Goal: Task Accomplishment & Management: Manage account settings

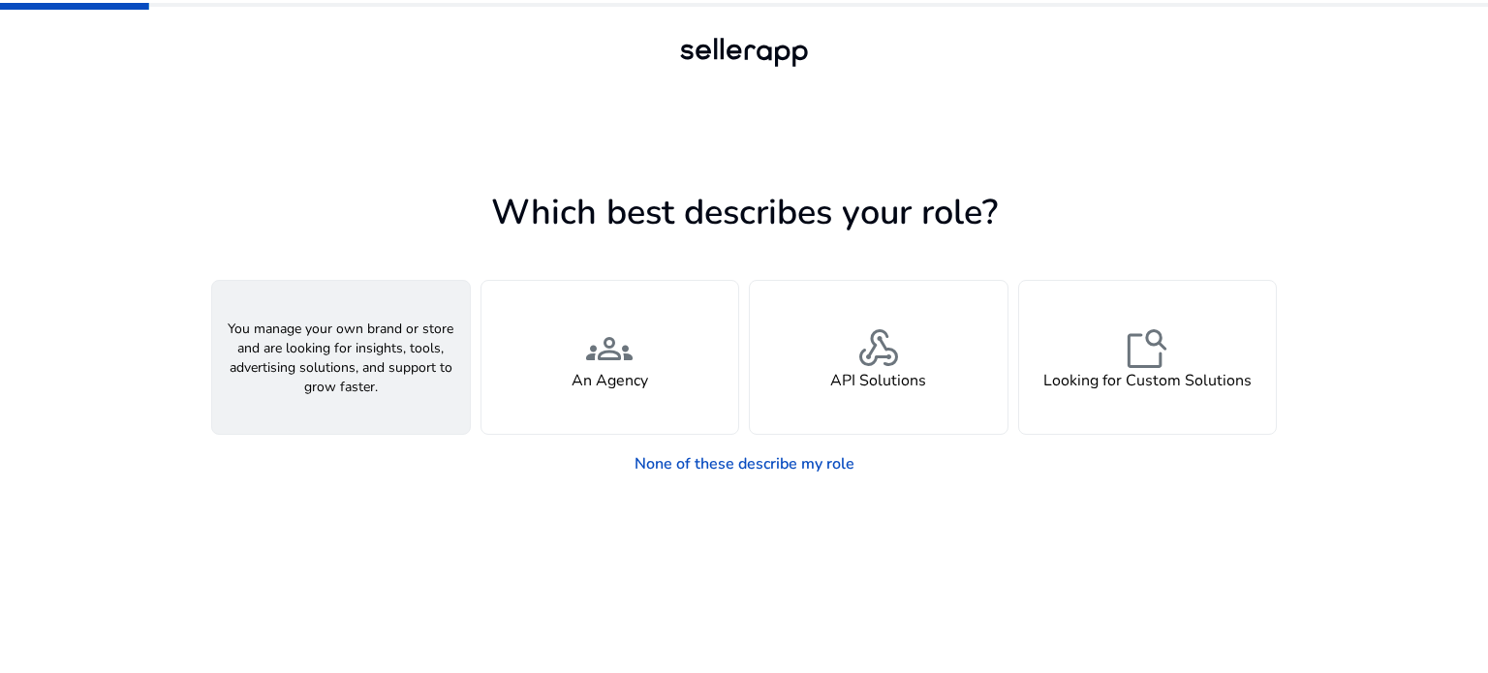
click at [359, 341] on span "person" at bounding box center [341, 349] width 47 height 47
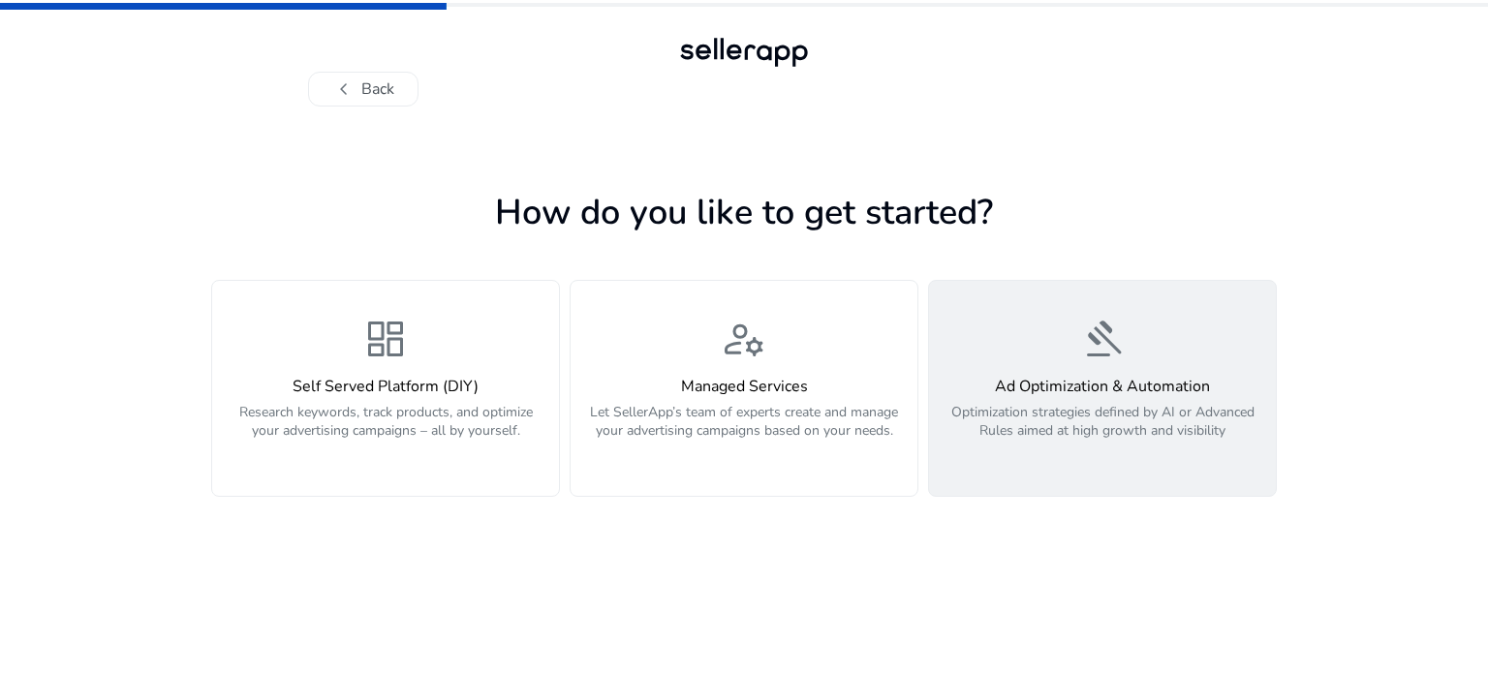
click at [1091, 388] on h4 "Ad Optimization & Automation" at bounding box center [1103, 387] width 324 height 18
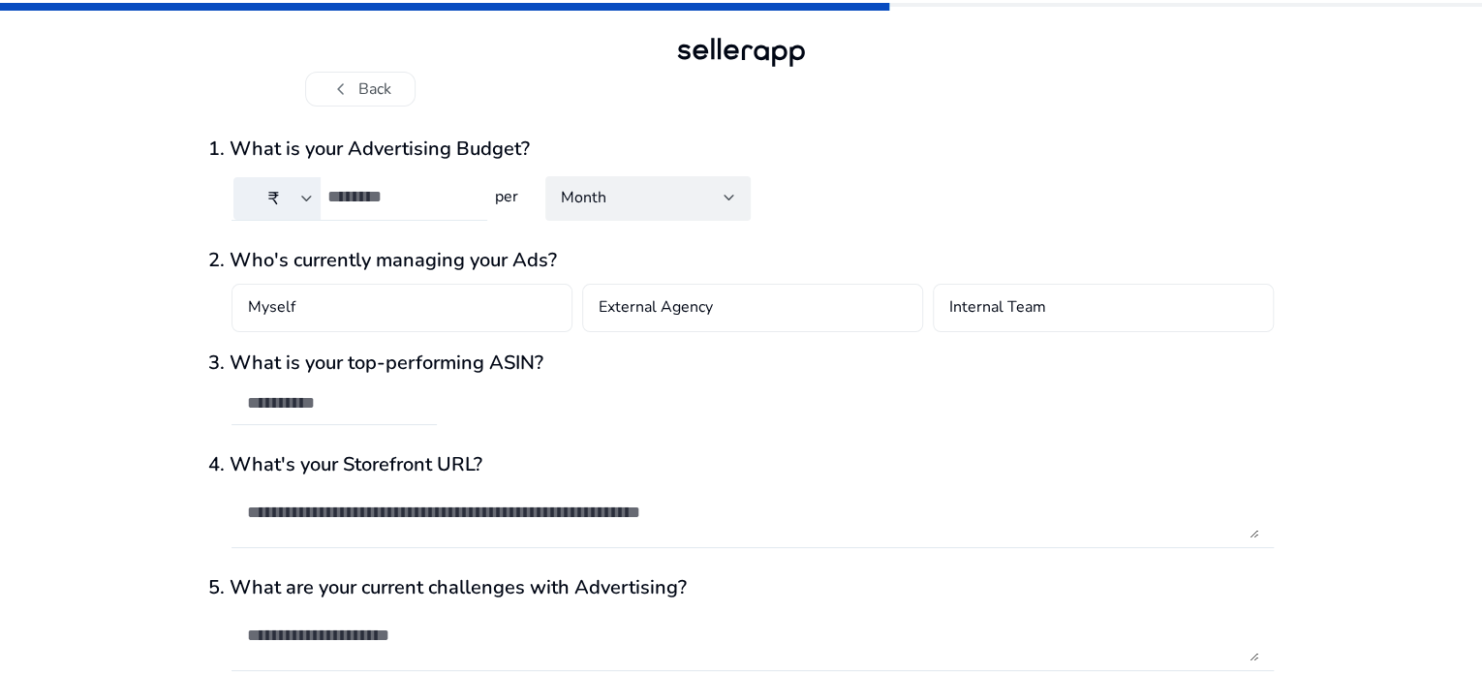
click at [342, 193] on input "number" at bounding box center [399, 196] width 144 height 21
type input "***"
click at [781, 382] on div "3. What is your top-performing ASIN?" at bounding box center [741, 399] width 1066 height 94
click at [340, 394] on input "text" at bounding box center [334, 402] width 174 height 21
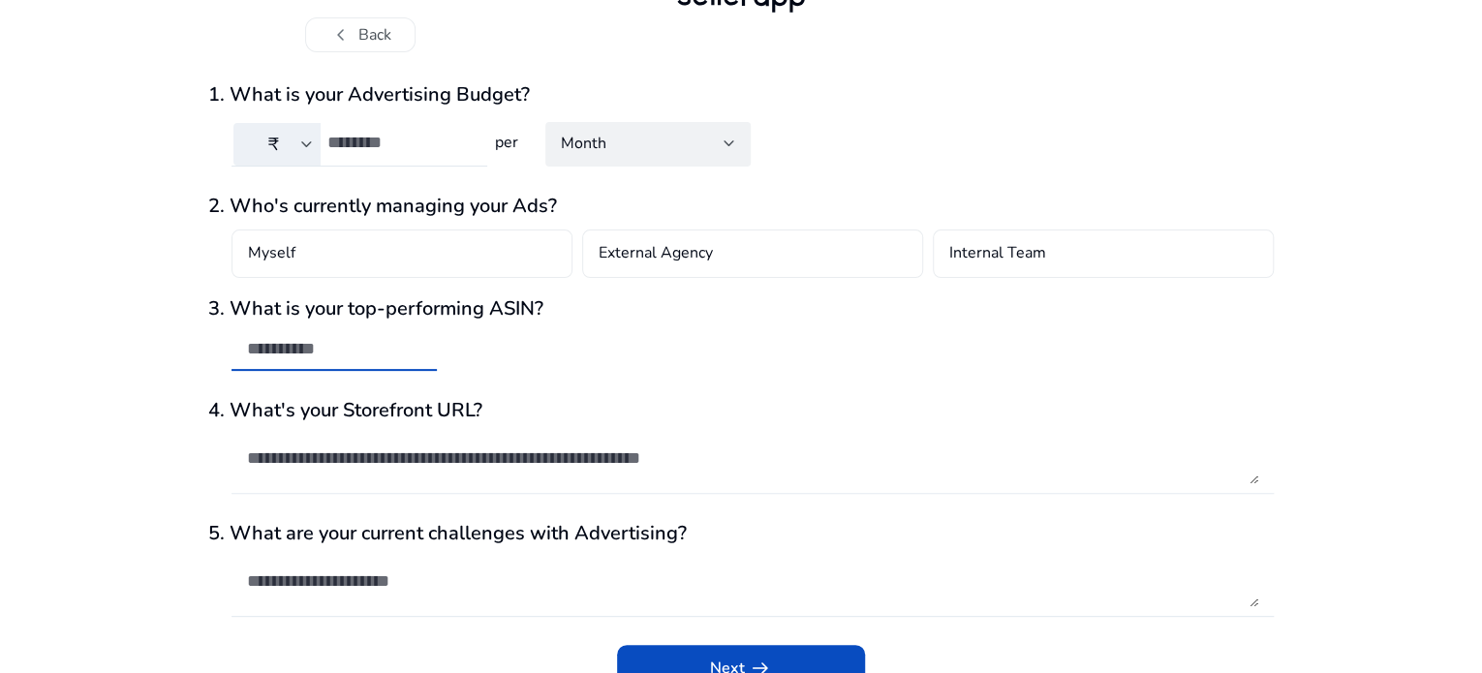
scroll to position [84, 0]
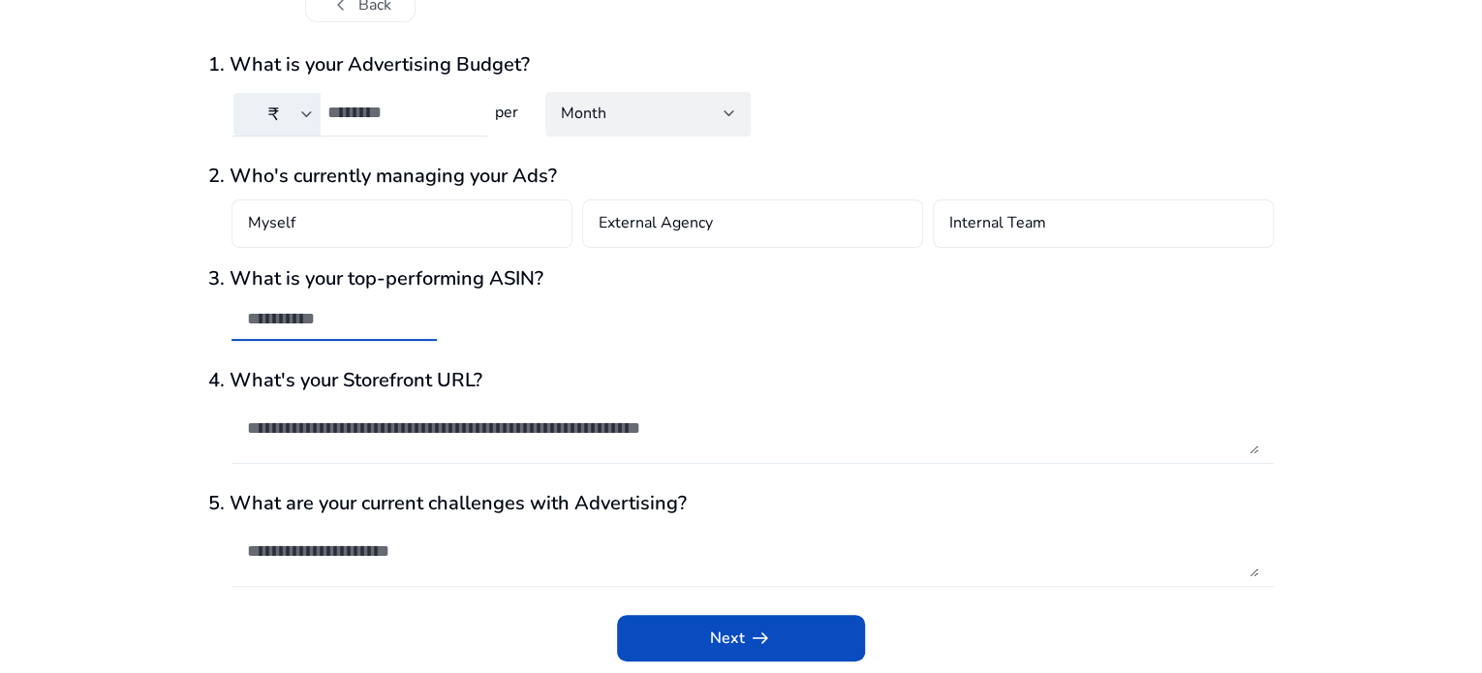
click at [318, 545] on textarea at bounding box center [753, 551] width 1012 height 52
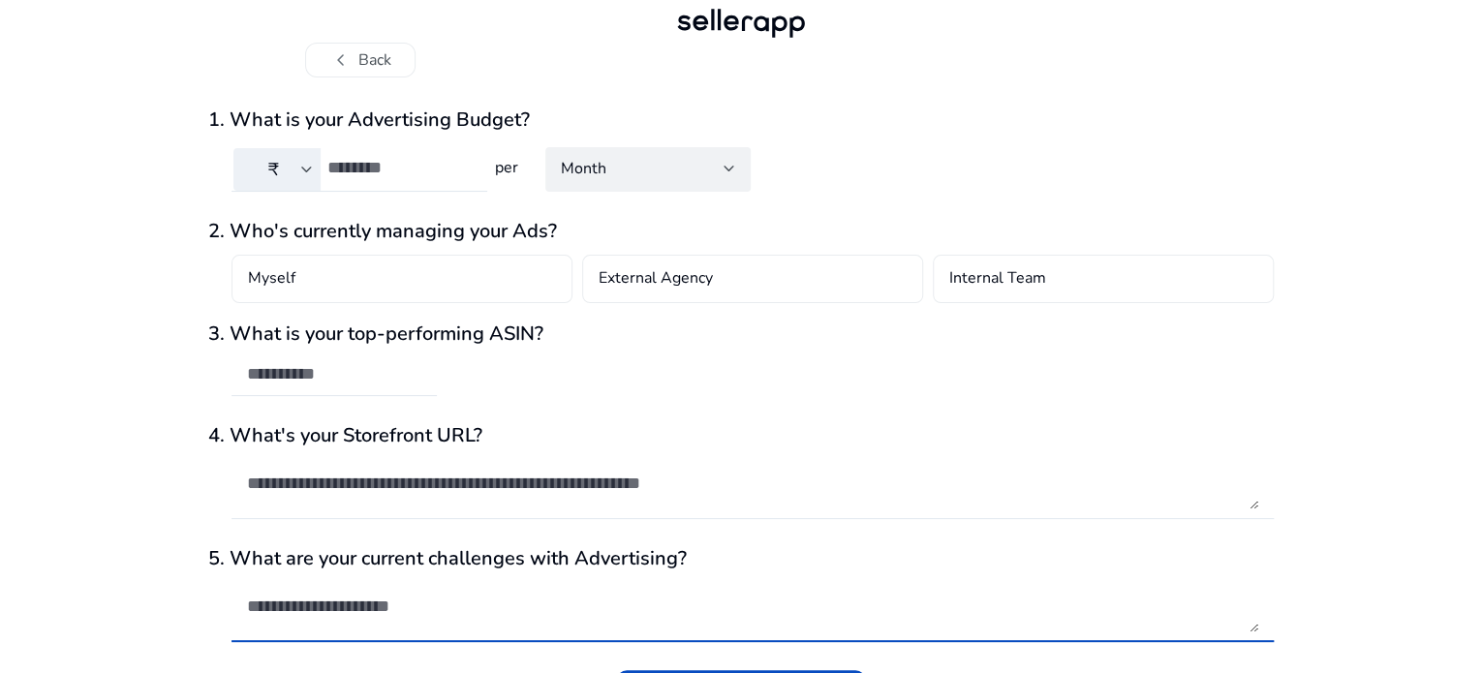
scroll to position [0, 0]
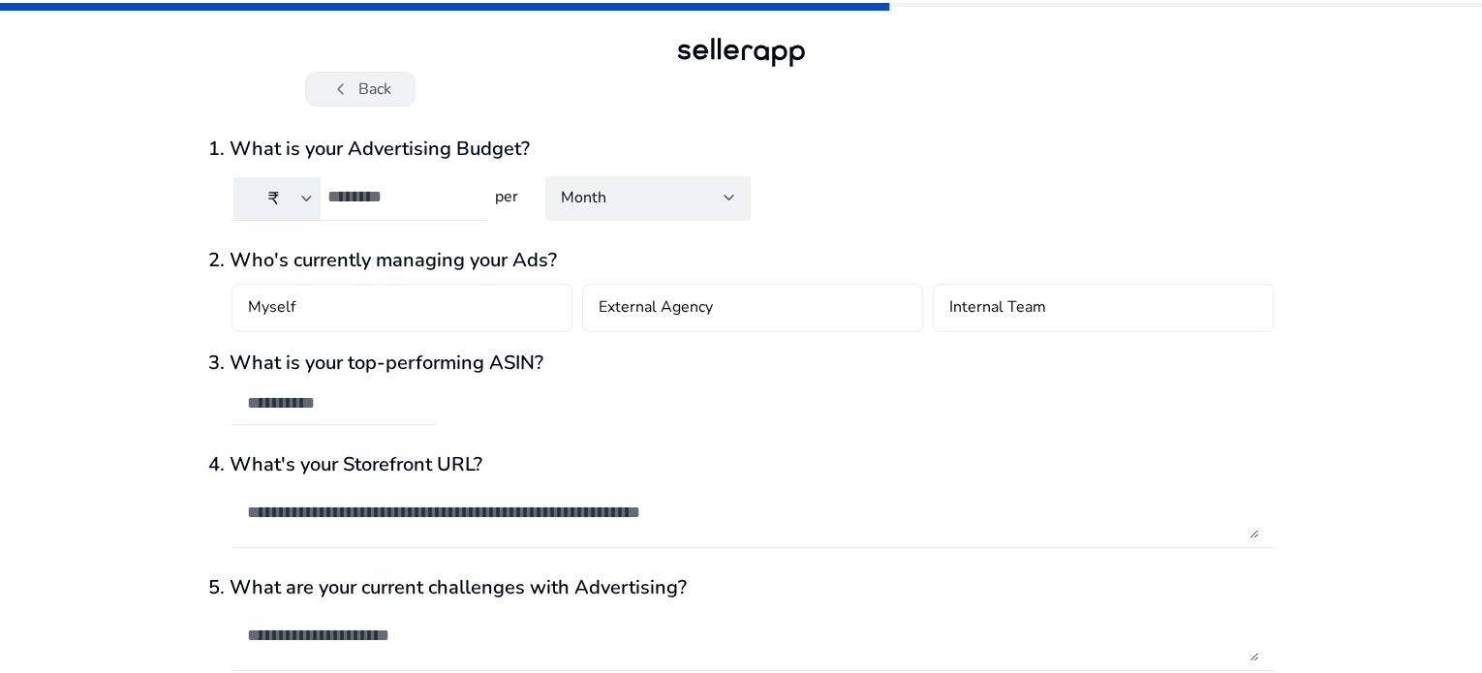
click at [369, 86] on button "chevron_left Back" at bounding box center [360, 89] width 110 height 35
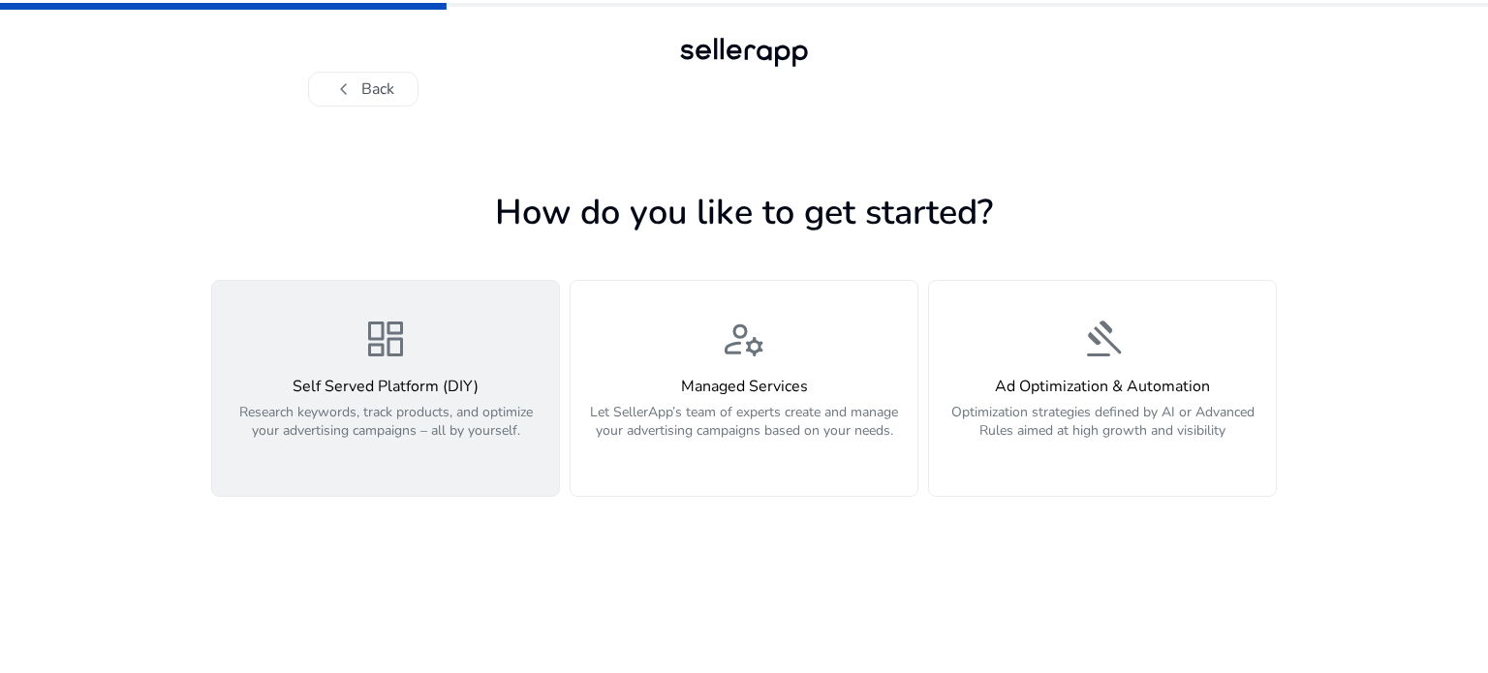
click at [364, 378] on h4 "Self Served Platform (DIY)" at bounding box center [386, 387] width 324 height 18
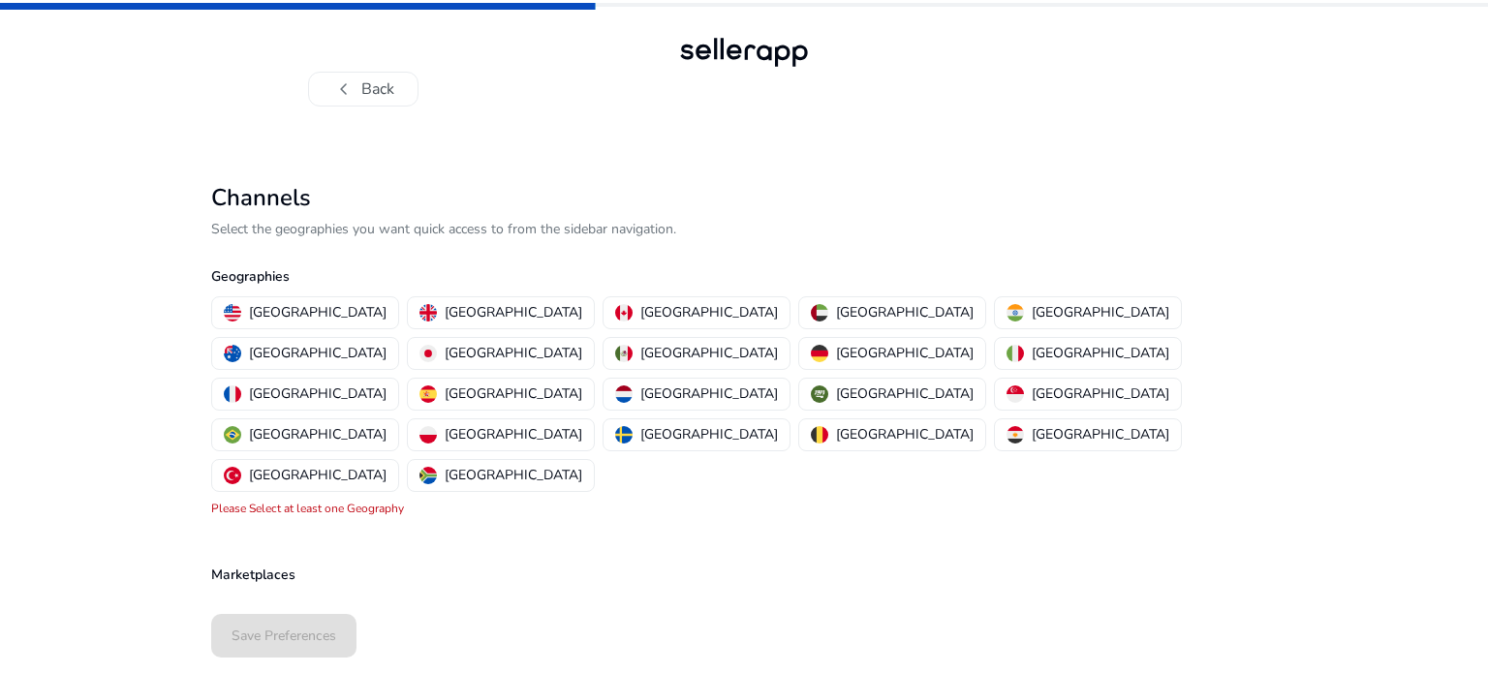
click at [875, 519] on div "Marketplaces" at bounding box center [744, 555] width 1066 height 72
click at [1032, 309] on p "[GEOGRAPHIC_DATA]" at bounding box center [1101, 312] width 138 height 20
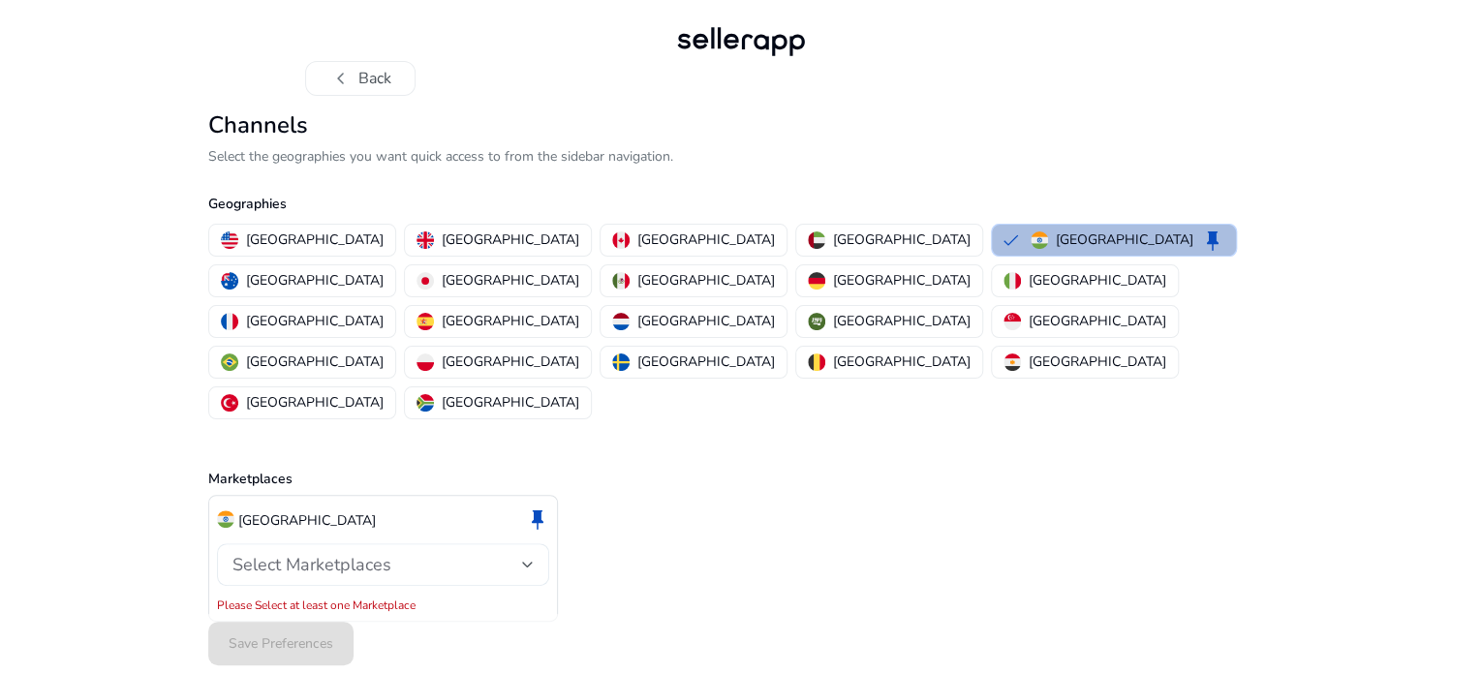
scroll to position [13, 0]
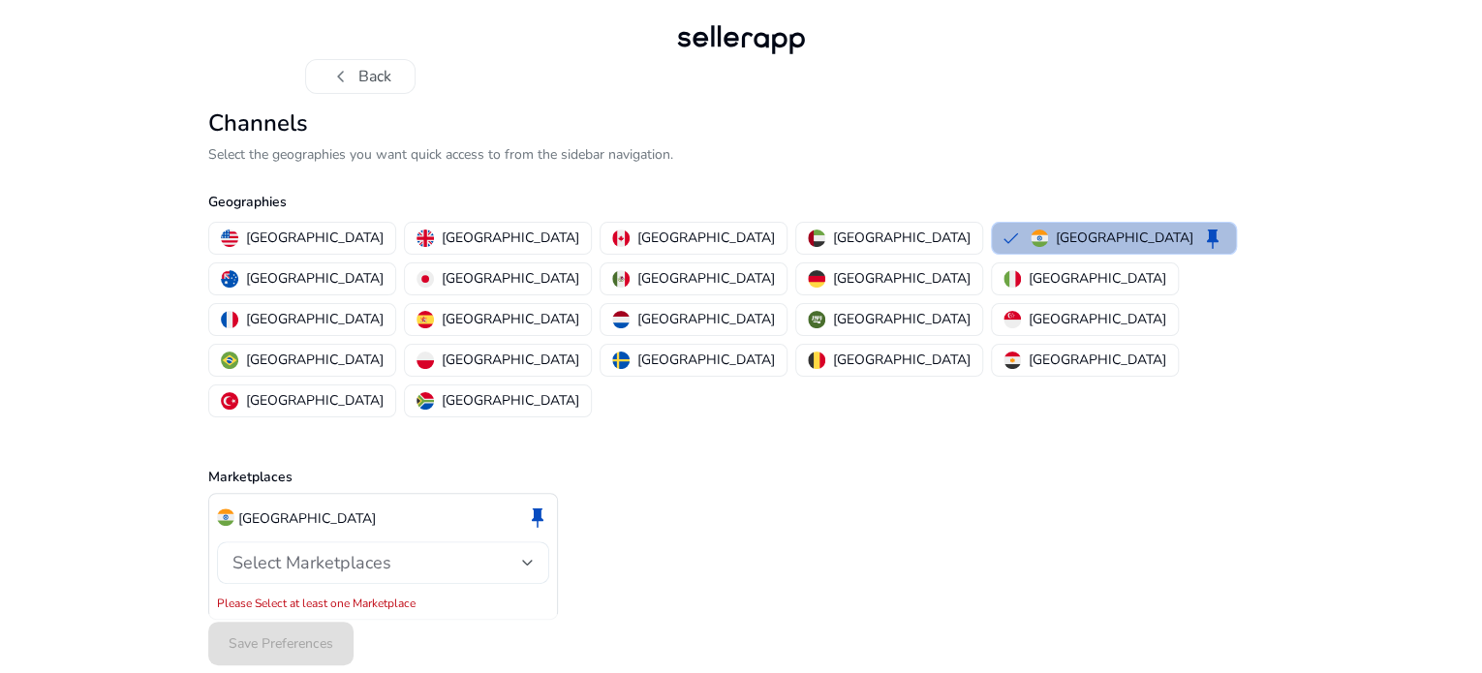
click at [424, 552] on div "Select Marketplaces" at bounding box center [378, 562] width 290 height 21
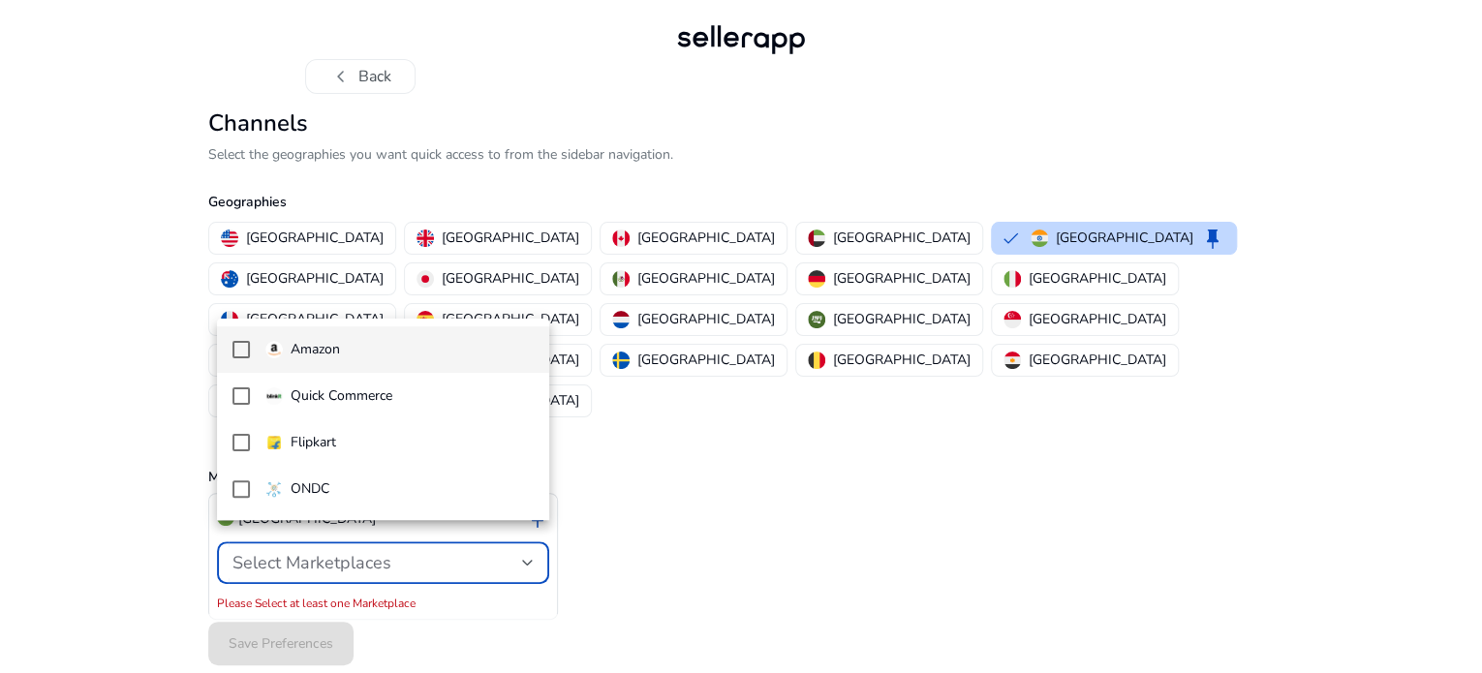
click at [316, 352] on p "Amazon" at bounding box center [315, 349] width 49 height 21
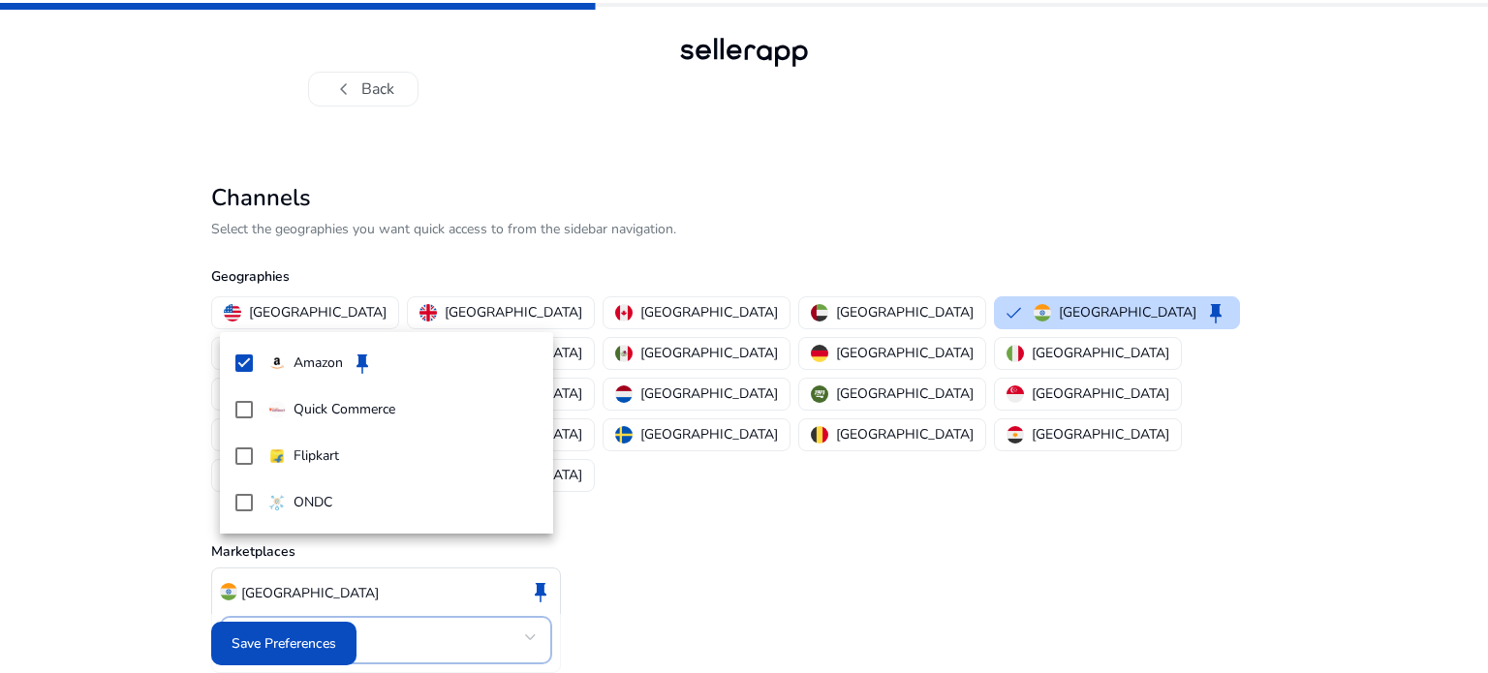
click at [281, 635] on div at bounding box center [744, 336] width 1488 height 673
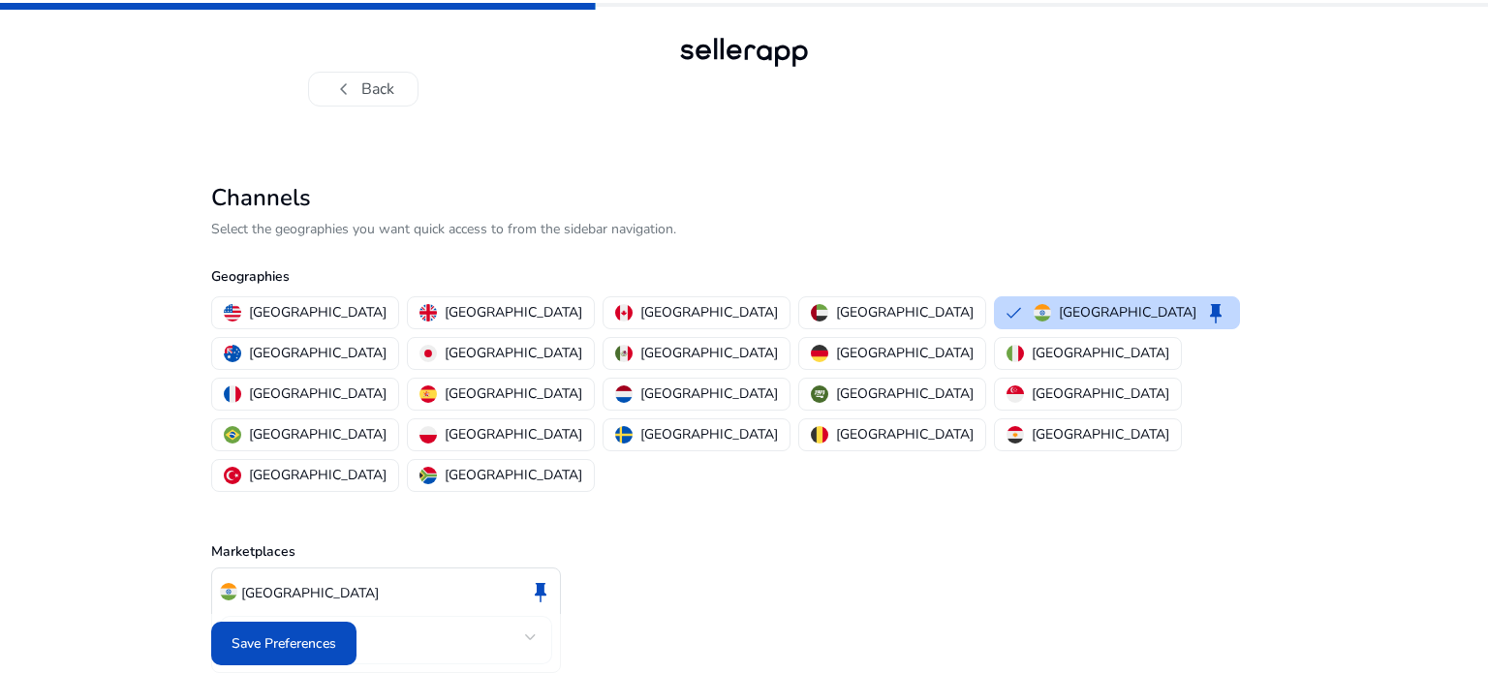
click at [268, 638] on span "Save Preferences" at bounding box center [284, 644] width 105 height 20
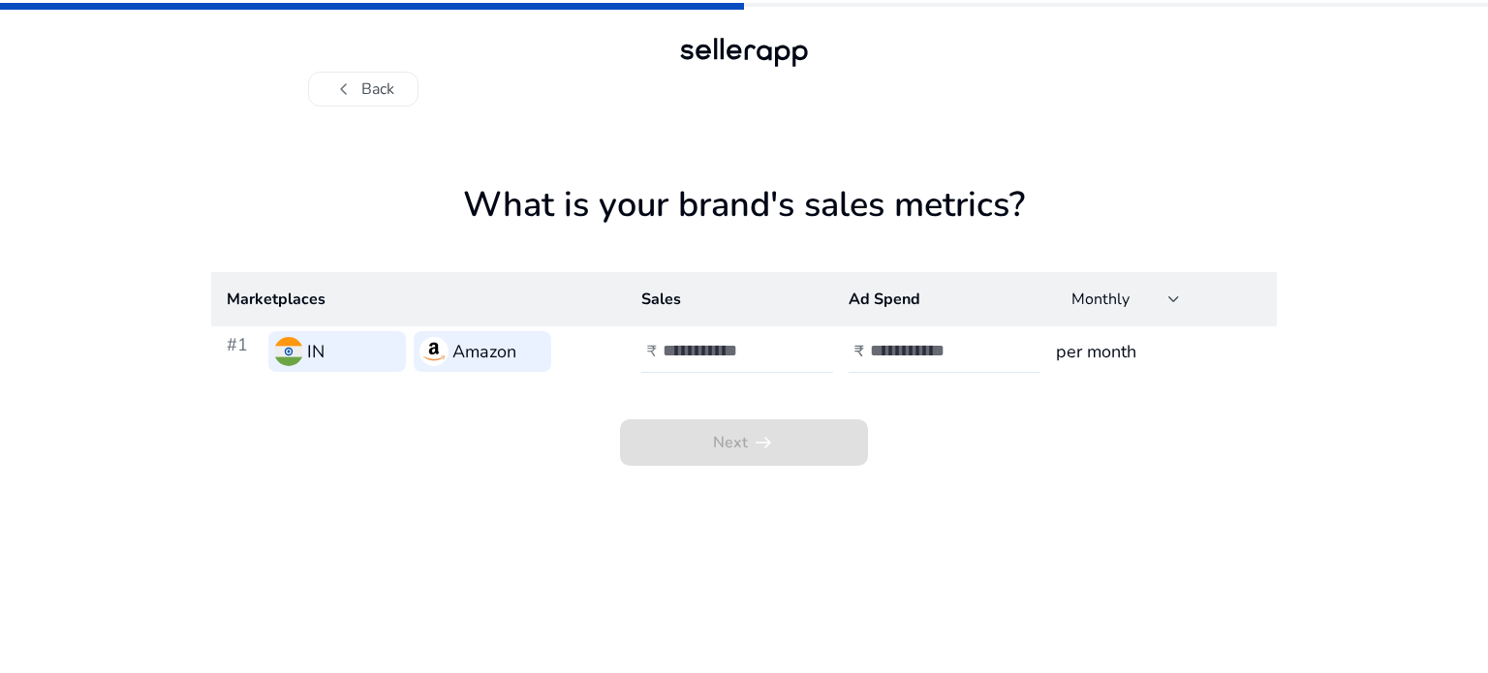
click at [403, 484] on app-sales-metrics "What is your brand's sales metrics? Marketplaces Sales Ad Spend Monthly #1 IN A…" at bounding box center [744, 428] width 1066 height 489
click at [681, 339] on div at bounding box center [750, 351] width 174 height 43
type input "******"
click at [945, 351] on input "number" at bounding box center [935, 350] width 131 height 21
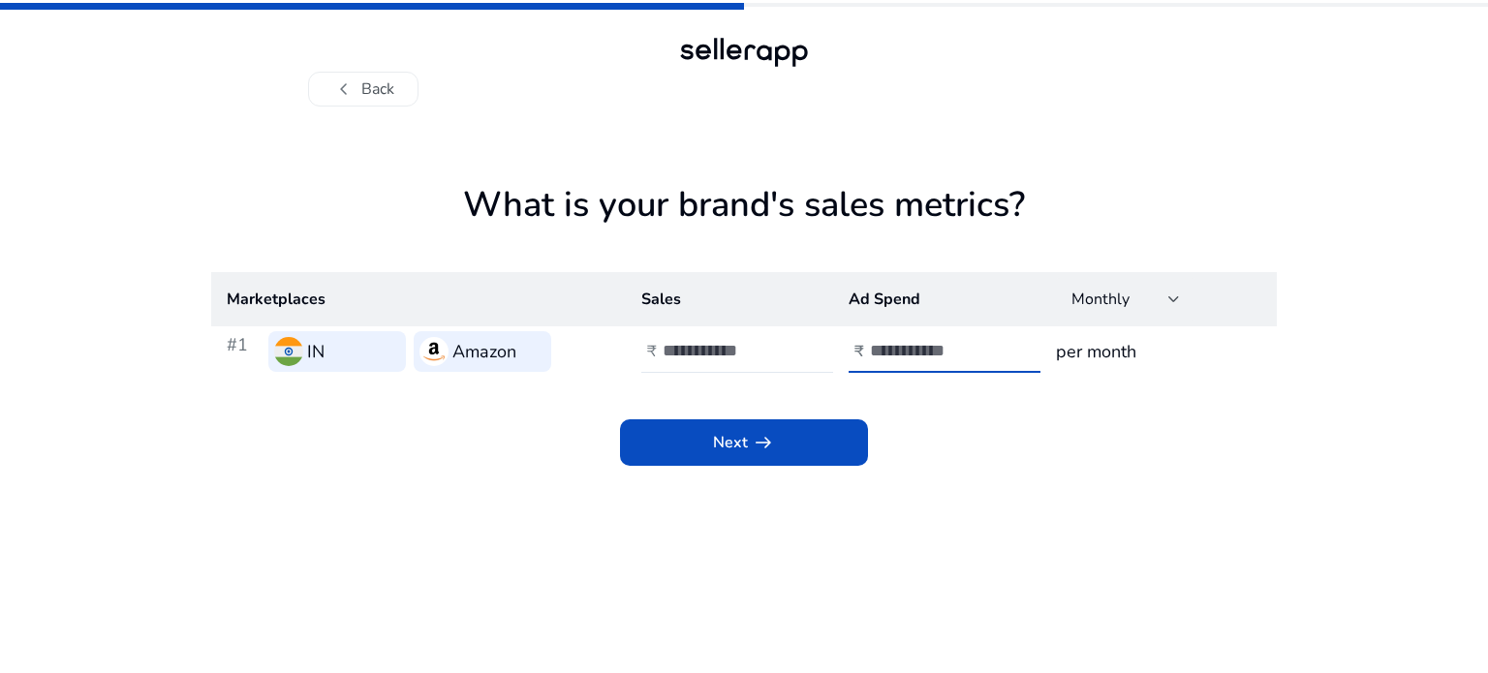
type input "*****"
click at [984, 445] on div "Next arrow_right_alt" at bounding box center [744, 421] width 1066 height 89
click at [740, 438] on span "Next arrow_right_alt" at bounding box center [744, 442] width 62 height 23
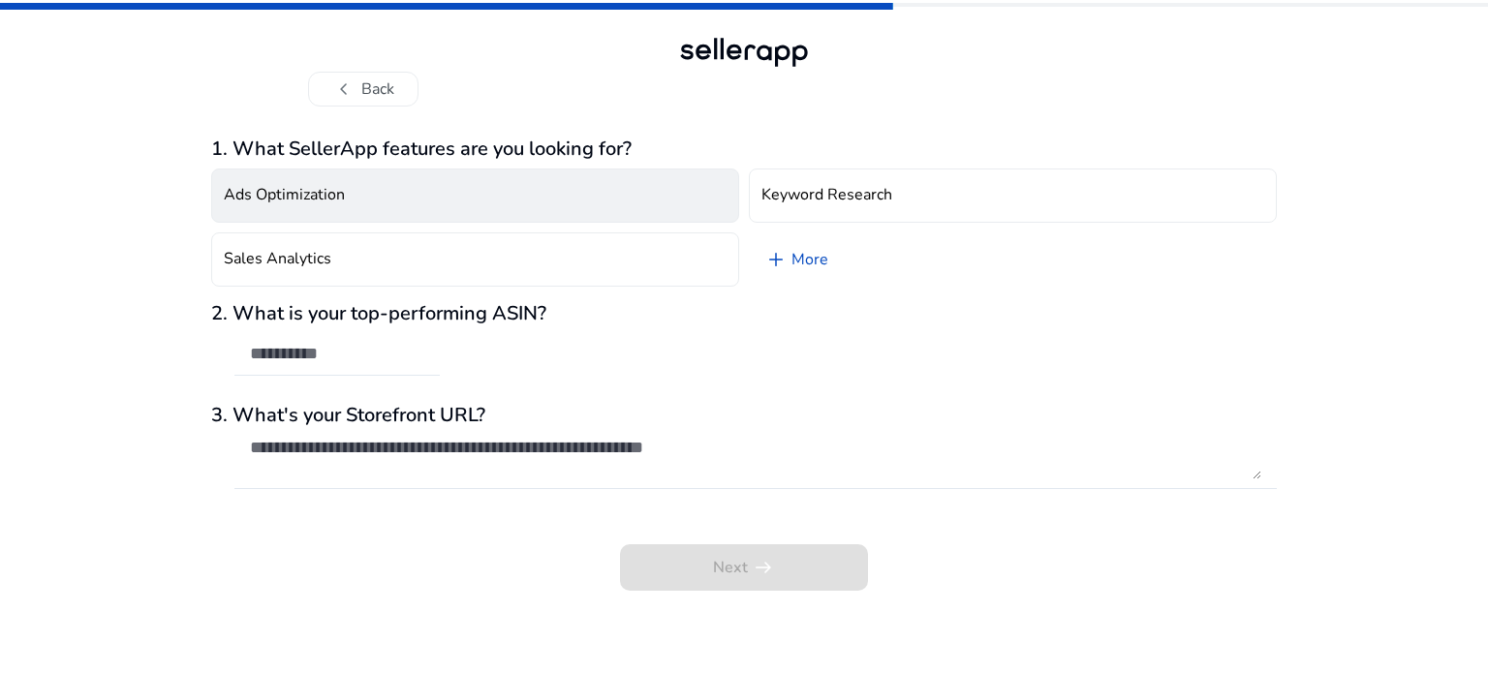
click at [395, 188] on button "Ads Optimization" at bounding box center [475, 196] width 528 height 54
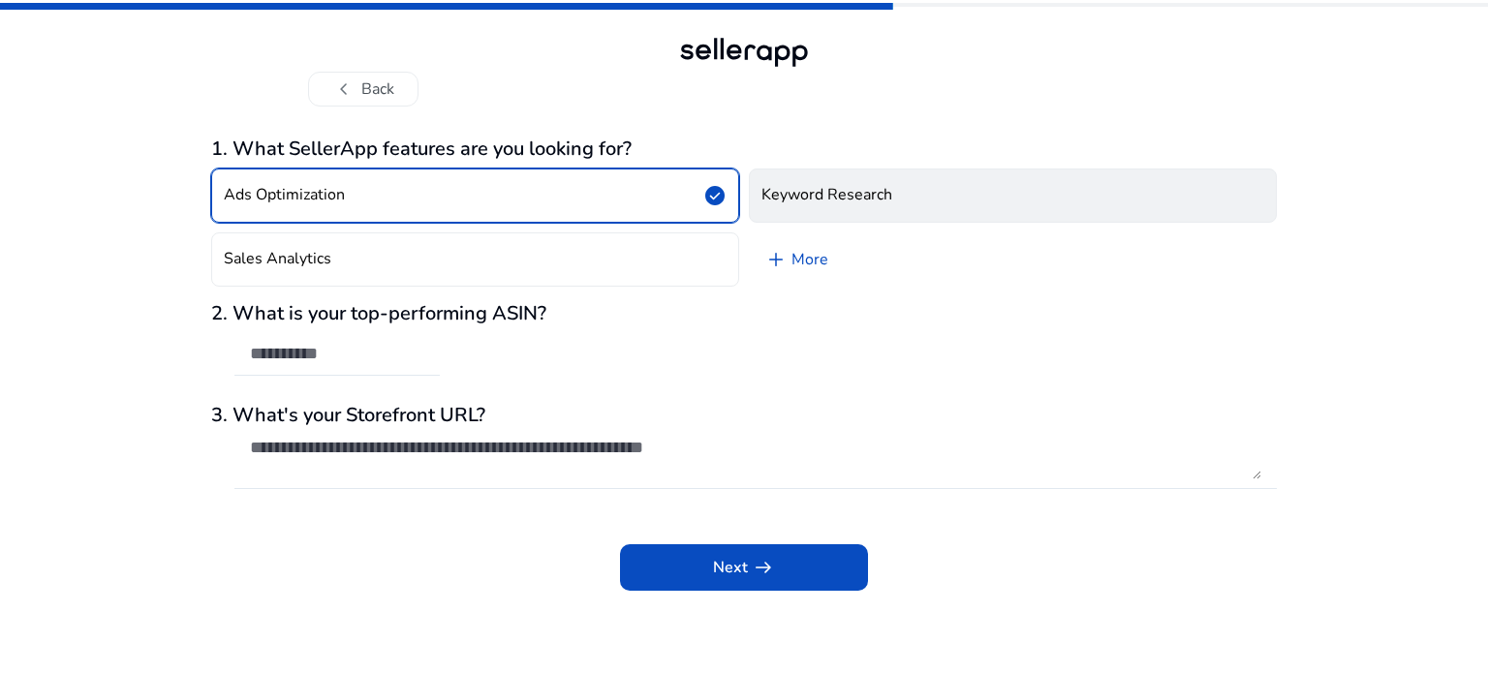
click at [866, 184] on button "Keyword Research" at bounding box center [1013, 196] width 528 height 54
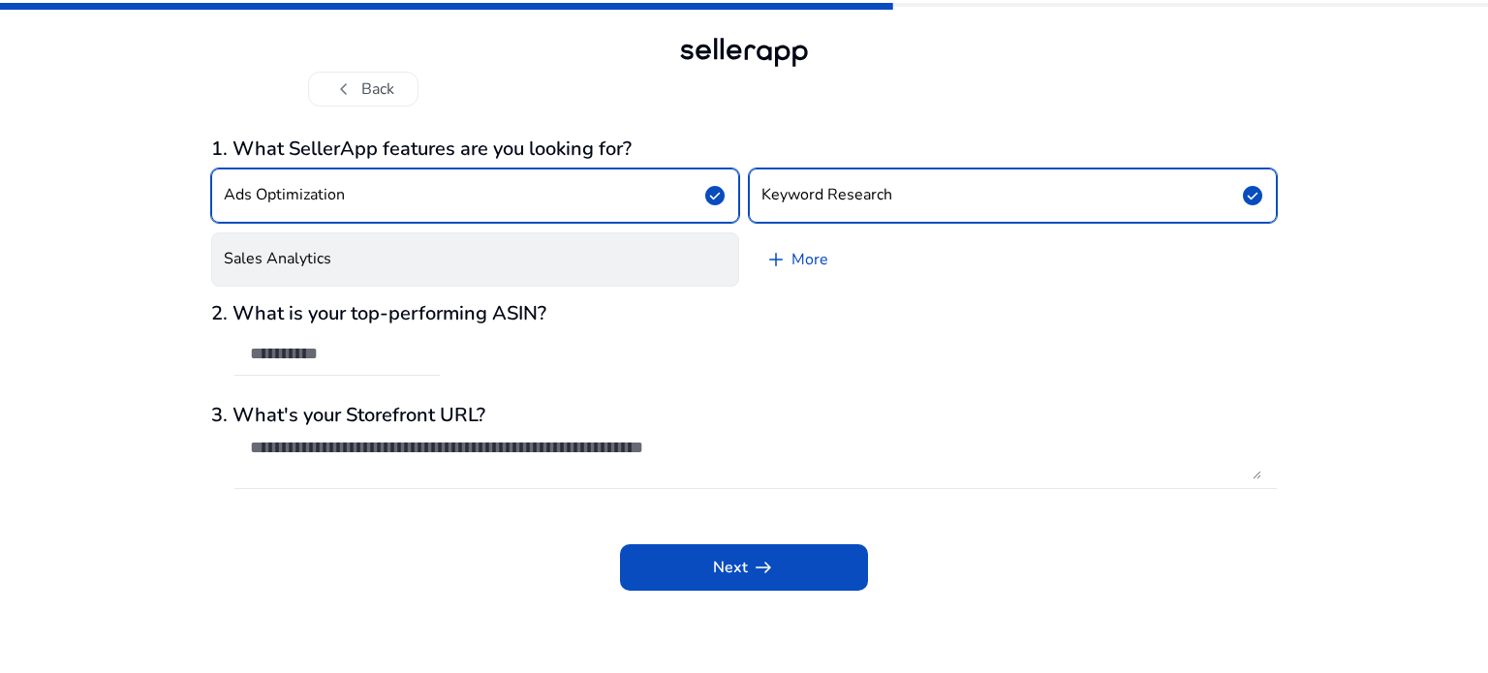
click at [272, 258] on h4 "Sales Analytics" at bounding box center [278, 259] width 108 height 18
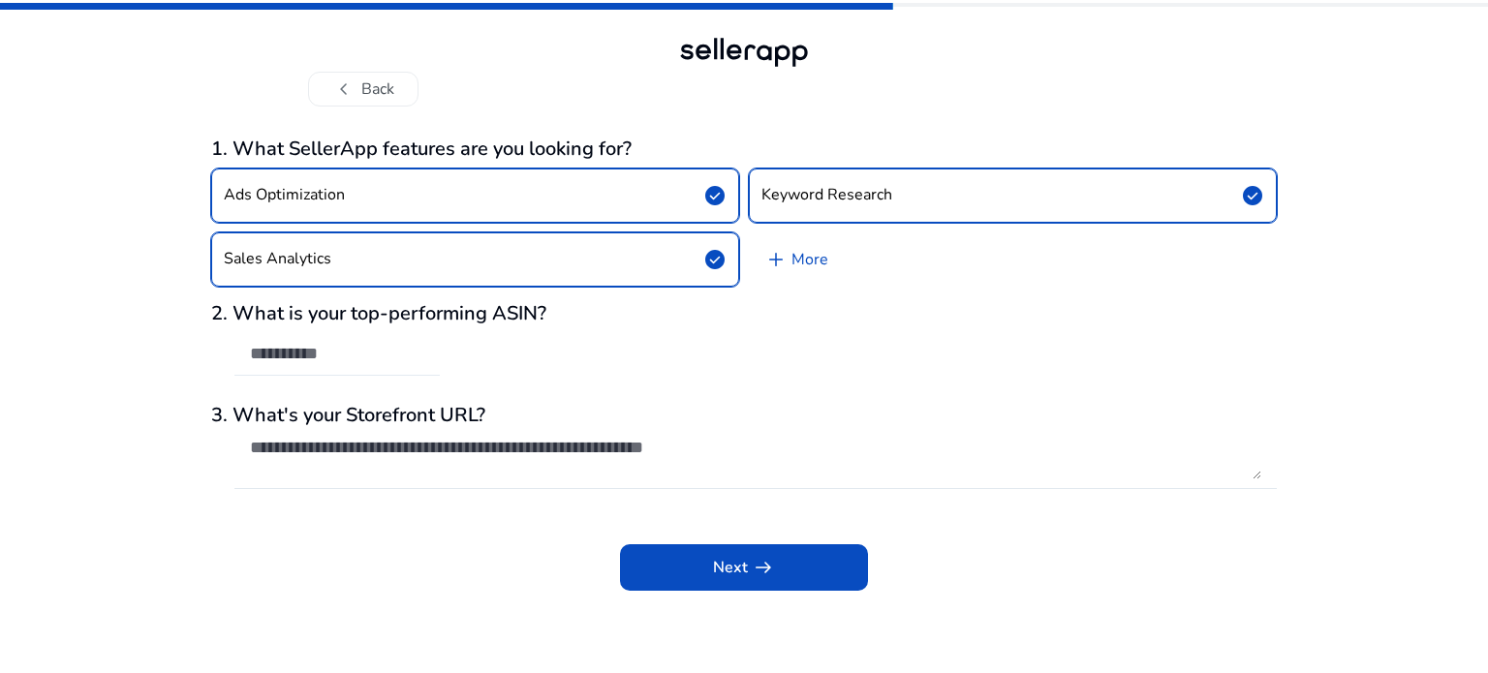
click at [351, 355] on input "text" at bounding box center [337, 353] width 174 height 21
paste input "**********"
type input "**********"
click at [500, 444] on textarea at bounding box center [756, 458] width 1012 height 43
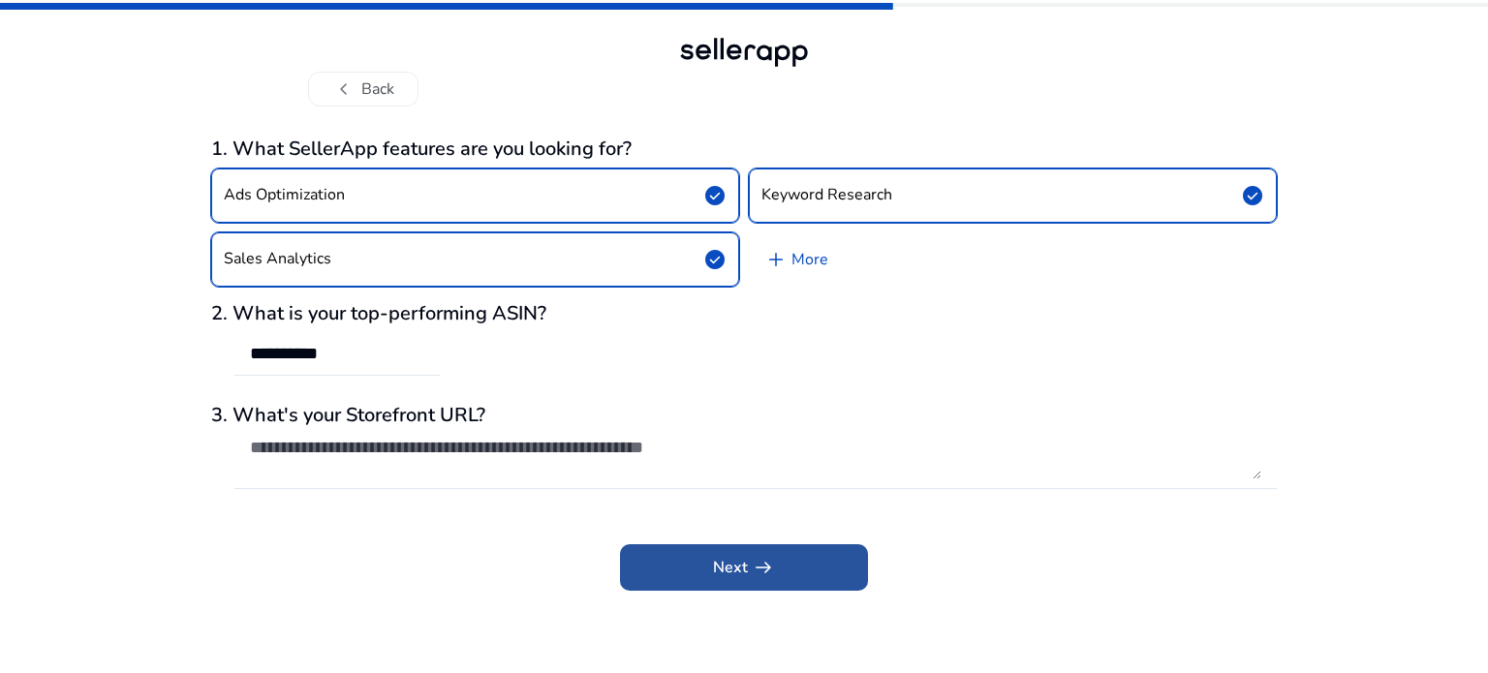
click at [738, 554] on span at bounding box center [744, 568] width 248 height 47
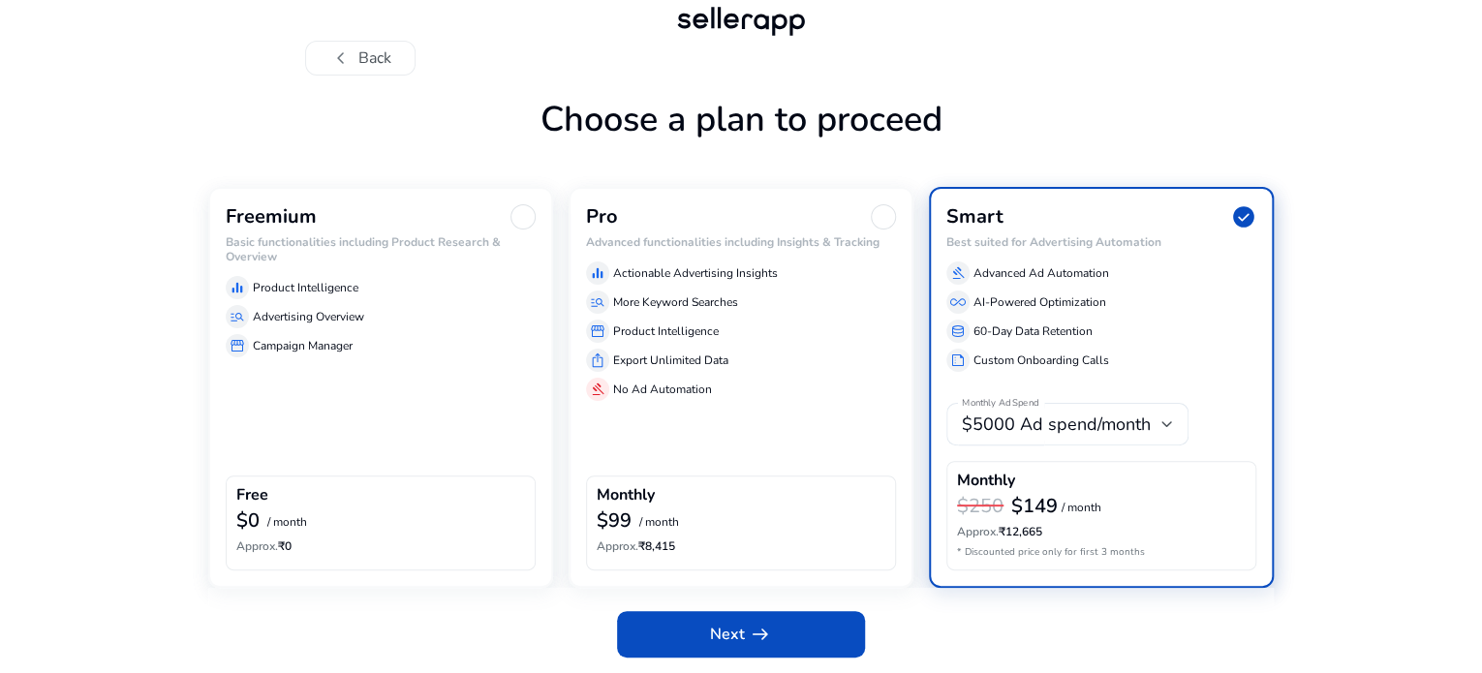
scroll to position [91, 0]
click at [362, 303] on div "equalizer Product Intelligence manage_search Advertising Overview storefront Ca…" at bounding box center [381, 312] width 310 height 89
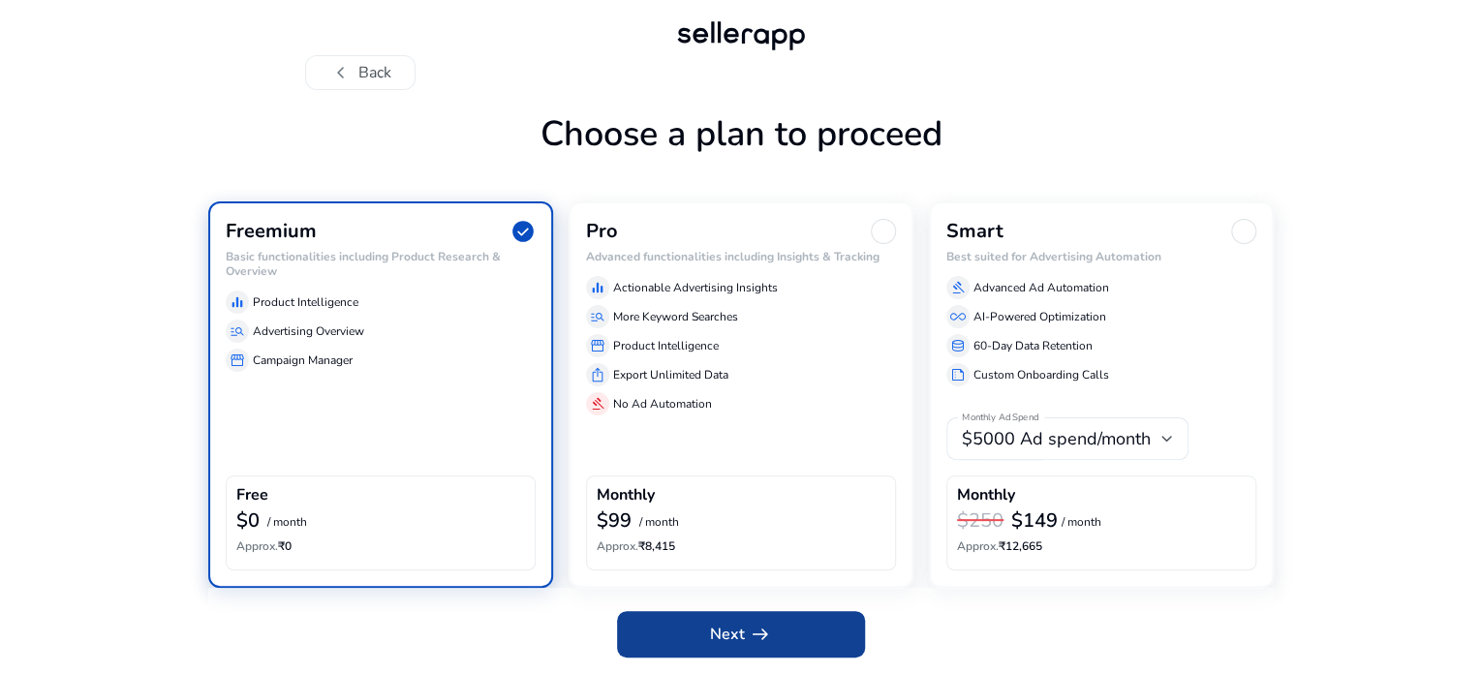
click at [713, 627] on span "Next arrow_right_alt" at bounding box center [741, 634] width 62 height 23
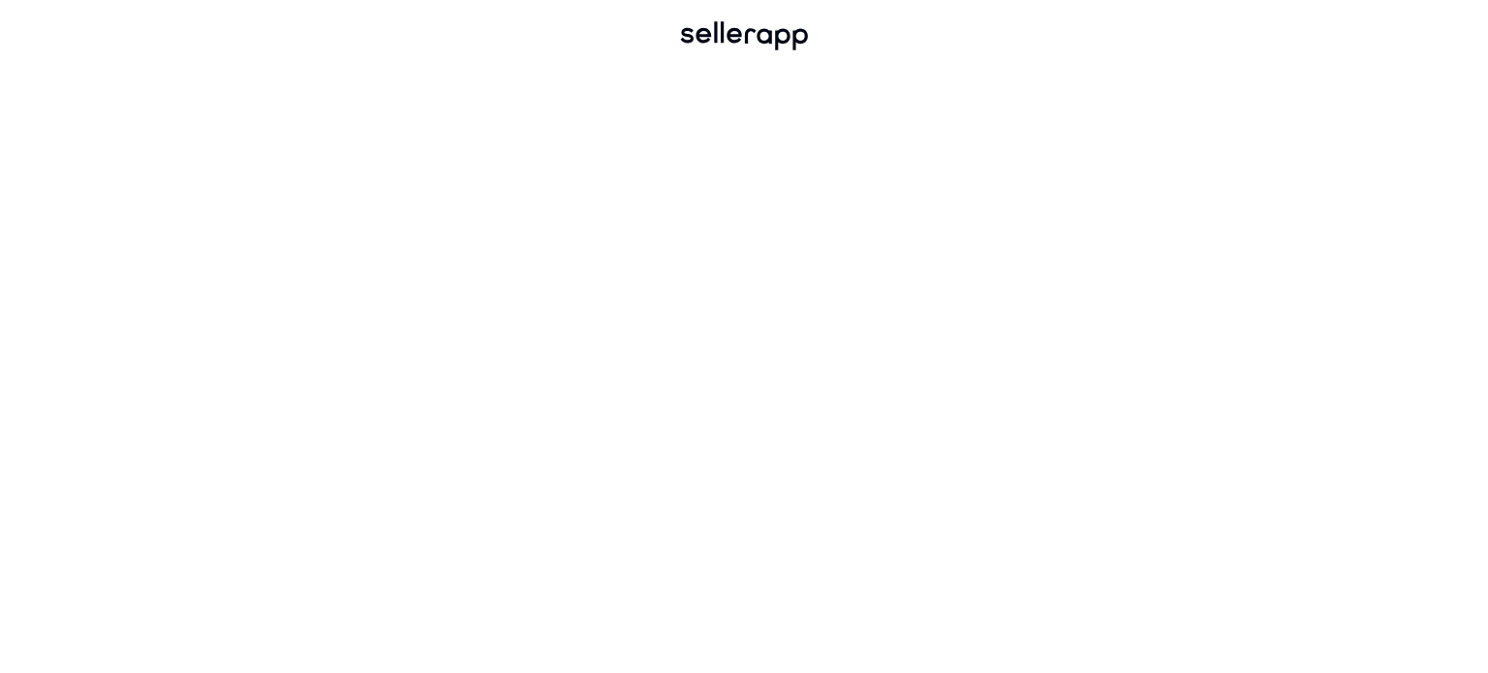
scroll to position [0, 0]
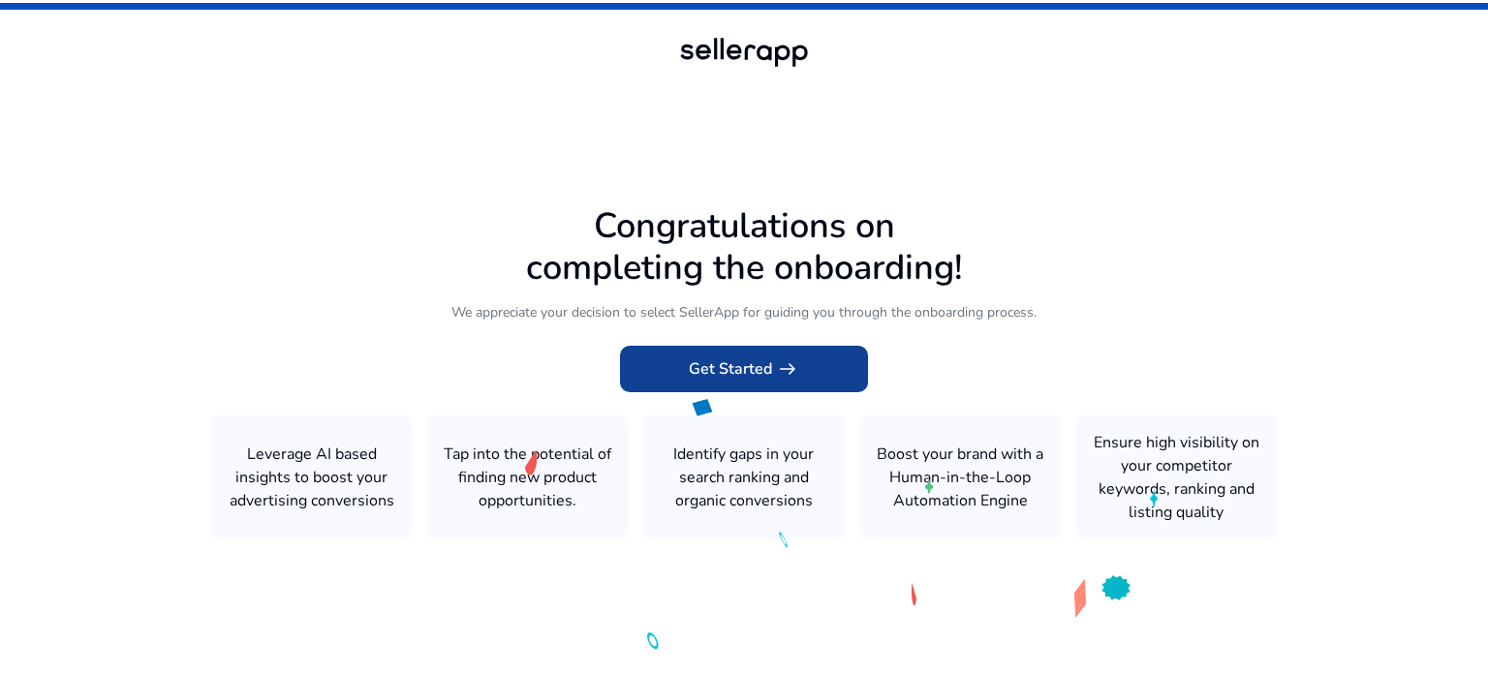
click at [755, 364] on span "Get Started arrow_right_alt" at bounding box center [744, 369] width 110 height 23
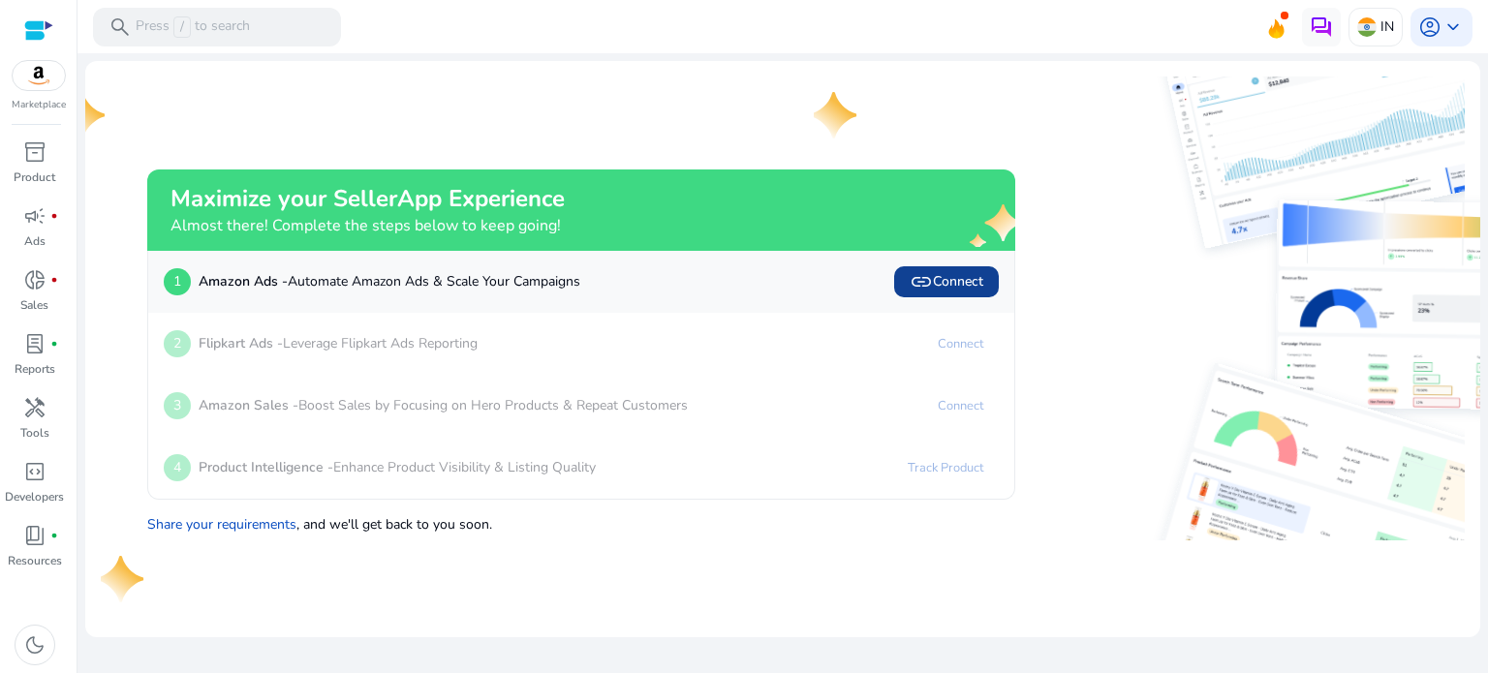
click at [955, 277] on span "link Connect" at bounding box center [947, 281] width 74 height 23
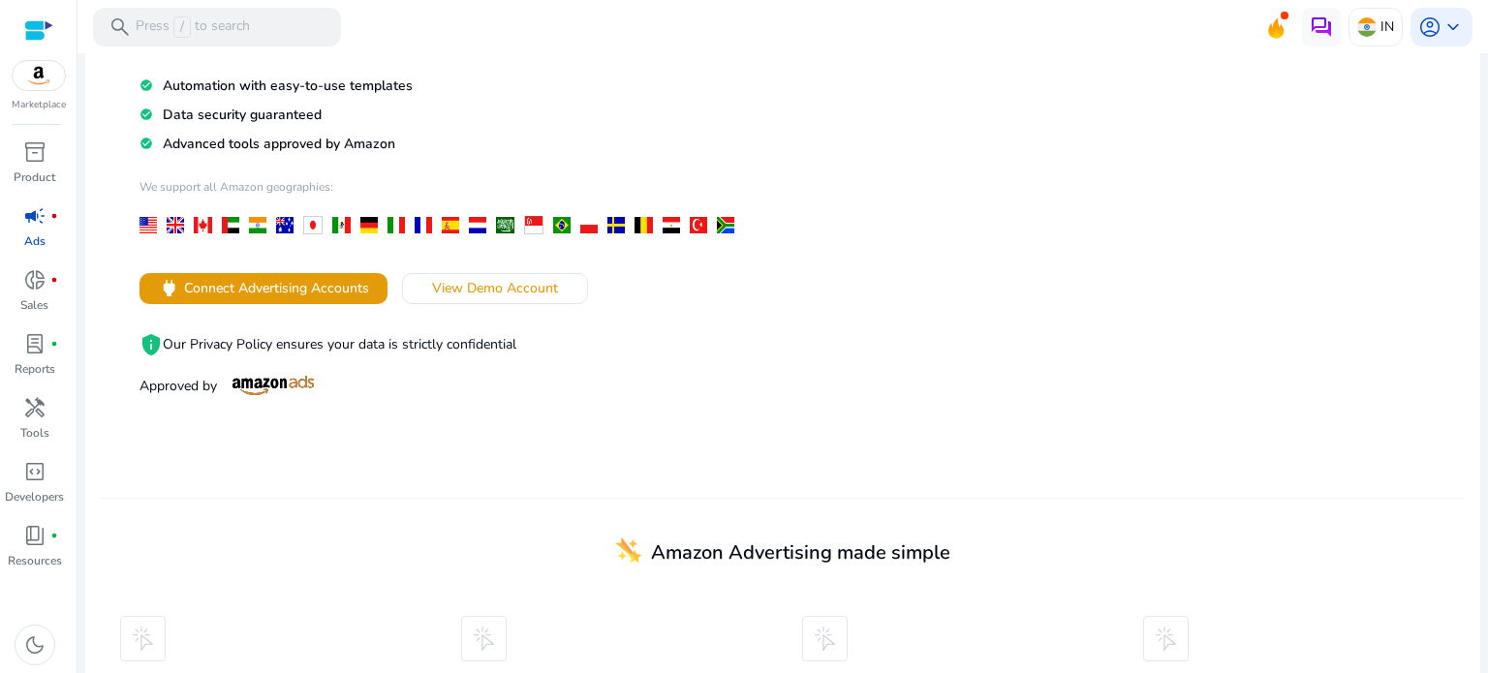
scroll to position [258, 0]
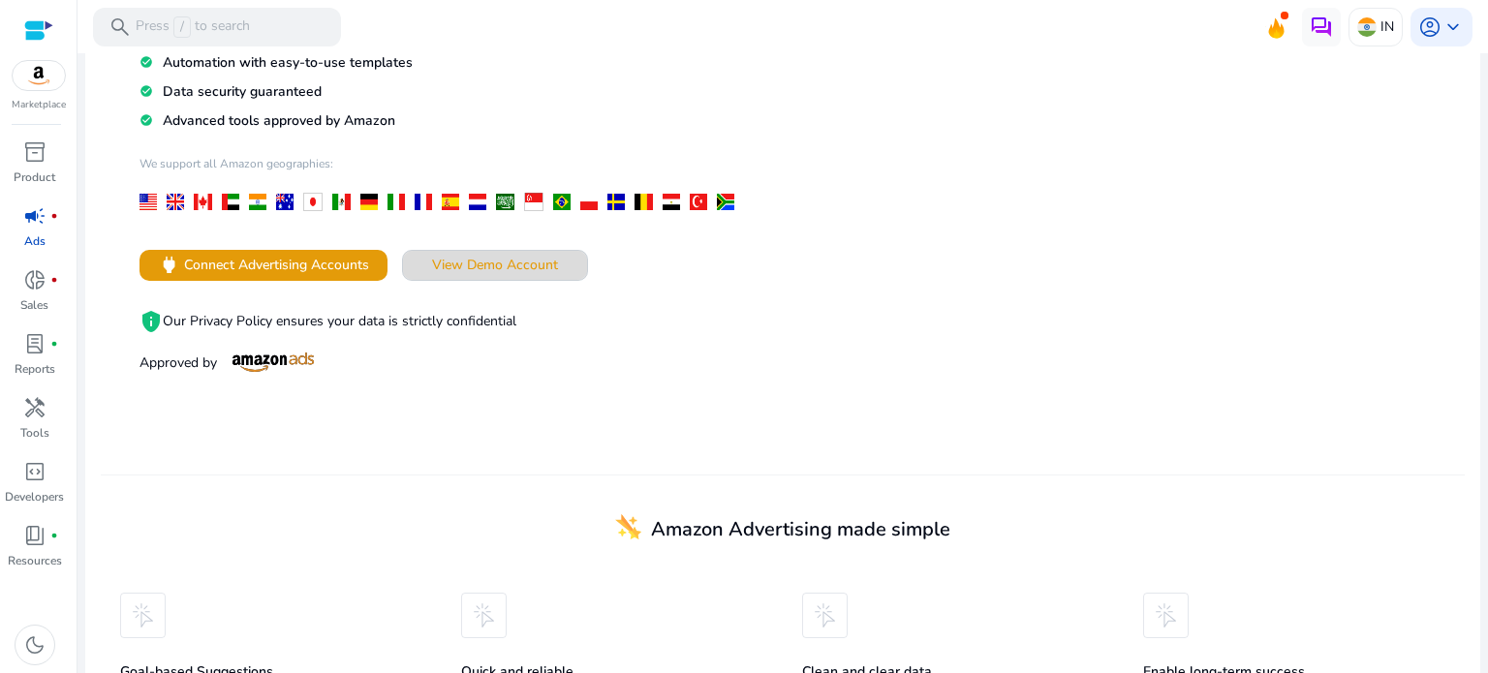
click at [517, 259] on span "View Demo Account" at bounding box center [495, 265] width 126 height 20
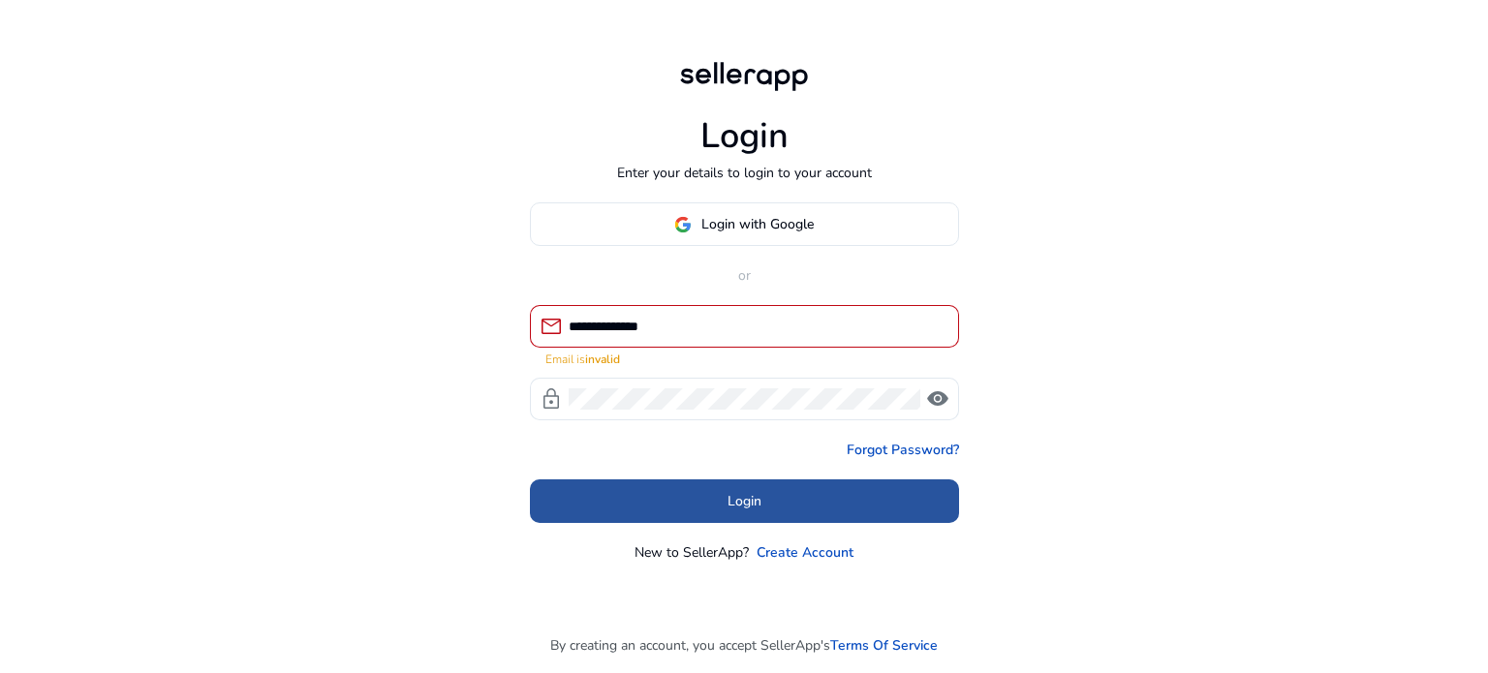
click at [674, 483] on span at bounding box center [744, 502] width 429 height 47
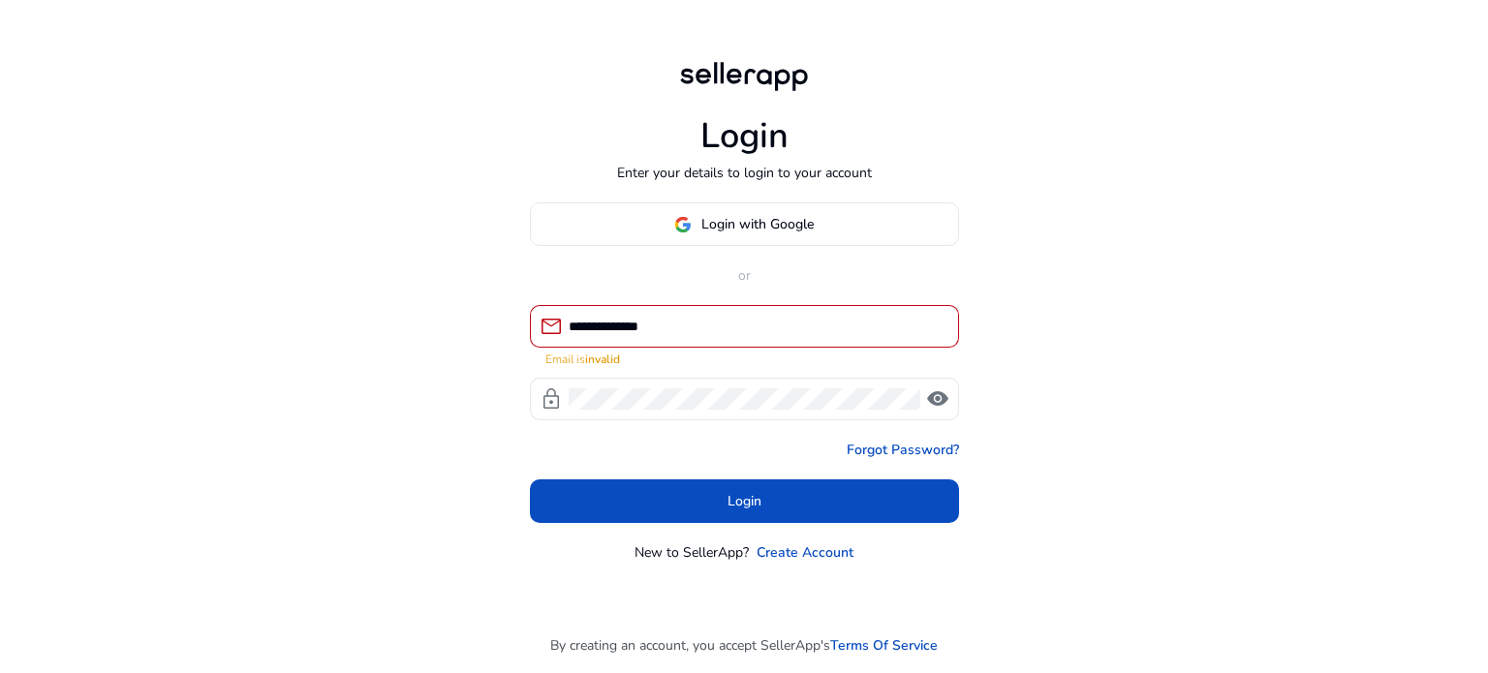
click at [685, 317] on input "**********" at bounding box center [756, 326] width 375 height 21
click at [669, 319] on input "**********" at bounding box center [756, 326] width 375 height 21
drag, startPoint x: 714, startPoint y: 325, endPoint x: 546, endPoint y: 322, distance: 167.6
click at [546, 322] on div "**********" at bounding box center [737, 326] width 414 height 43
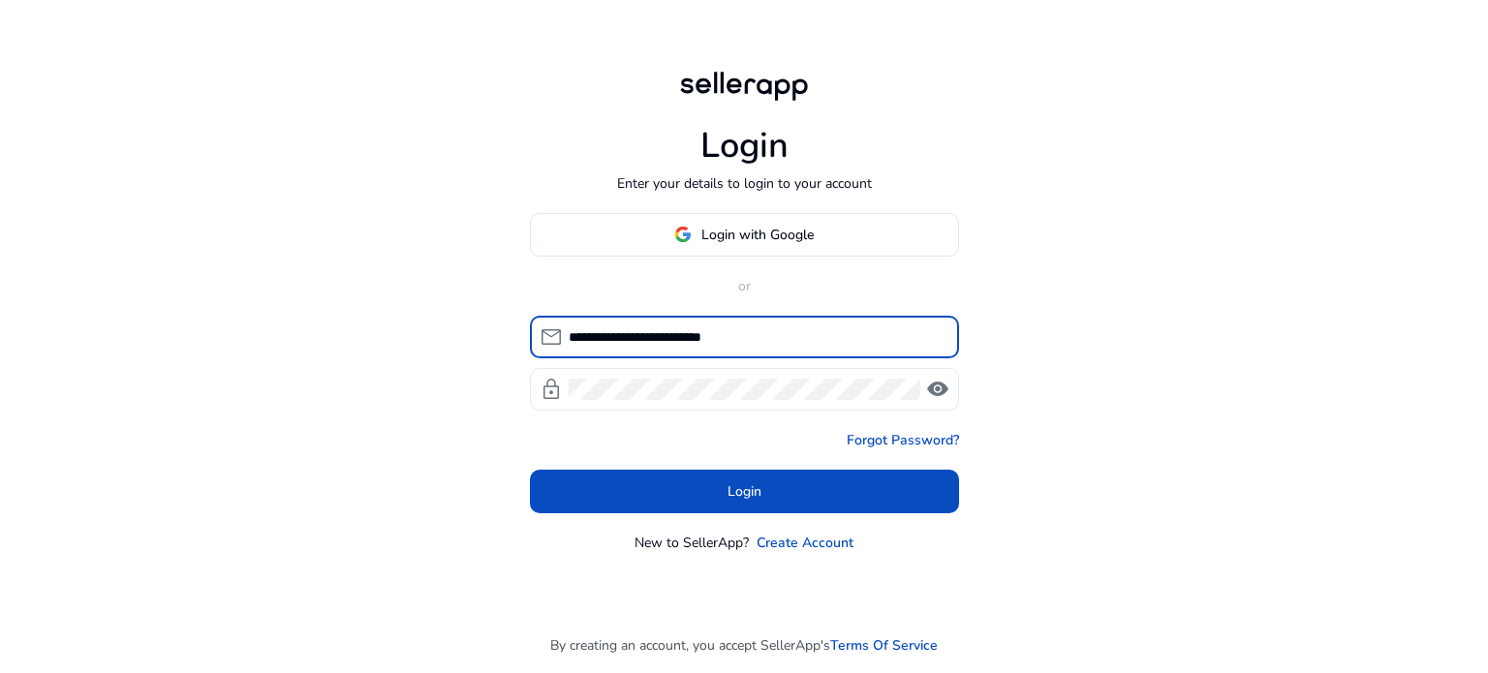
type input "**********"
click at [933, 382] on span "visibility" at bounding box center [937, 389] width 23 height 23
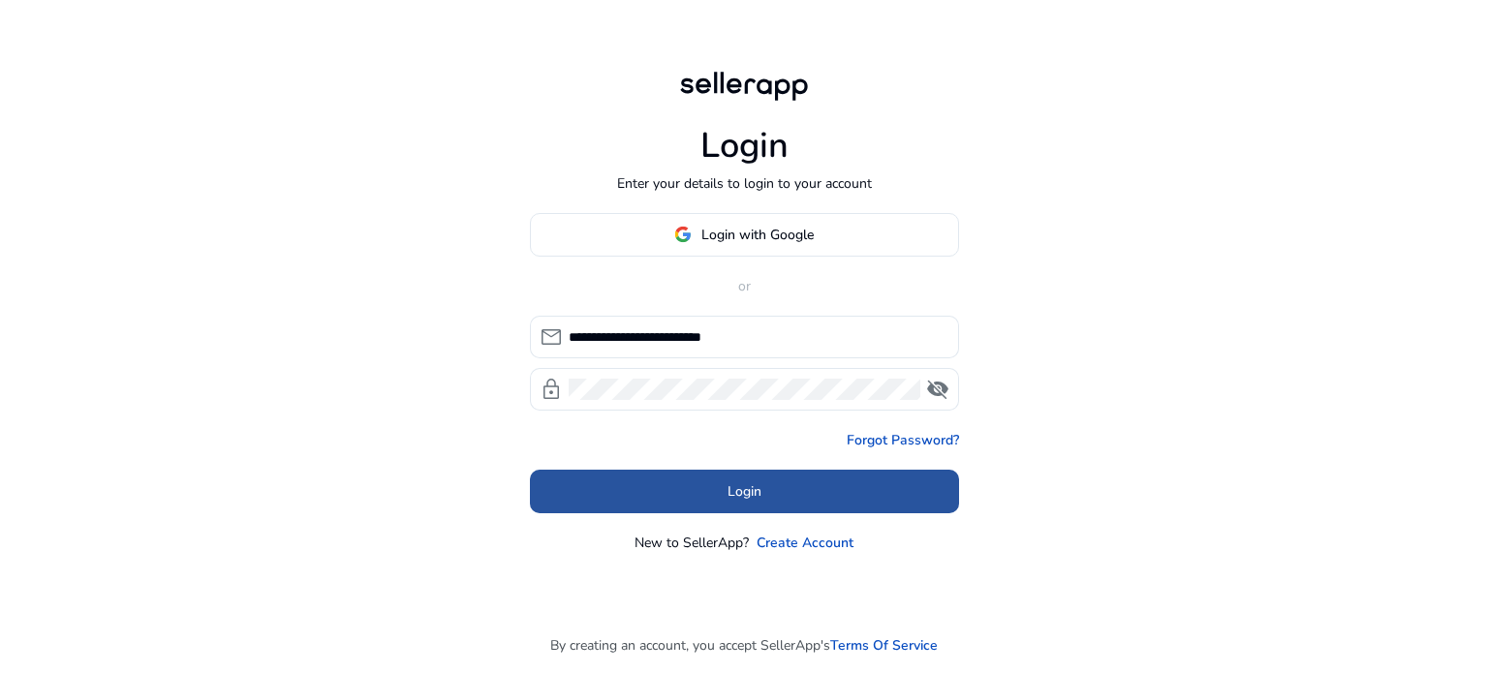
click at [728, 494] on span "Login" at bounding box center [745, 492] width 34 height 20
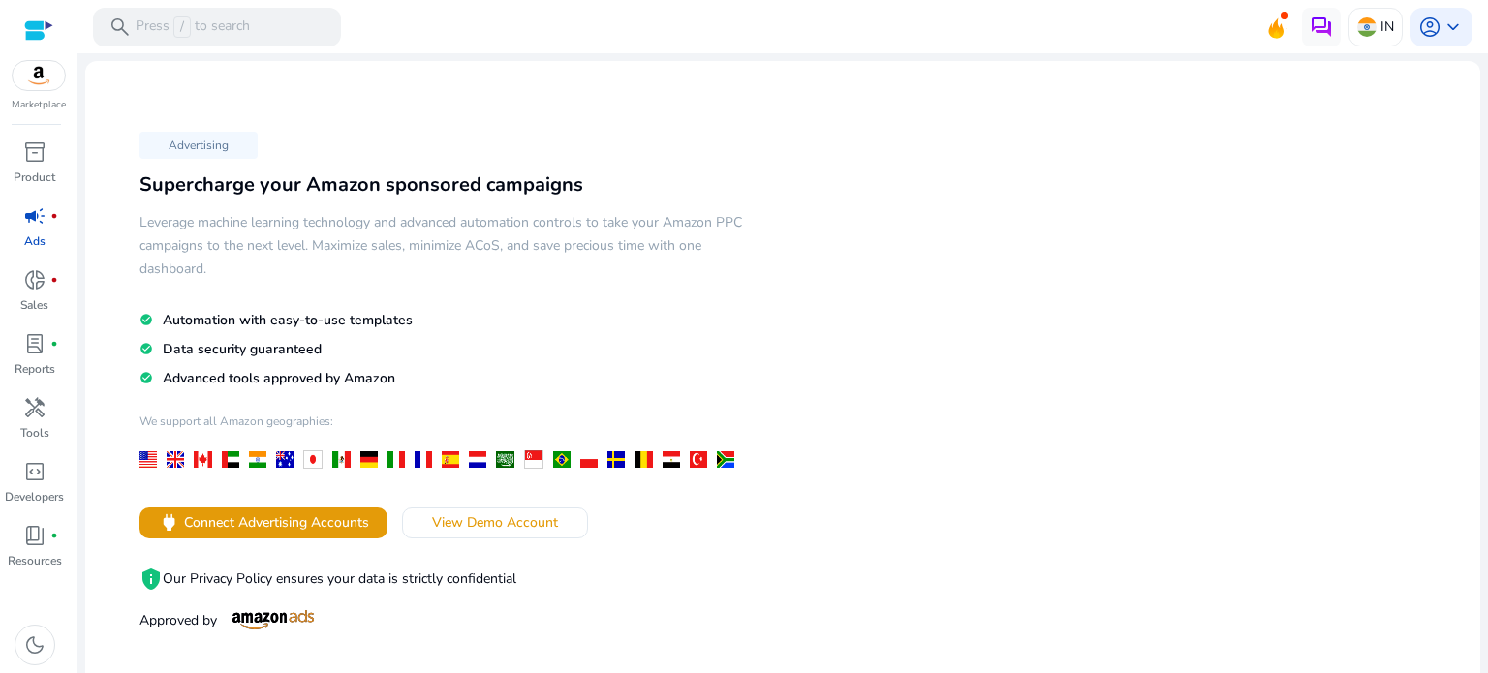
click at [45, 75] on img at bounding box center [39, 75] width 52 height 29
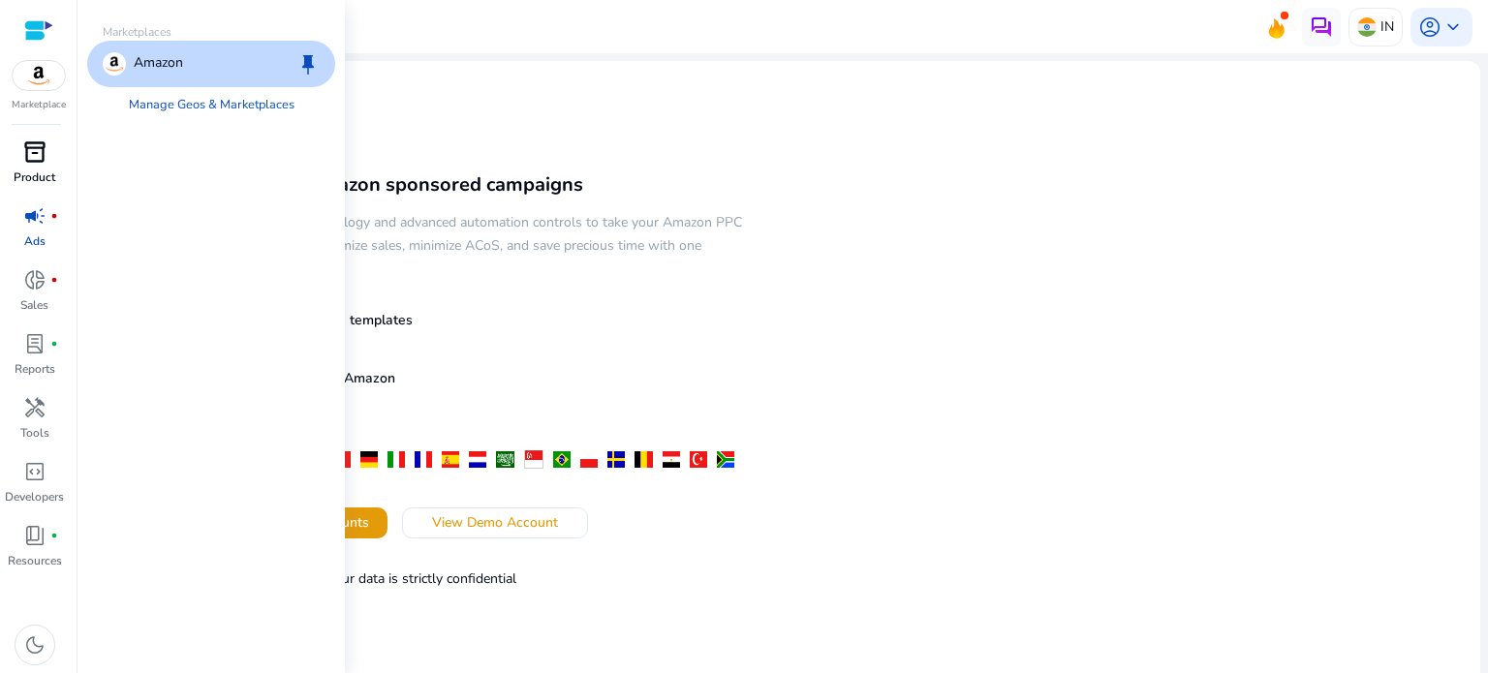
click at [35, 165] on div "inventory_2" at bounding box center [35, 152] width 54 height 31
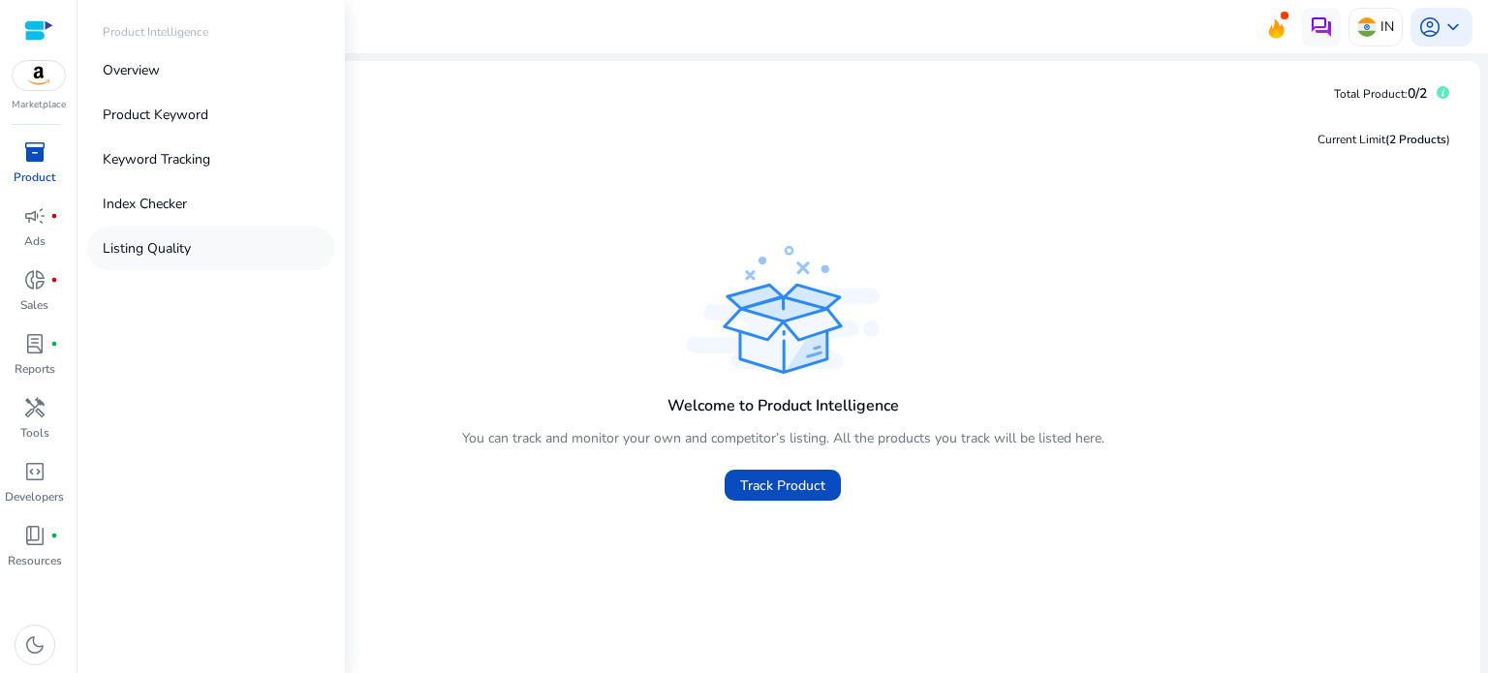
click at [159, 251] on p "Listing Quality" at bounding box center [147, 248] width 88 height 20
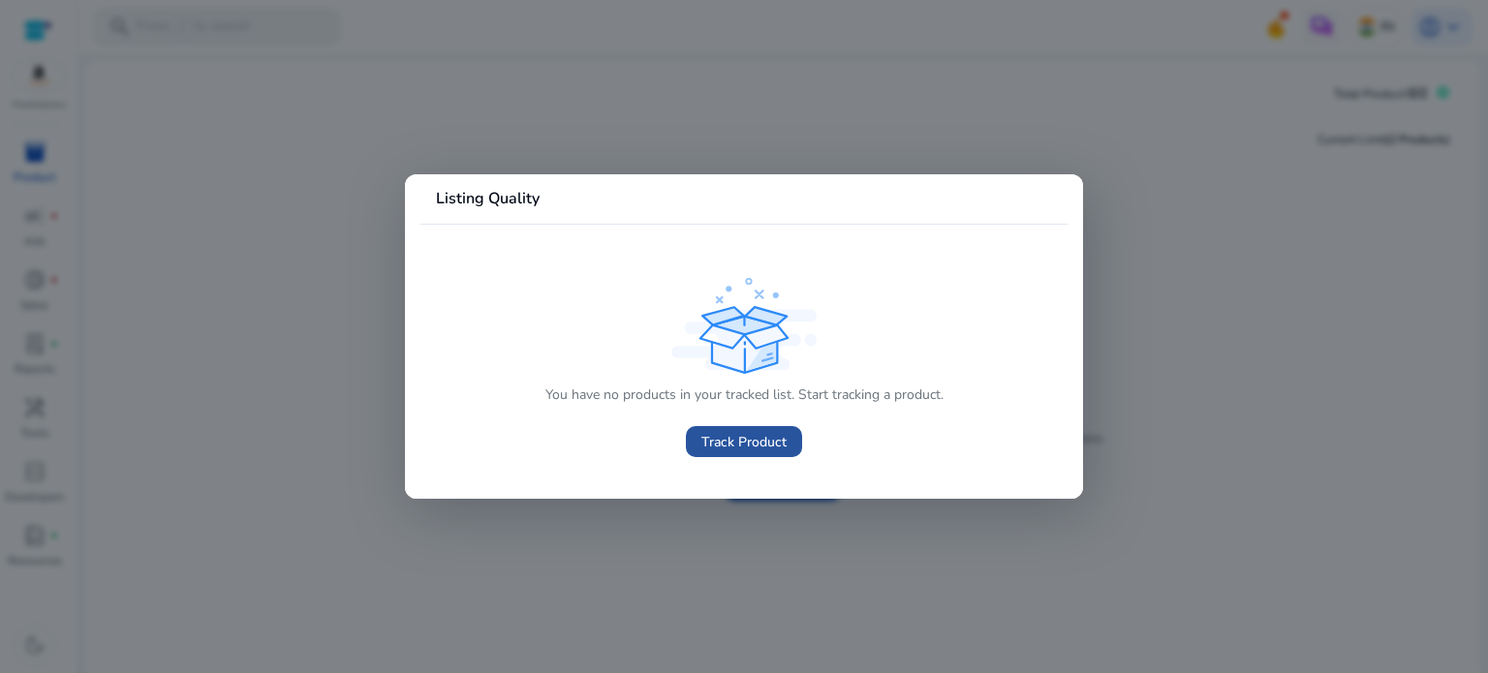
click at [718, 433] on span "Track Product" at bounding box center [743, 442] width 85 height 20
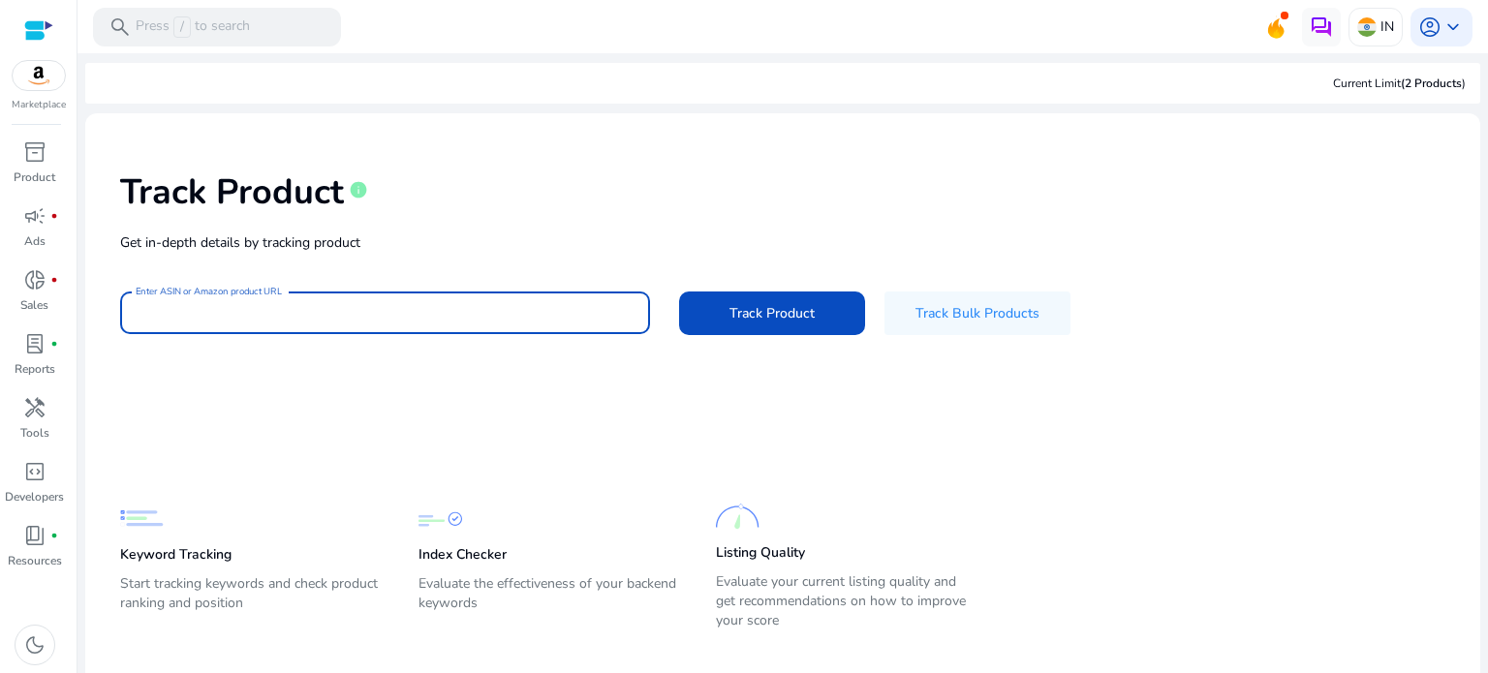
click at [232, 304] on input "Enter ASIN or Amazon product URL" at bounding box center [385, 312] width 499 height 21
paste input "**********"
type input "**********"
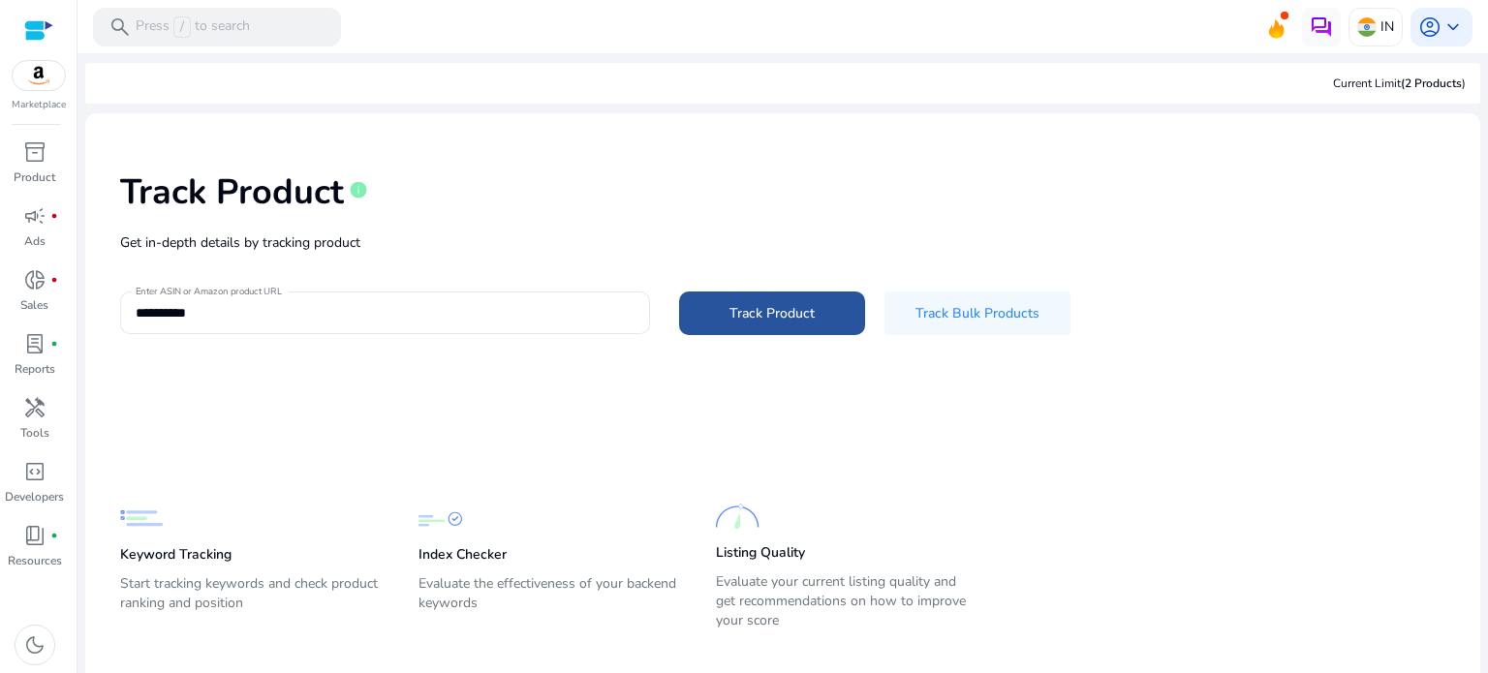
click at [771, 316] on span "Track Product" at bounding box center [772, 313] width 85 height 20
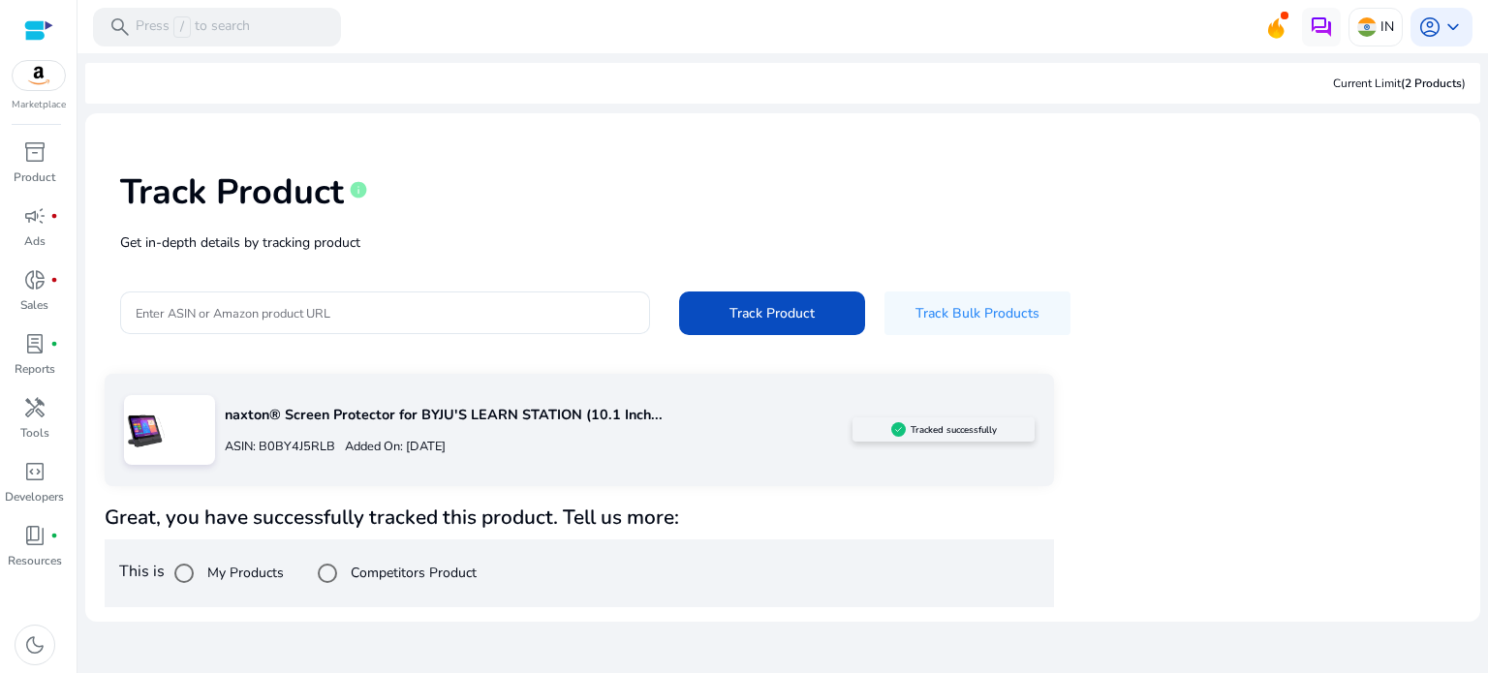
click at [716, 518] on h4 "Great, you have successfully tracked this product. Tell us more:" at bounding box center [579, 518] width 949 height 24
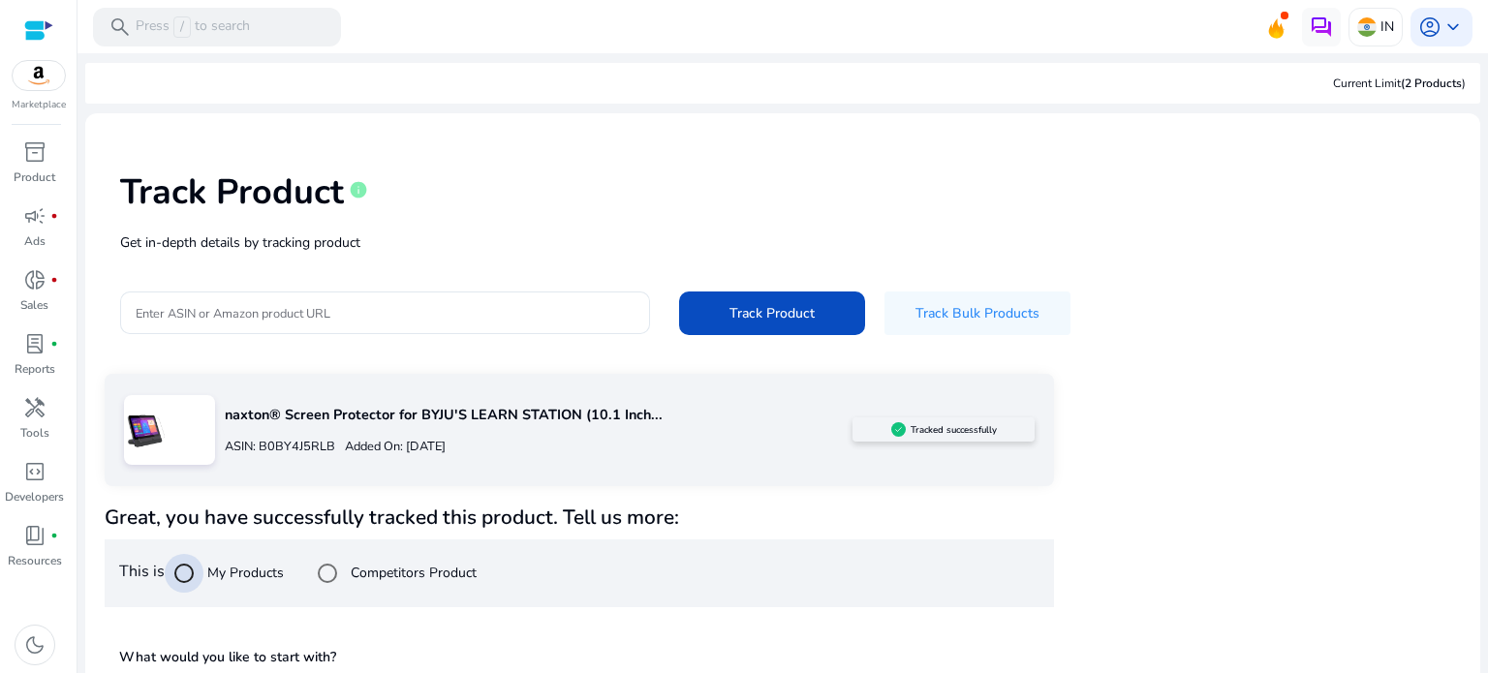
scroll to position [173, 0]
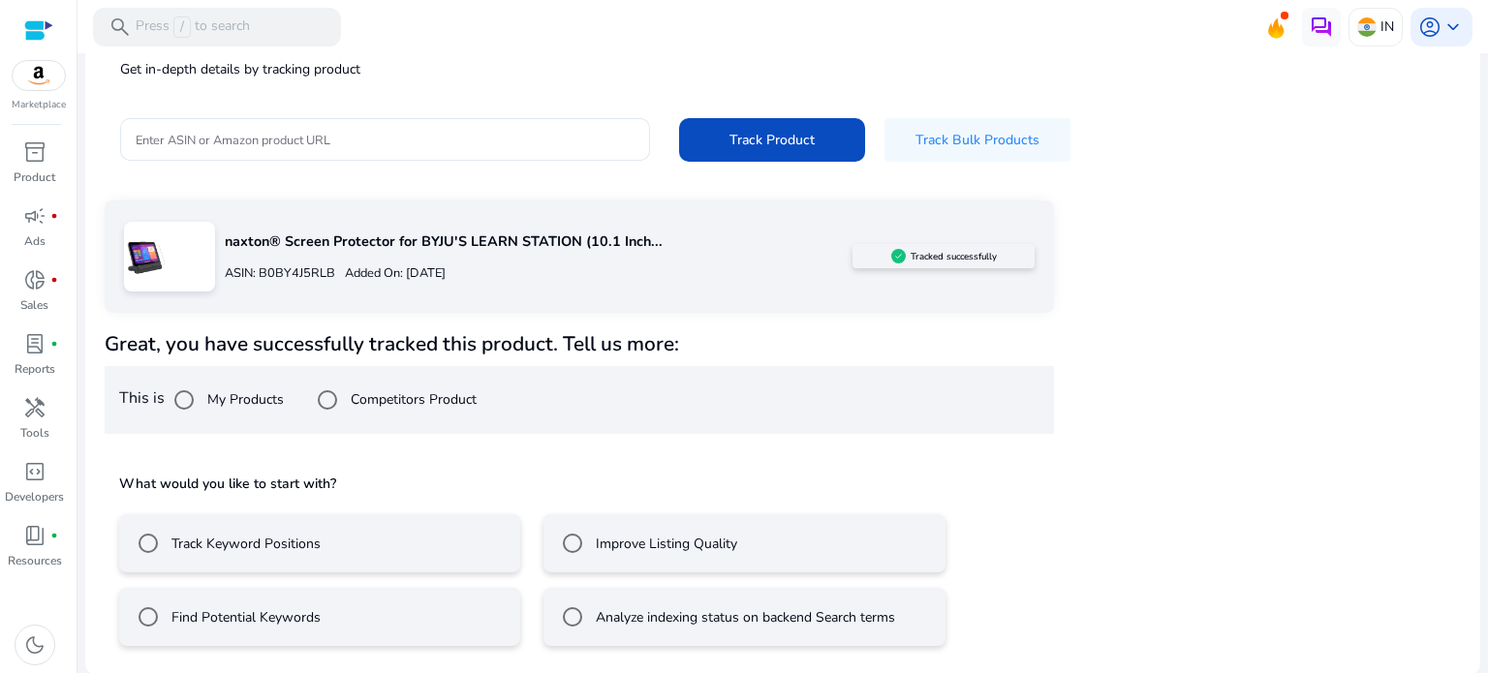
click at [260, 549] on label "Track Keyword Positions" at bounding box center [244, 544] width 153 height 20
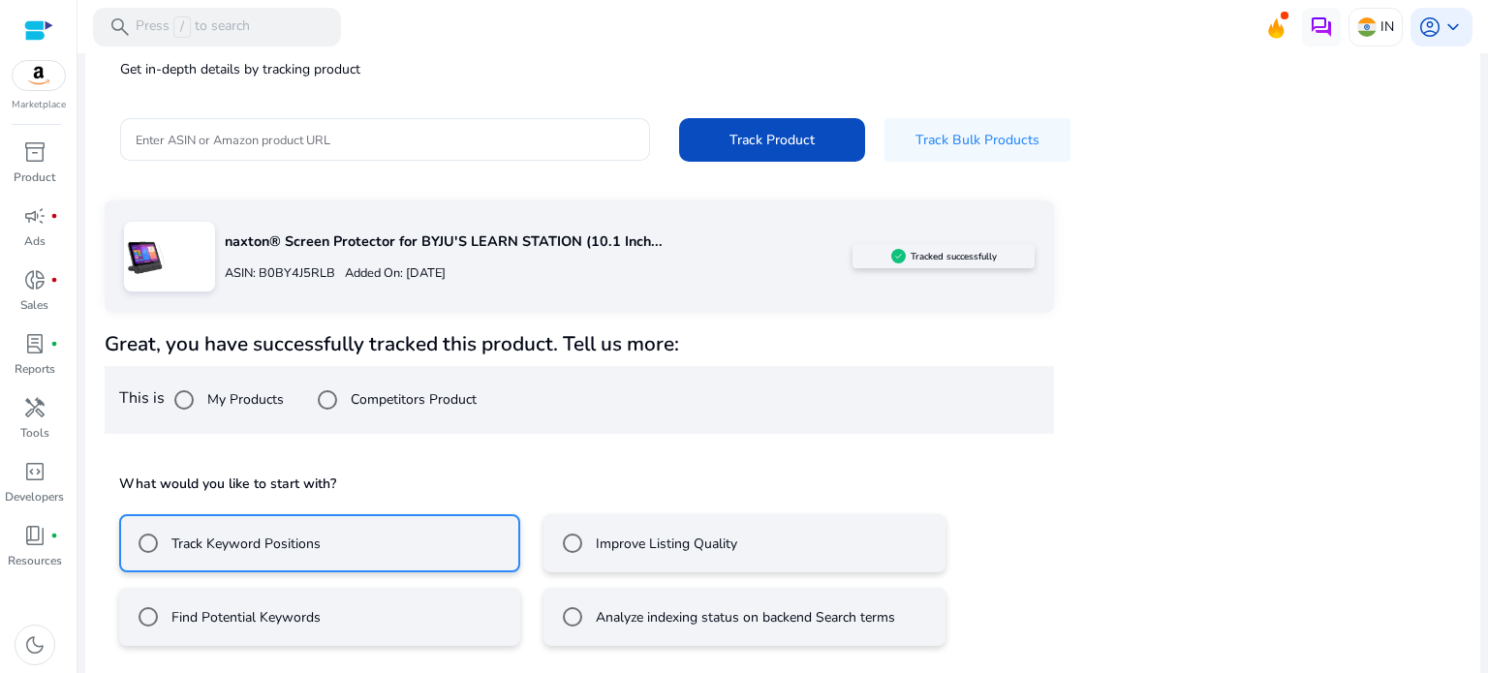
click at [615, 557] on div "Improve Listing Quality" at bounding box center [645, 543] width 184 height 39
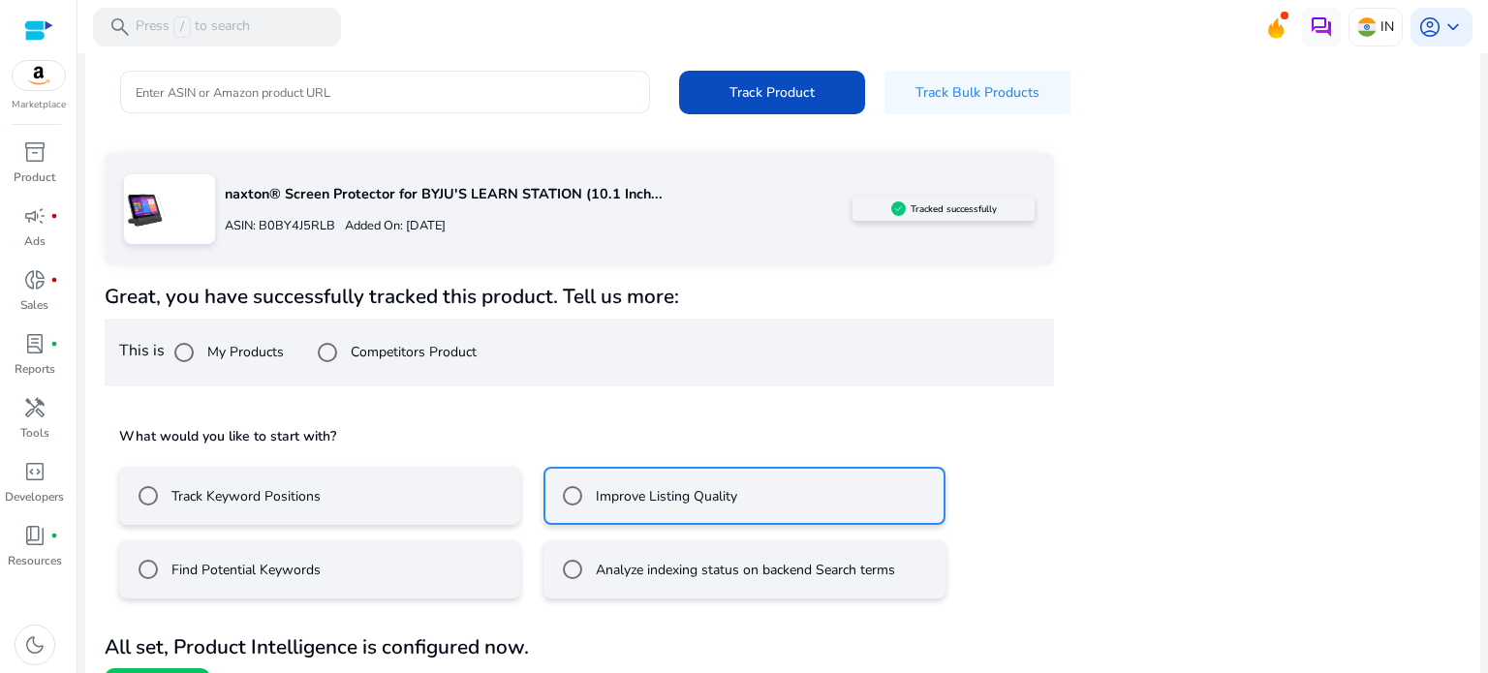
scroll to position [260, 0]
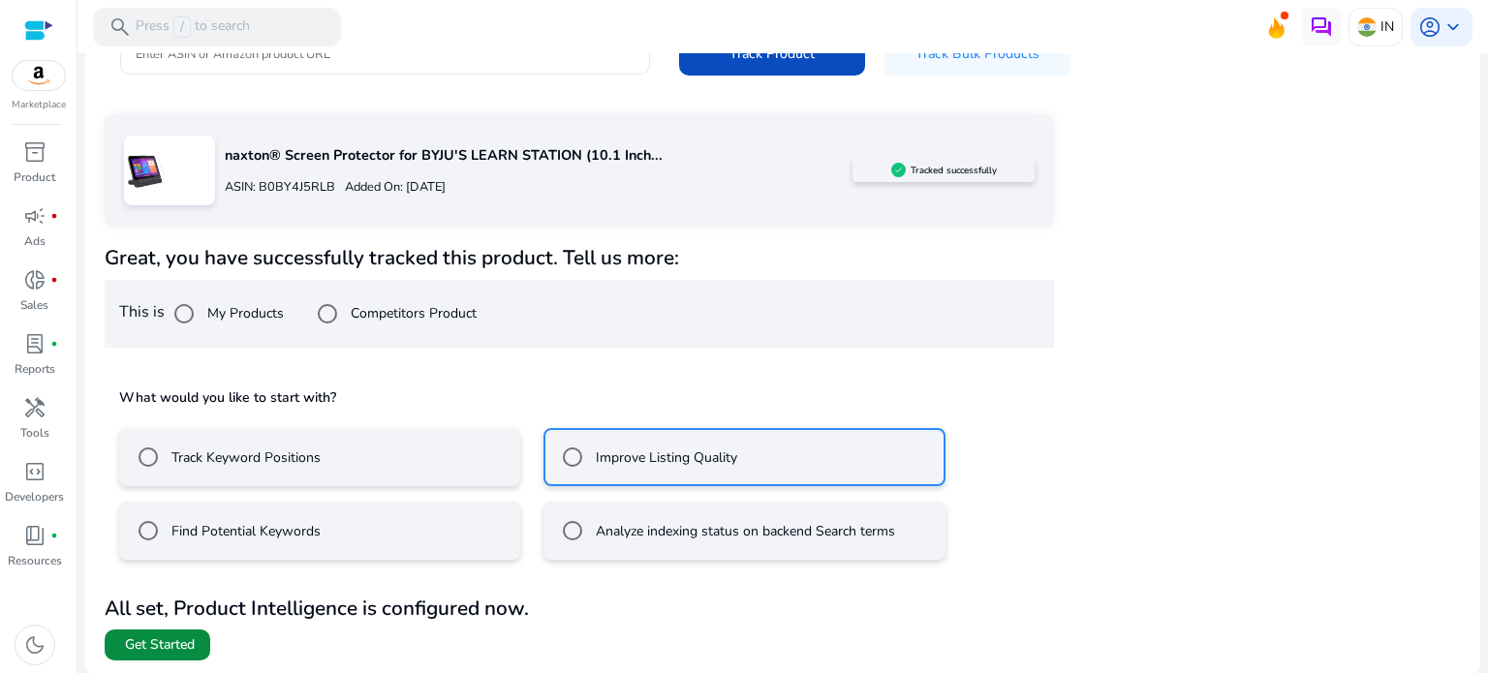
click at [158, 641] on span "Get Started" at bounding box center [160, 645] width 70 height 19
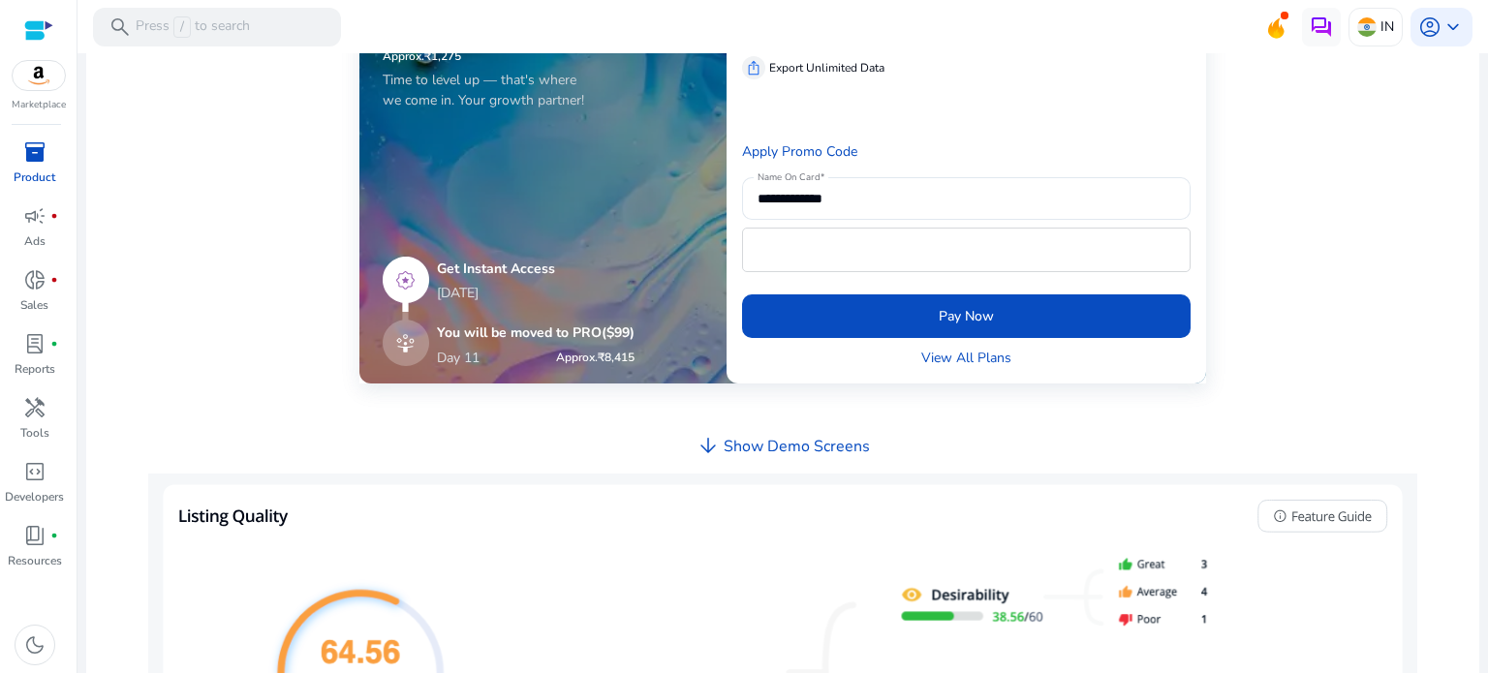
scroll to position [775, 0]
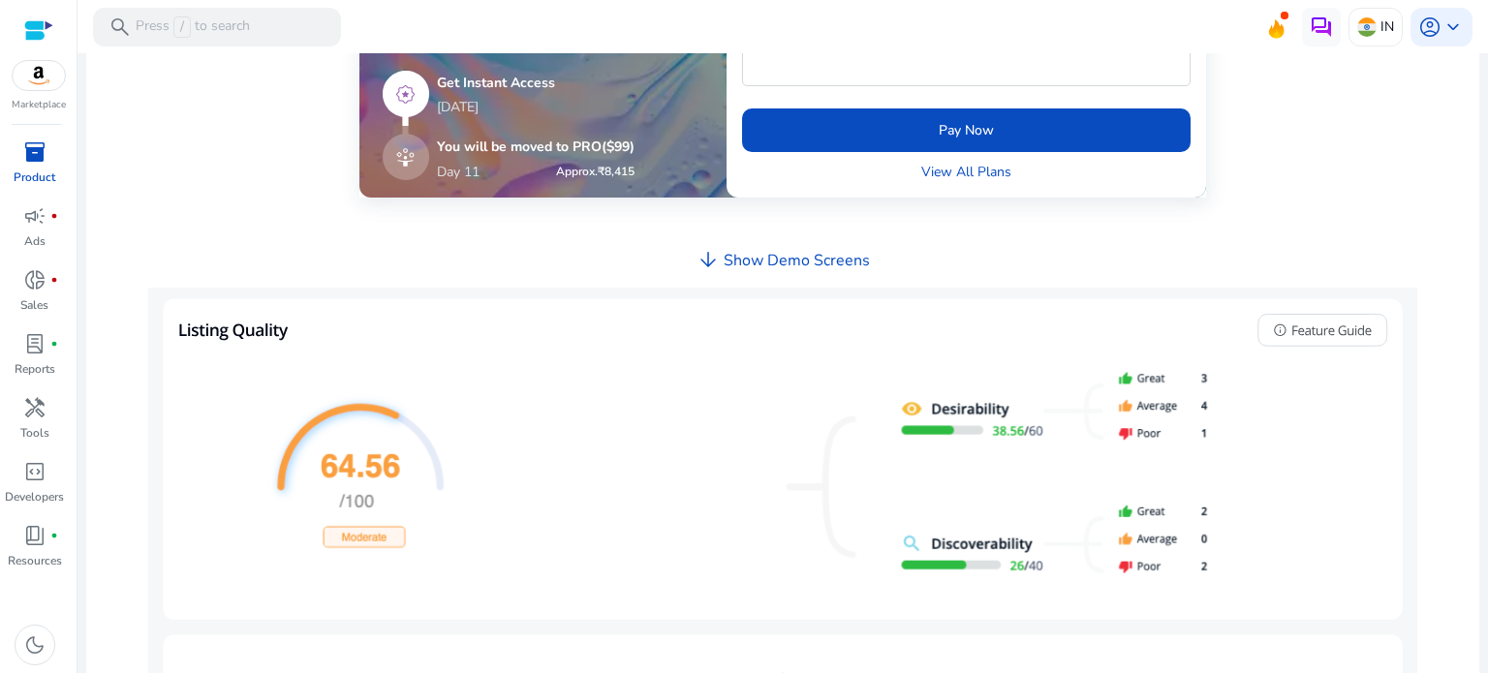
click at [782, 260] on h4 "Show Demo Screens" at bounding box center [797, 261] width 146 height 18
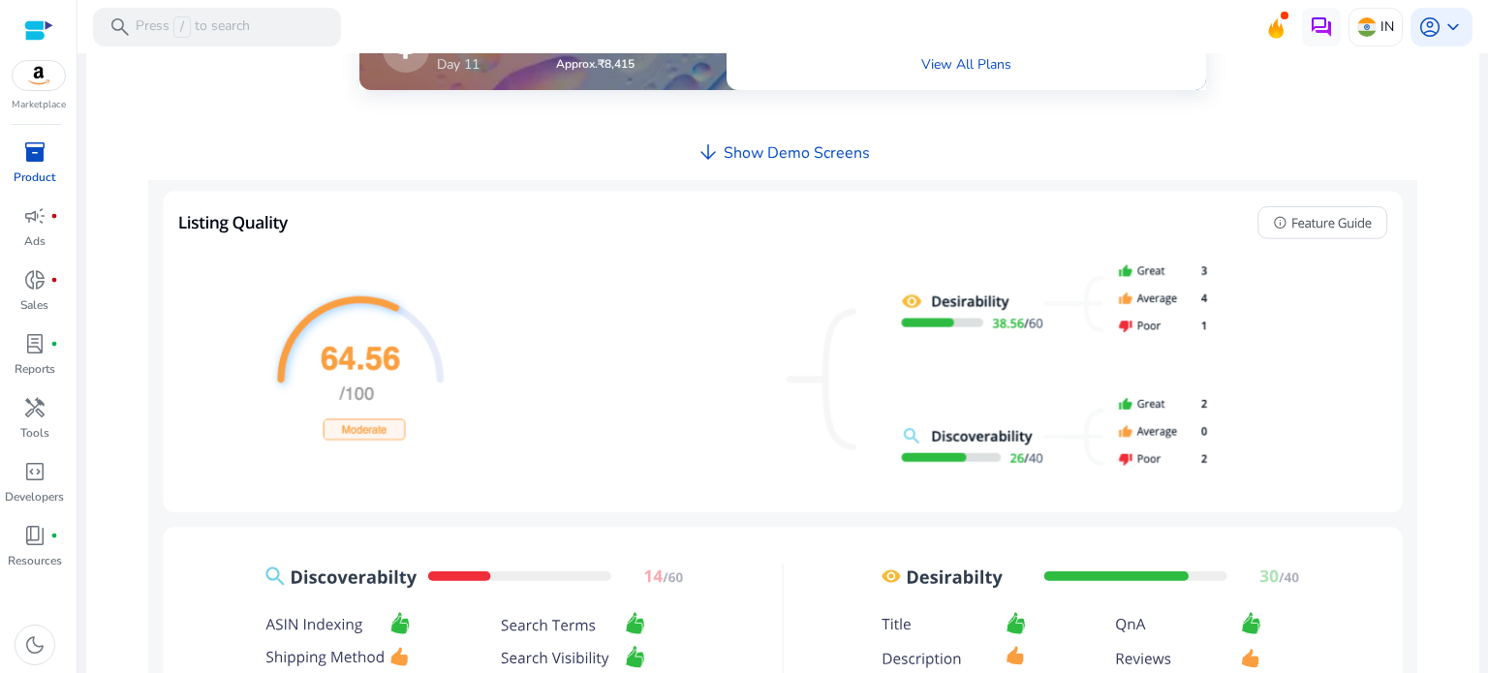
scroll to position [802, 0]
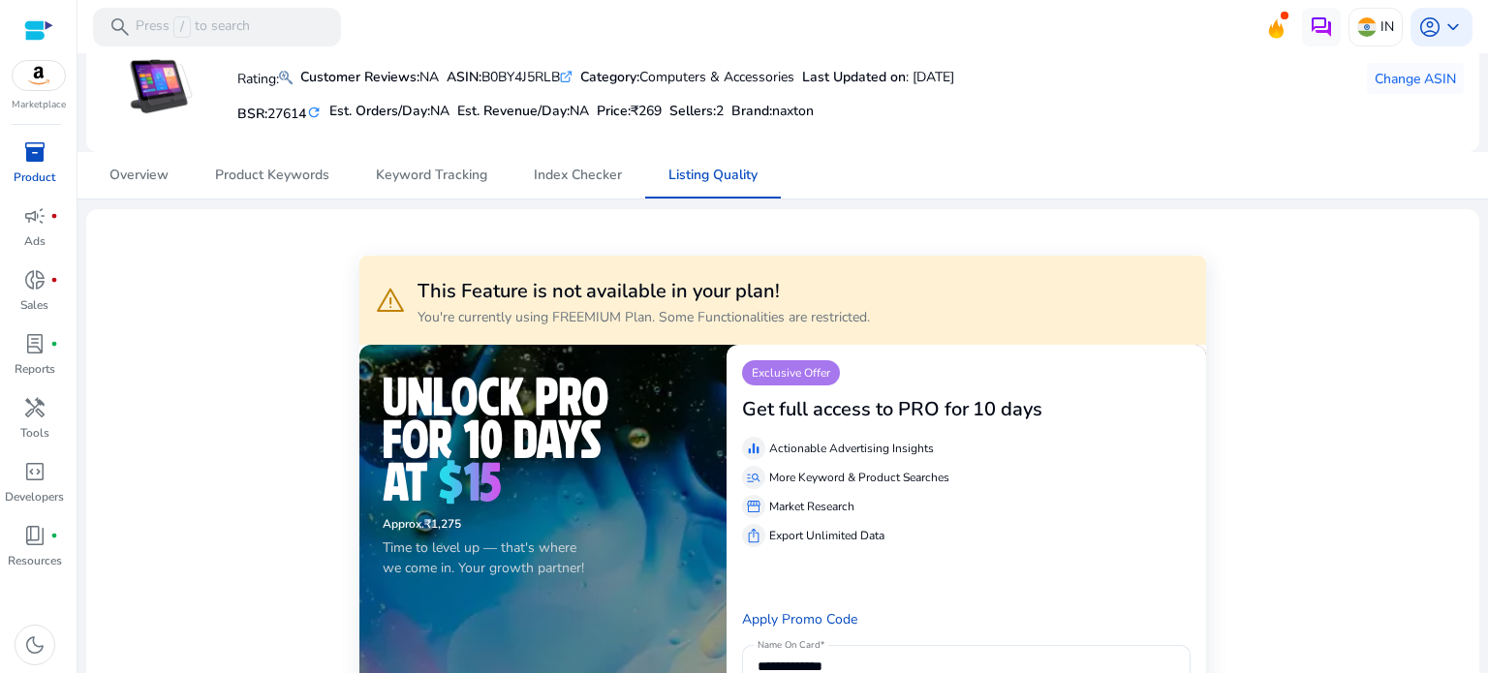
scroll to position [0, 0]
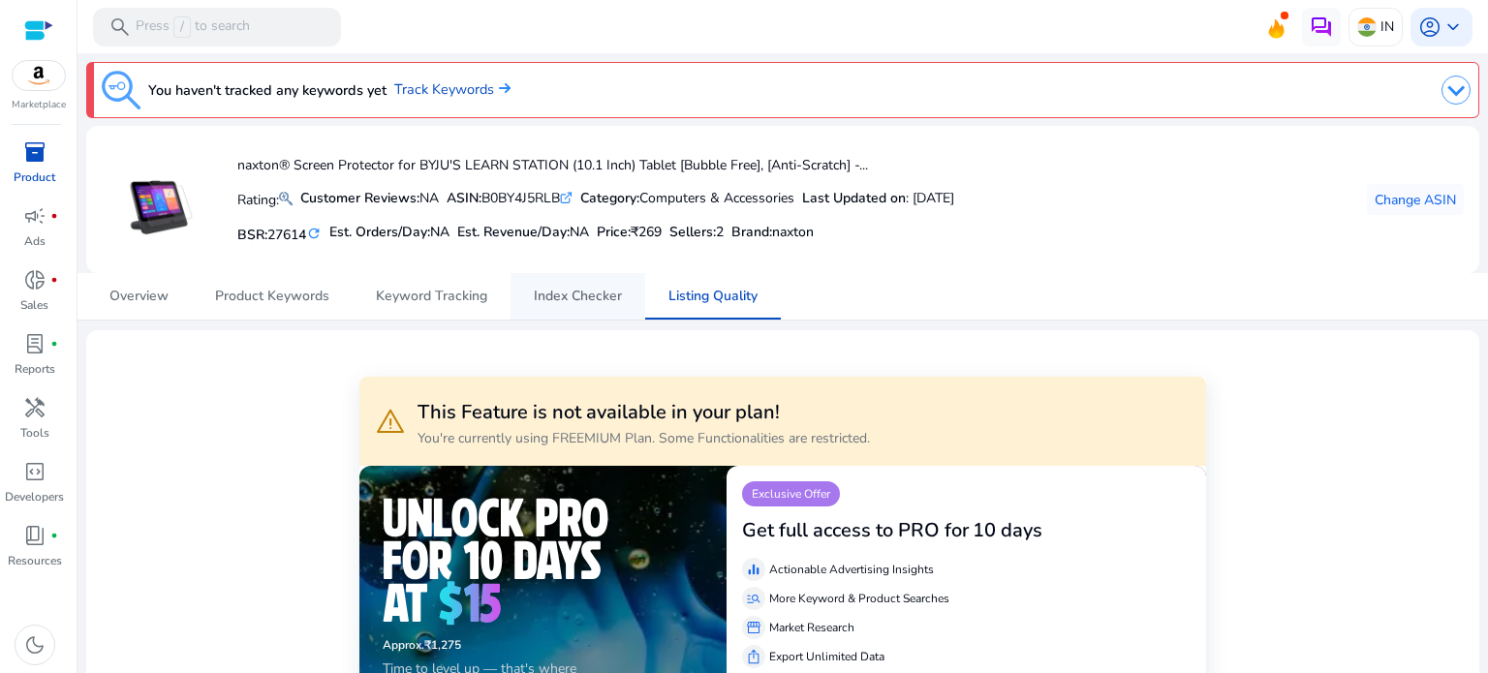
click at [581, 290] on span "Index Checker" at bounding box center [578, 297] width 88 height 14
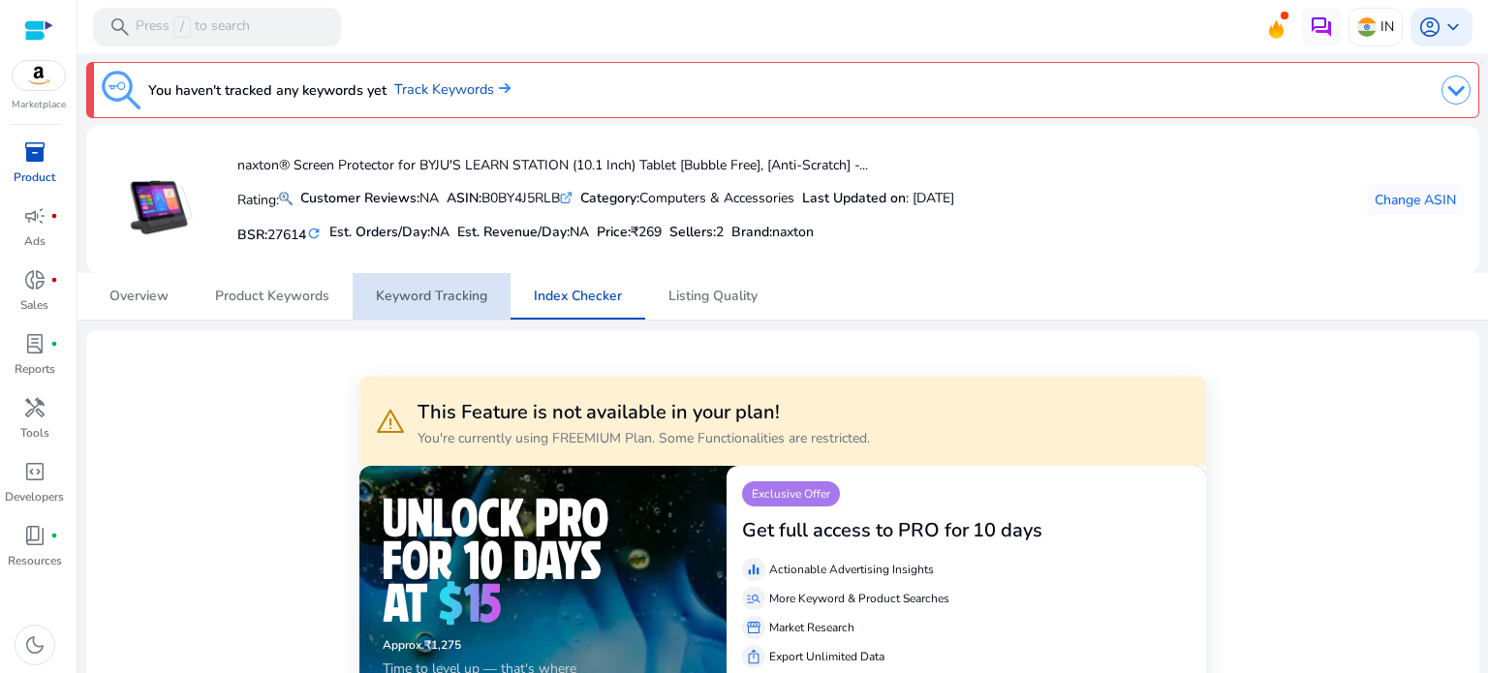
click at [469, 294] on span "Keyword Tracking" at bounding box center [431, 297] width 111 height 14
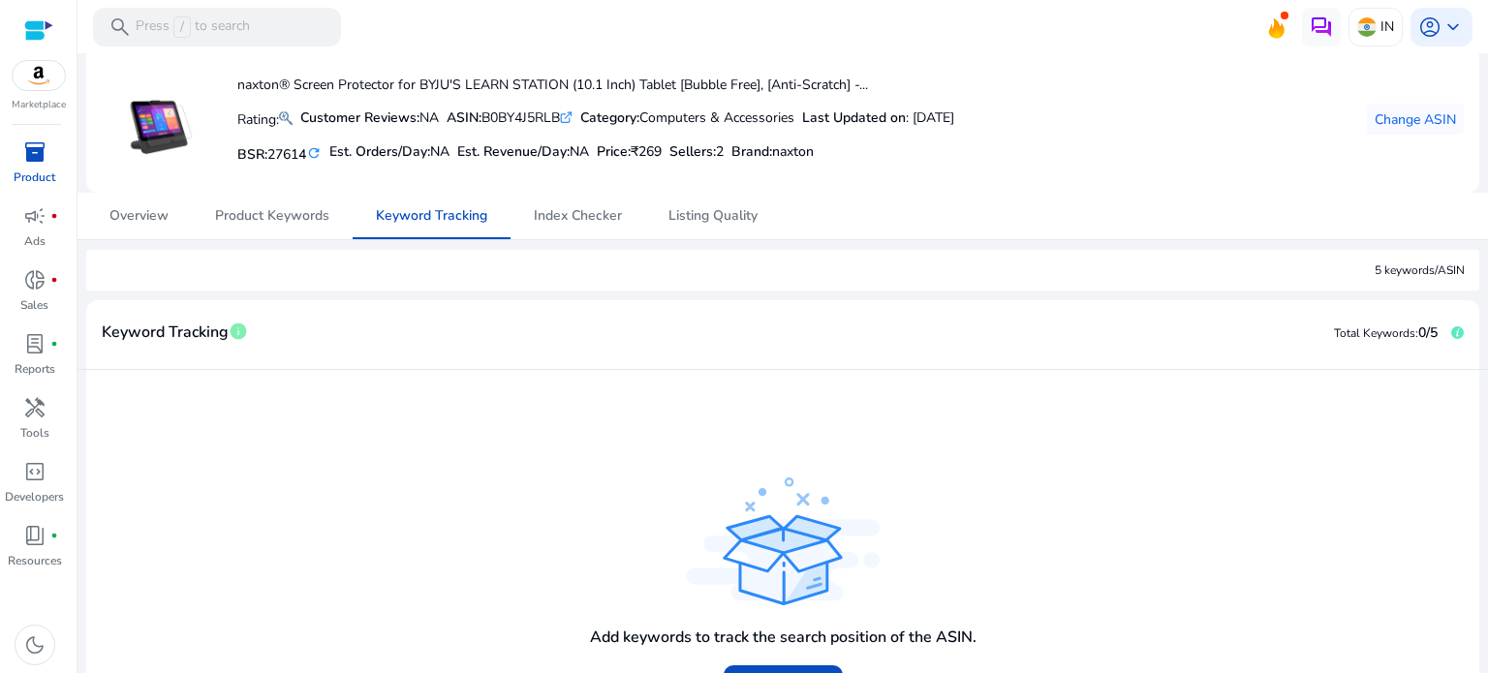
scroll to position [224, 0]
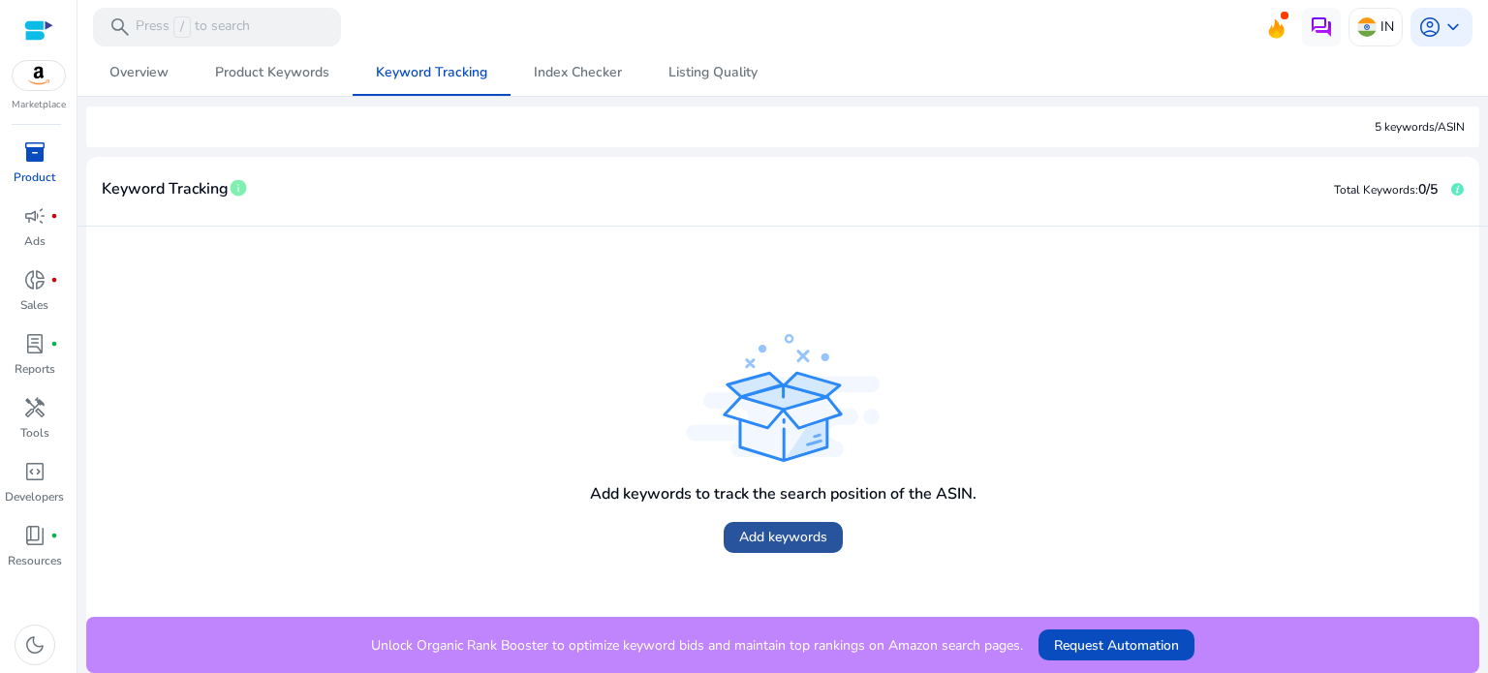
click at [785, 545] on span "Add keywords" at bounding box center [783, 537] width 88 height 20
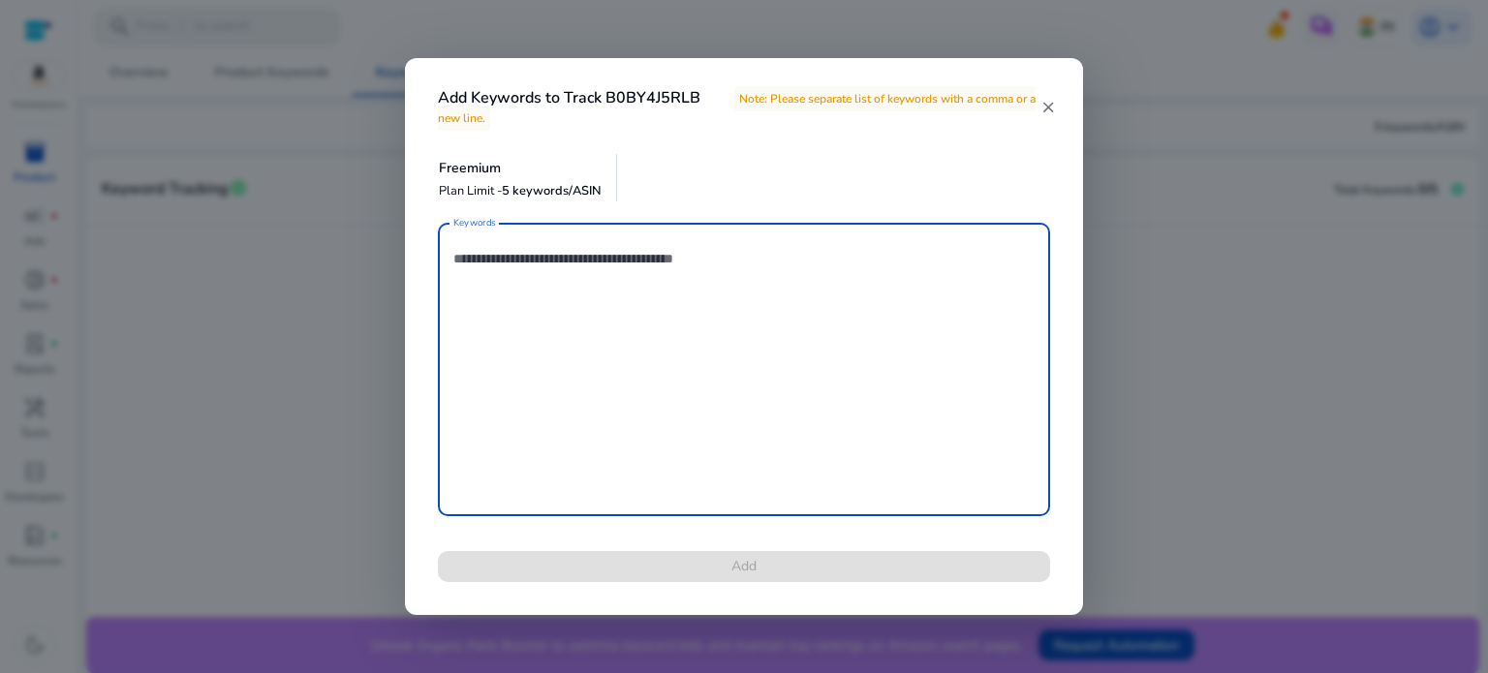
click at [1048, 105] on mat-icon "close" at bounding box center [1048, 107] width 16 height 17
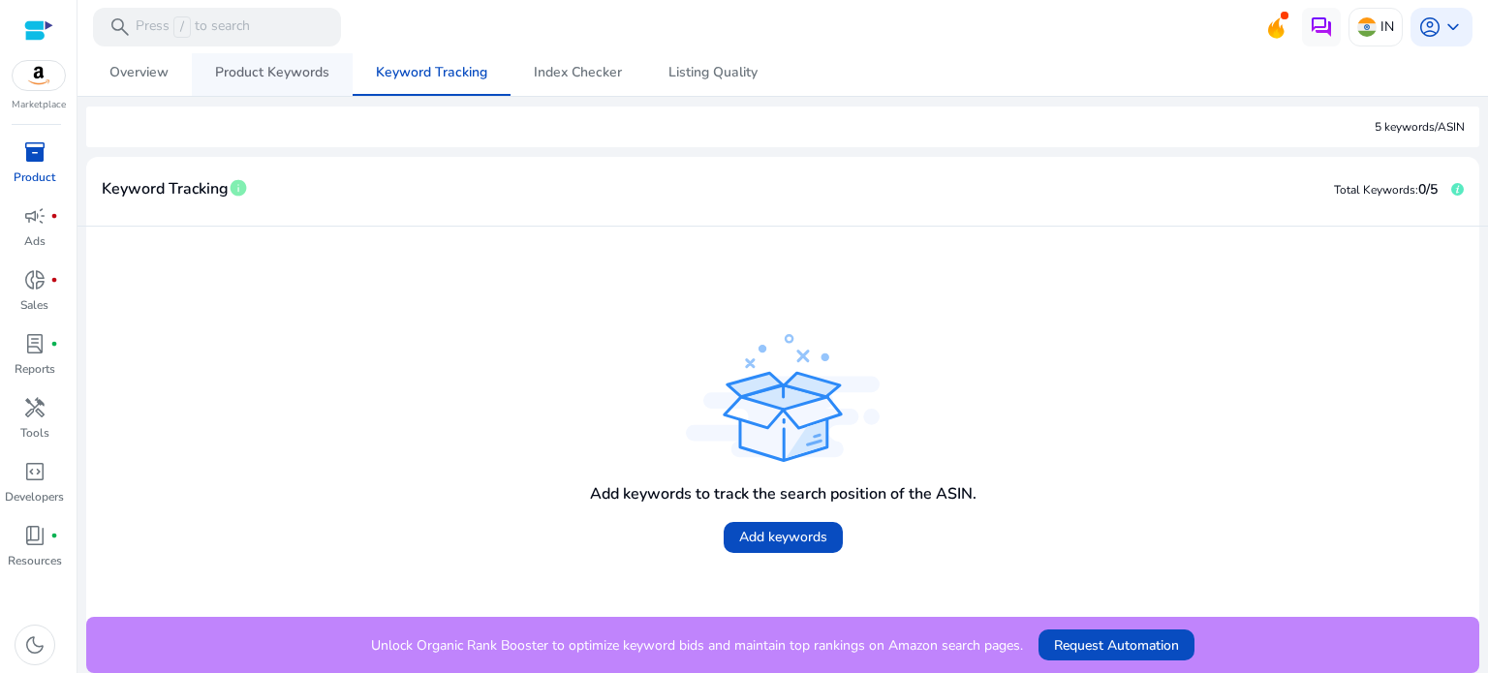
click at [244, 71] on span "Product Keywords" at bounding box center [272, 73] width 114 height 14
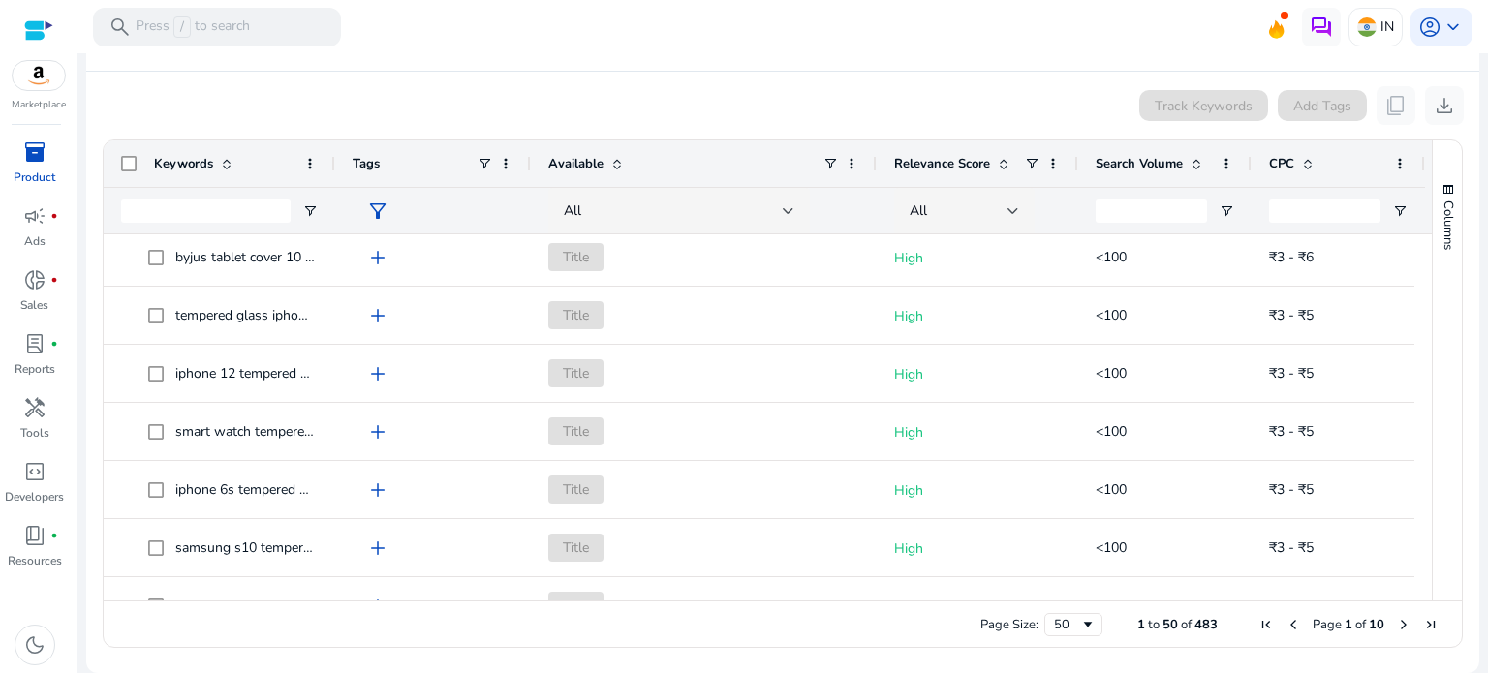
scroll to position [2539, 0]
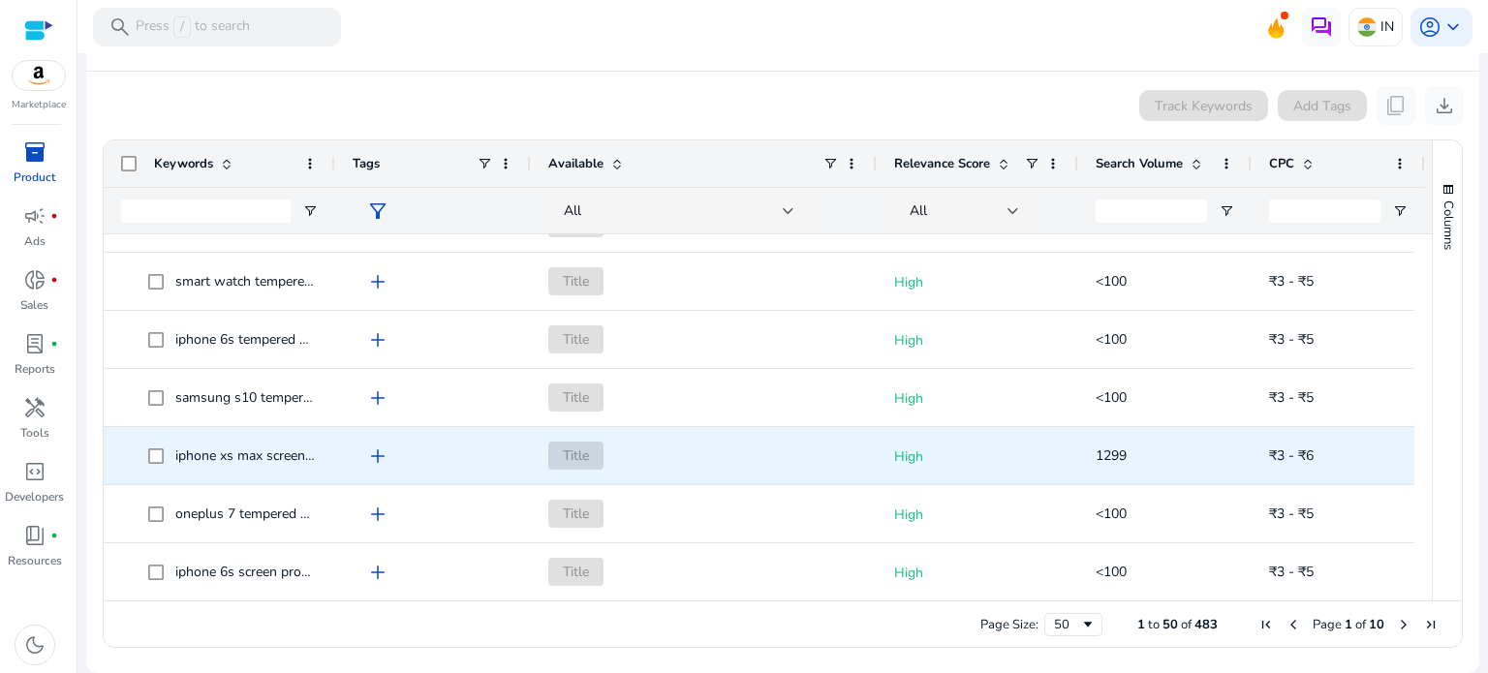
click at [270, 451] on span "iphone xs max screen protector tempered glass" at bounding box center [318, 456] width 286 height 18
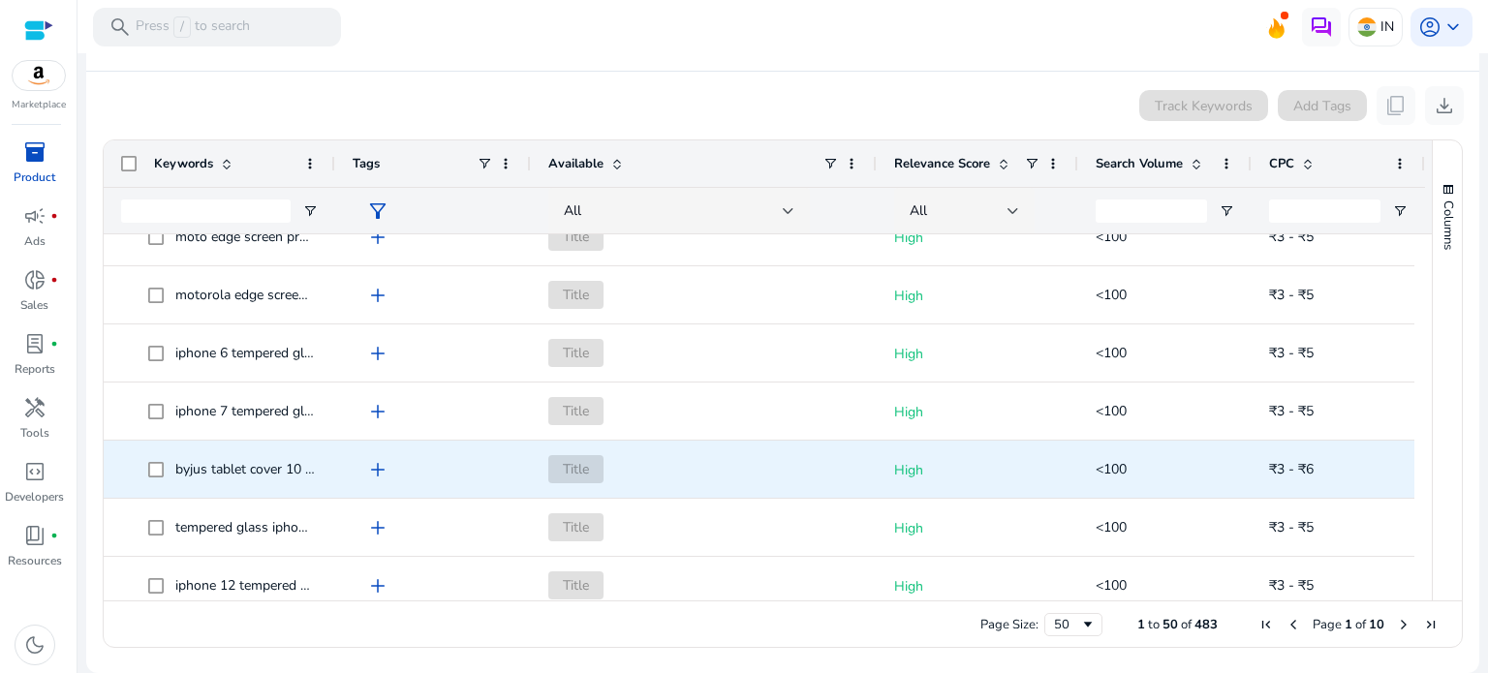
scroll to position [0, 0]
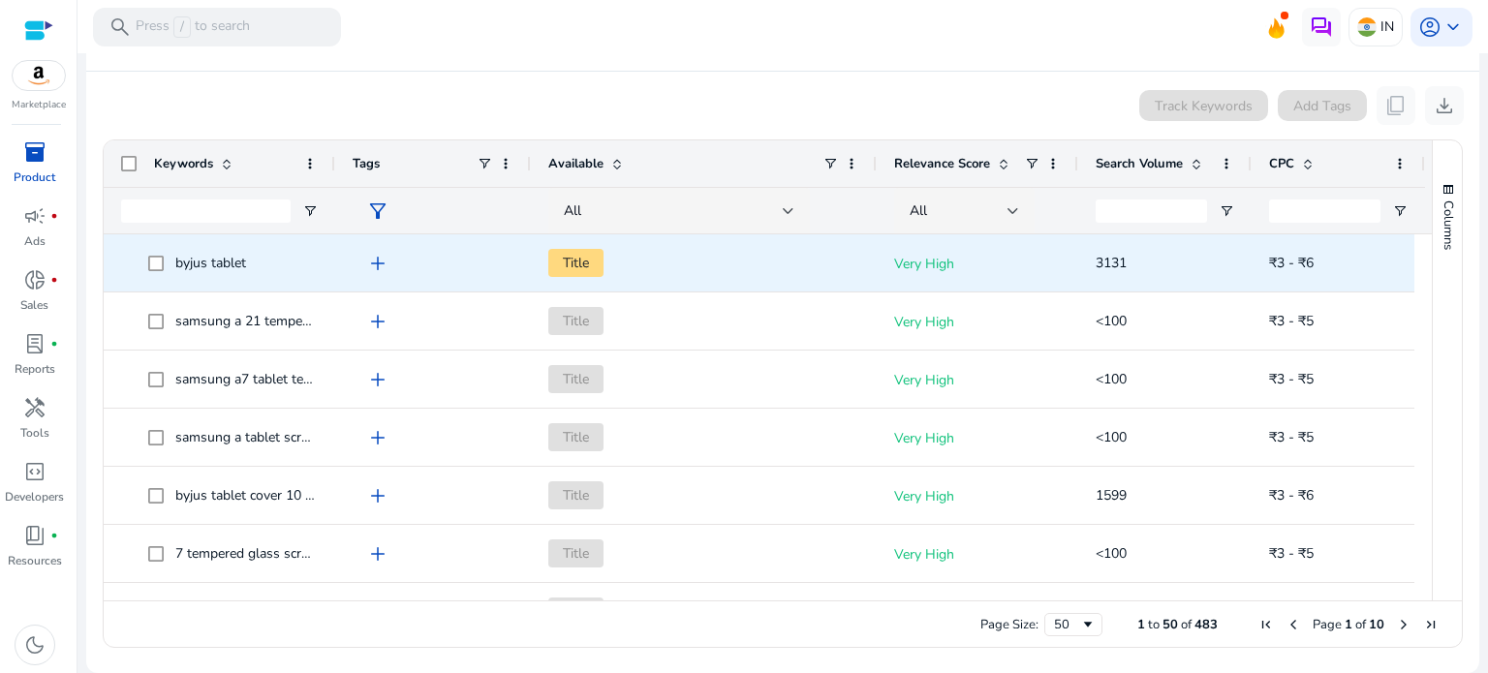
click at [247, 265] on span "byjus tablet" at bounding box center [233, 263] width 170 height 40
click at [378, 263] on span "add" at bounding box center [377, 263] width 23 height 23
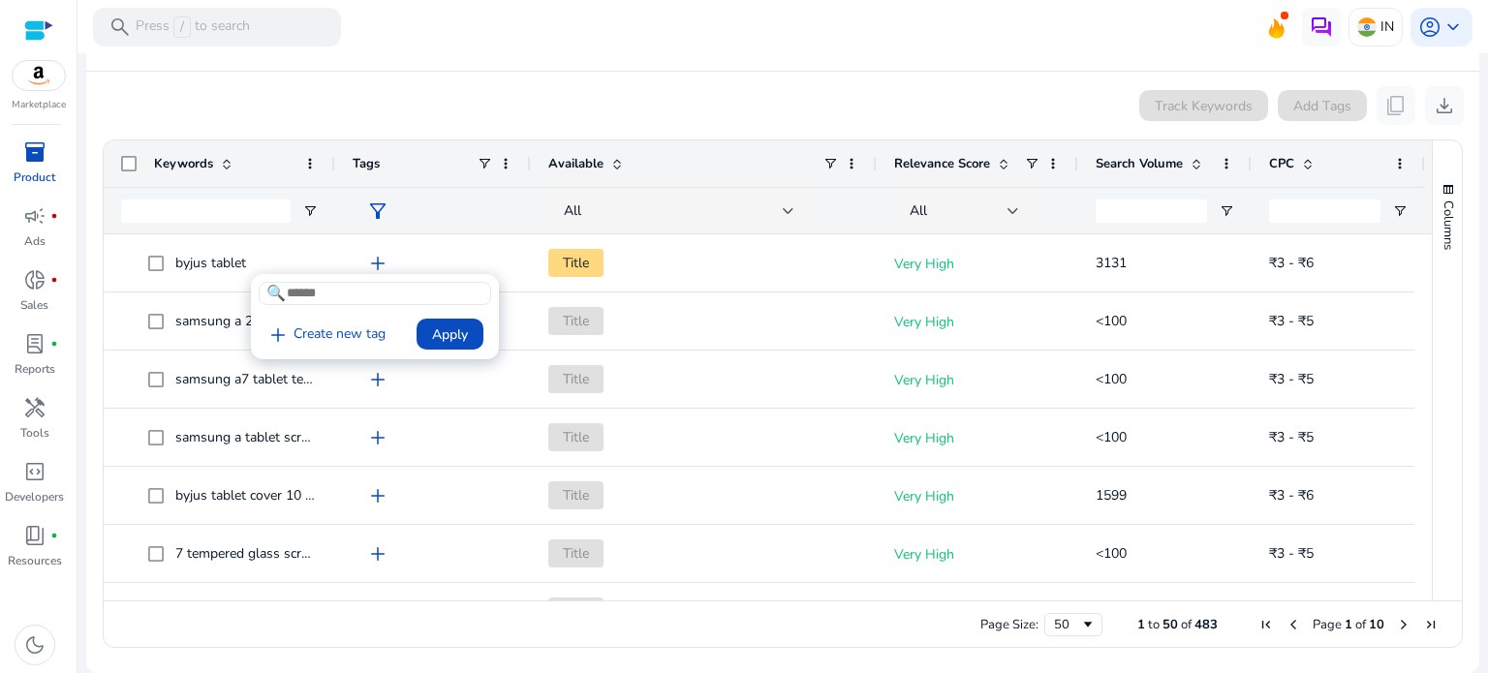
click at [599, 259] on div at bounding box center [744, 336] width 1488 height 673
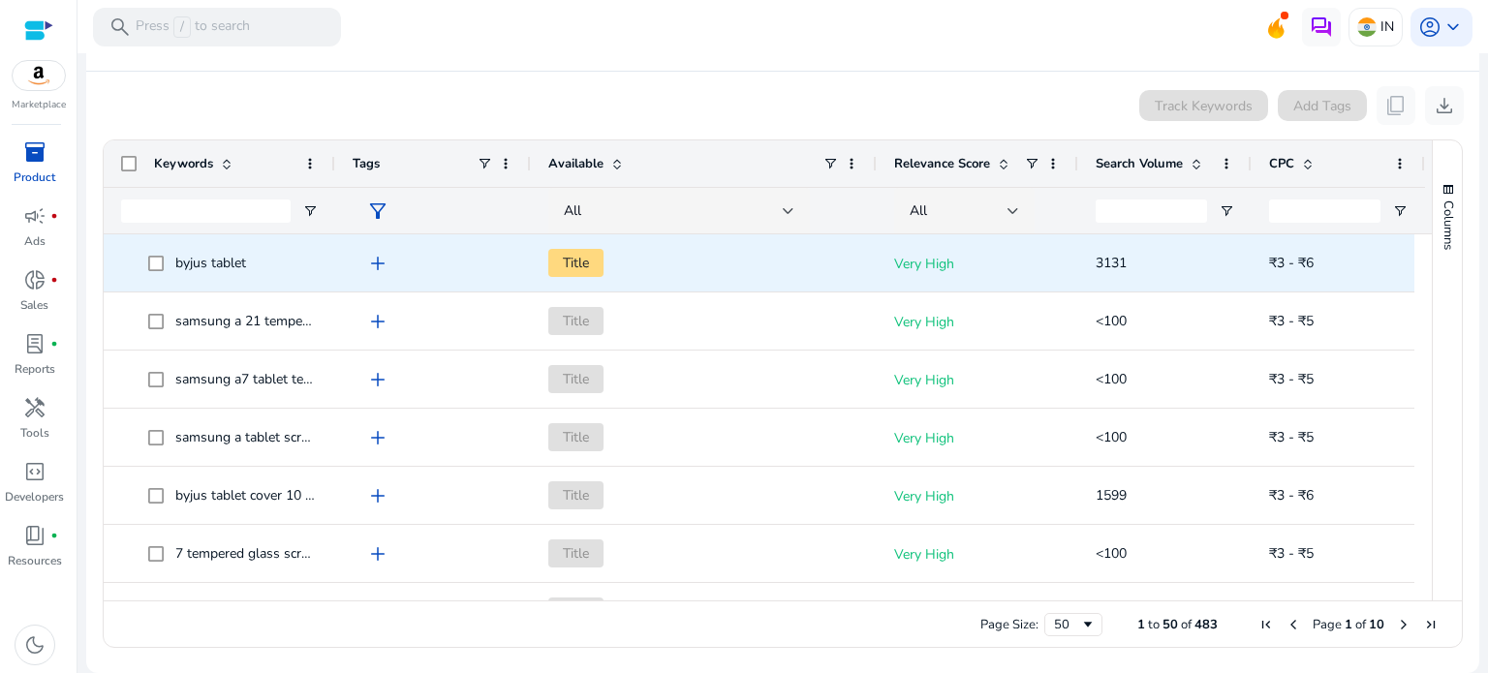
click at [695, 278] on span "Title" at bounding box center [703, 263] width 311 height 40
click at [931, 266] on p "Very High" at bounding box center [977, 264] width 167 height 40
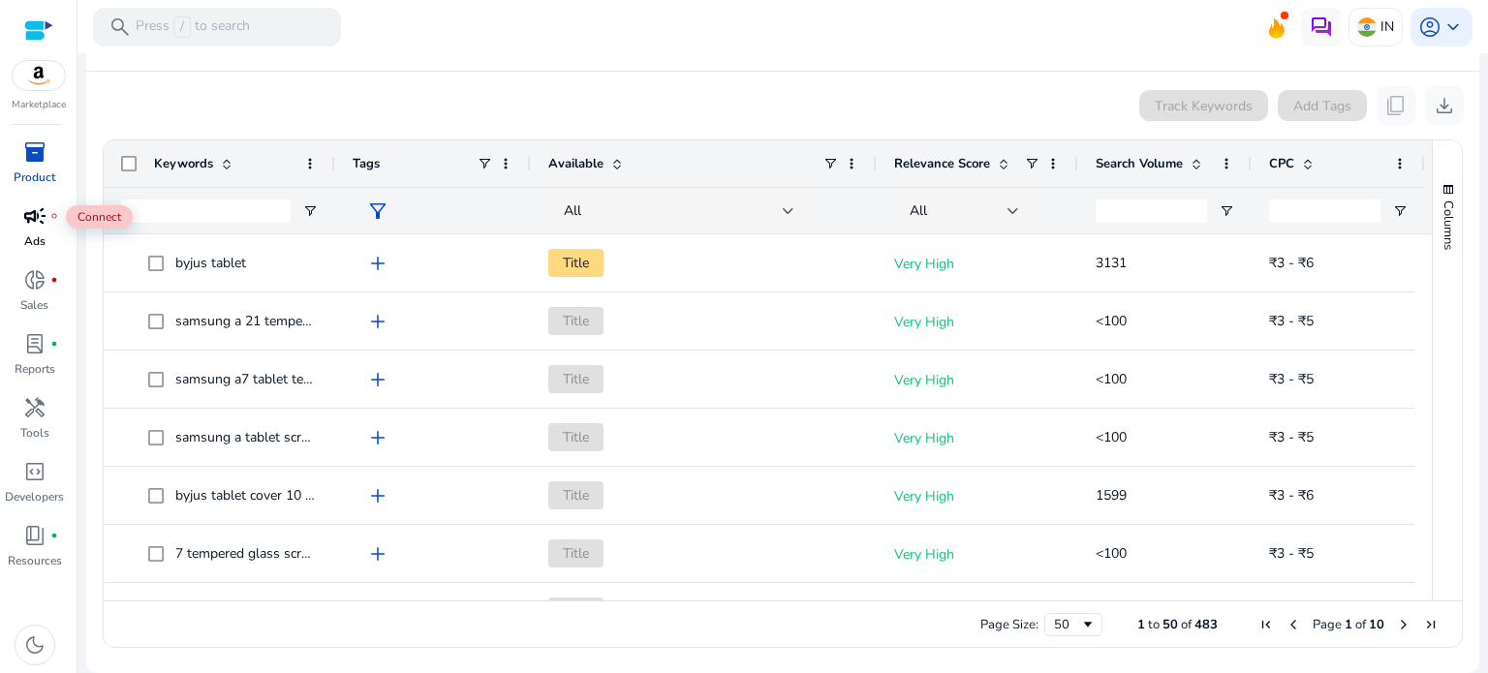
click at [30, 216] on span "campaign" at bounding box center [34, 215] width 23 height 23
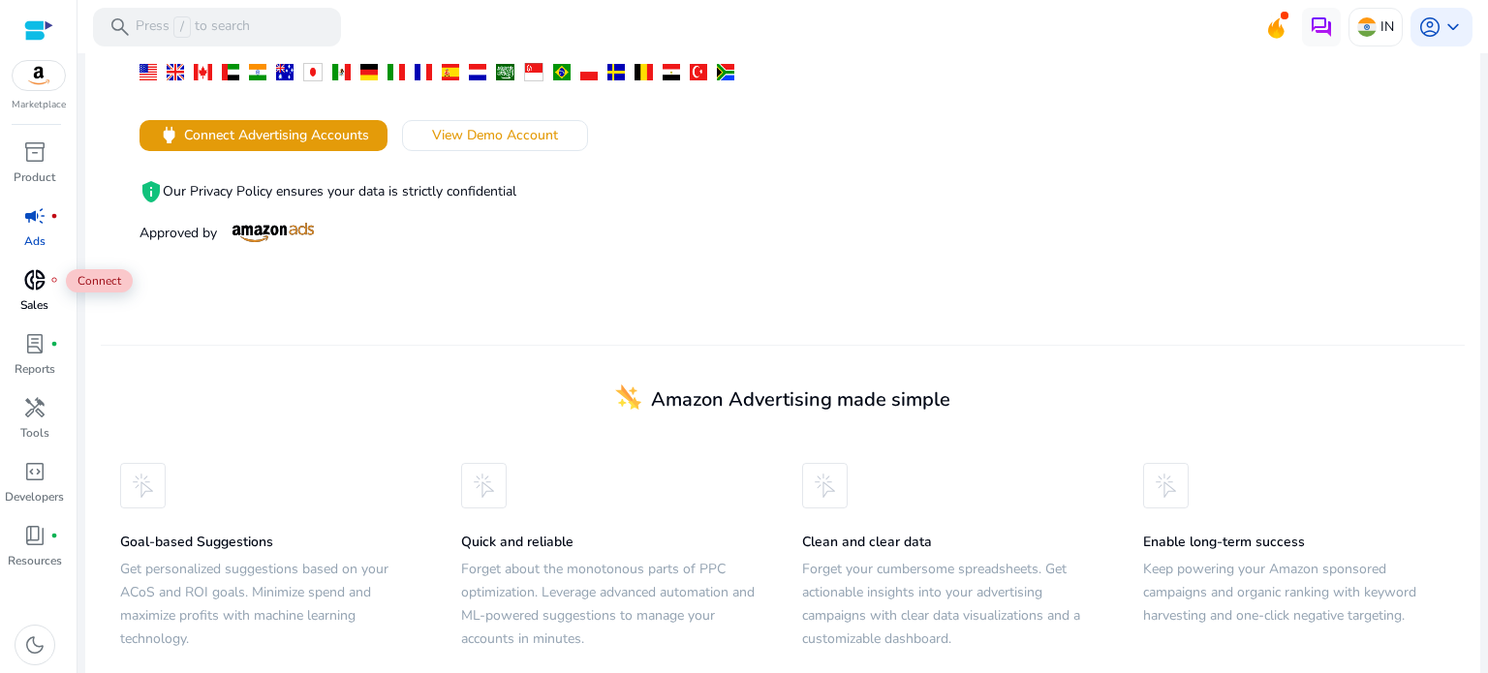
click at [35, 270] on span "donut_small" at bounding box center [34, 279] width 23 height 23
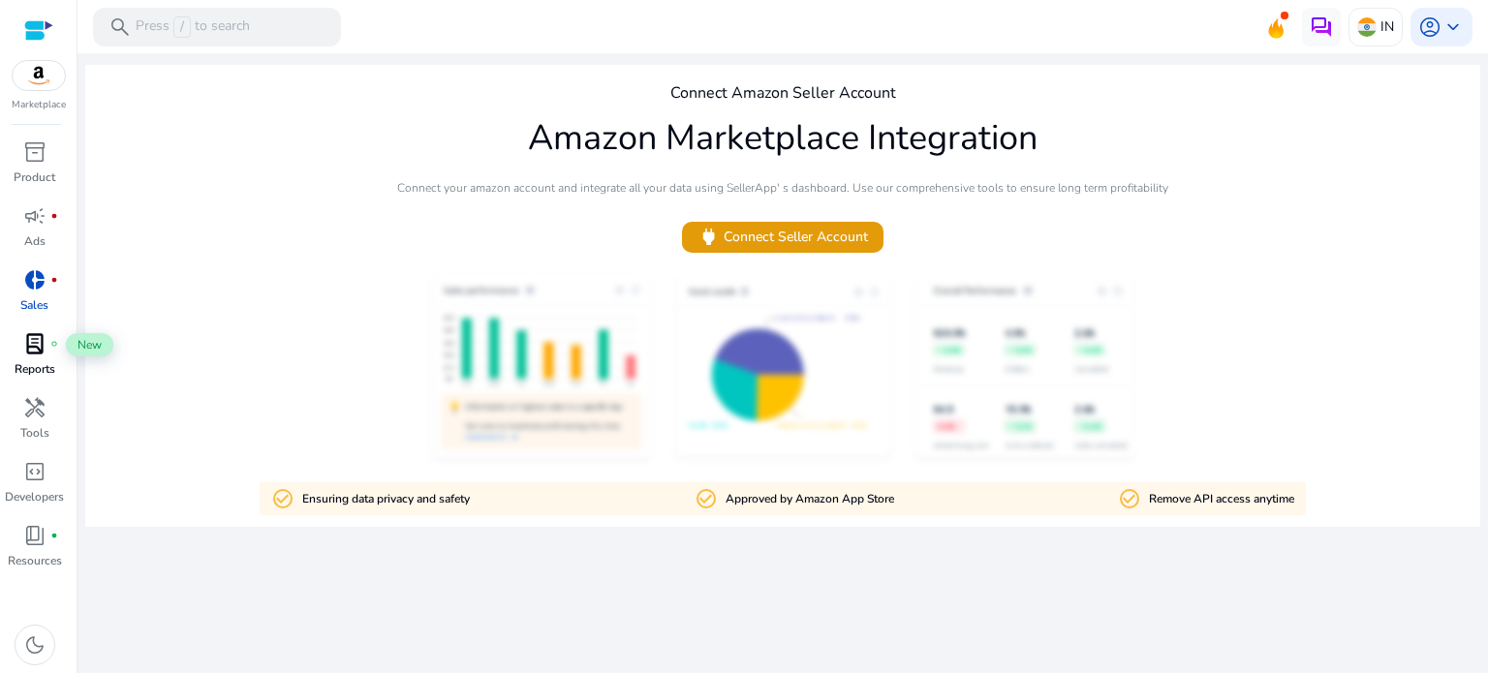
click at [47, 353] on div "lab_profile fiber_manual_record" at bounding box center [35, 343] width 54 height 31
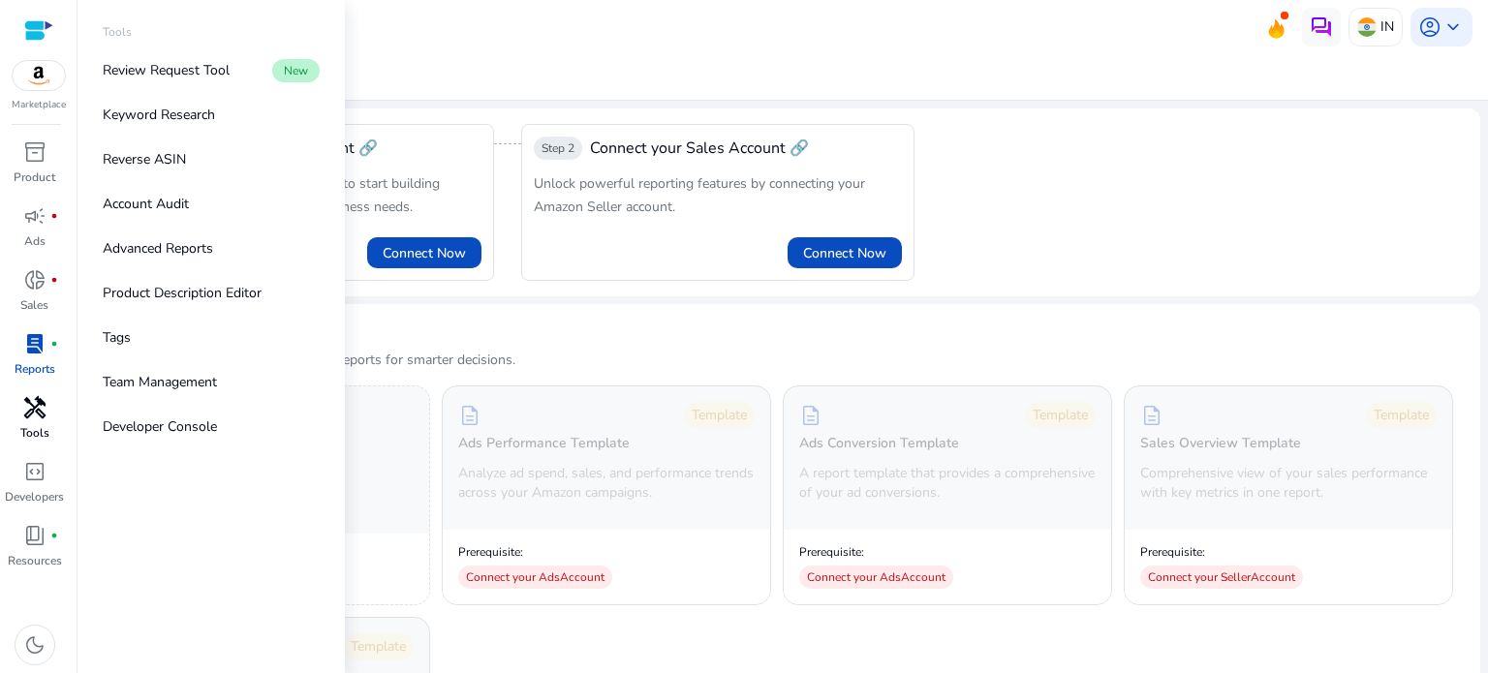
click at [31, 407] on span "handyman" at bounding box center [34, 407] width 23 height 23
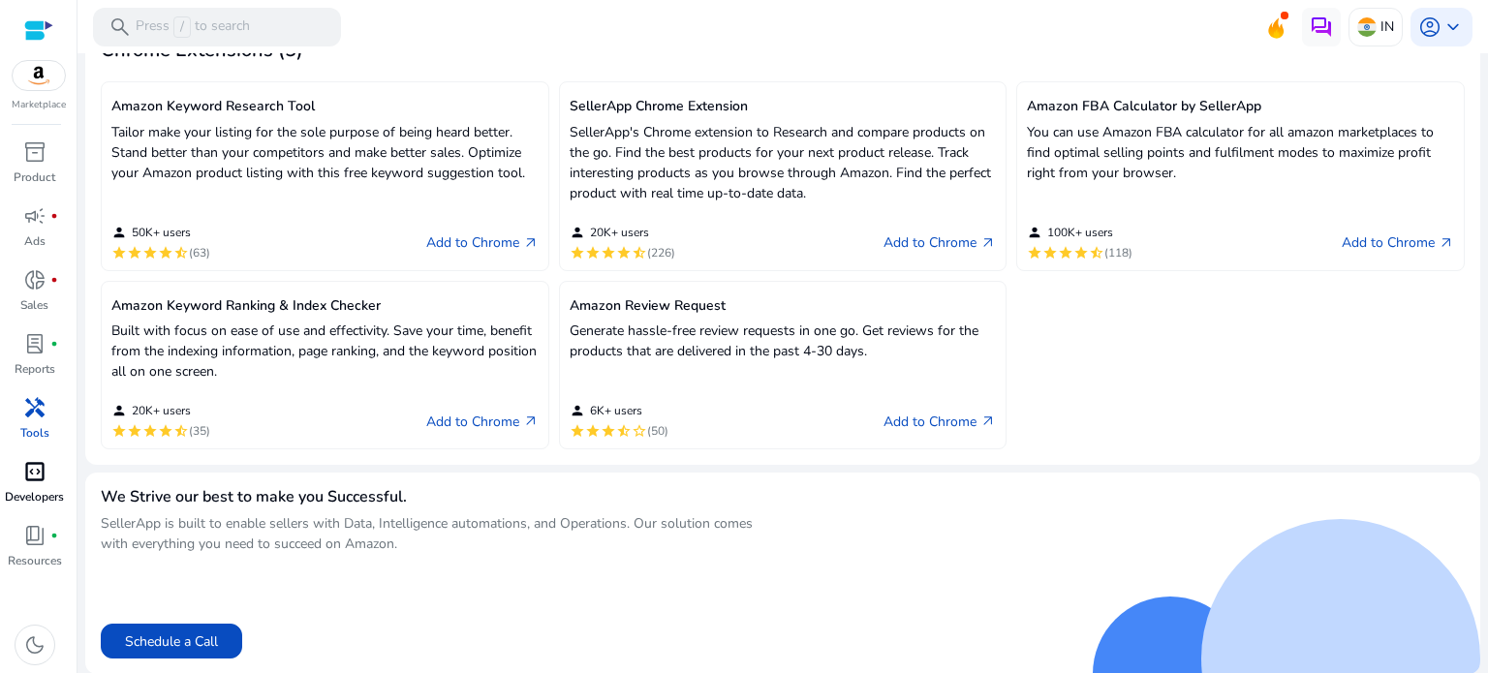
click at [39, 460] on span "code_blocks" at bounding box center [34, 471] width 23 height 23
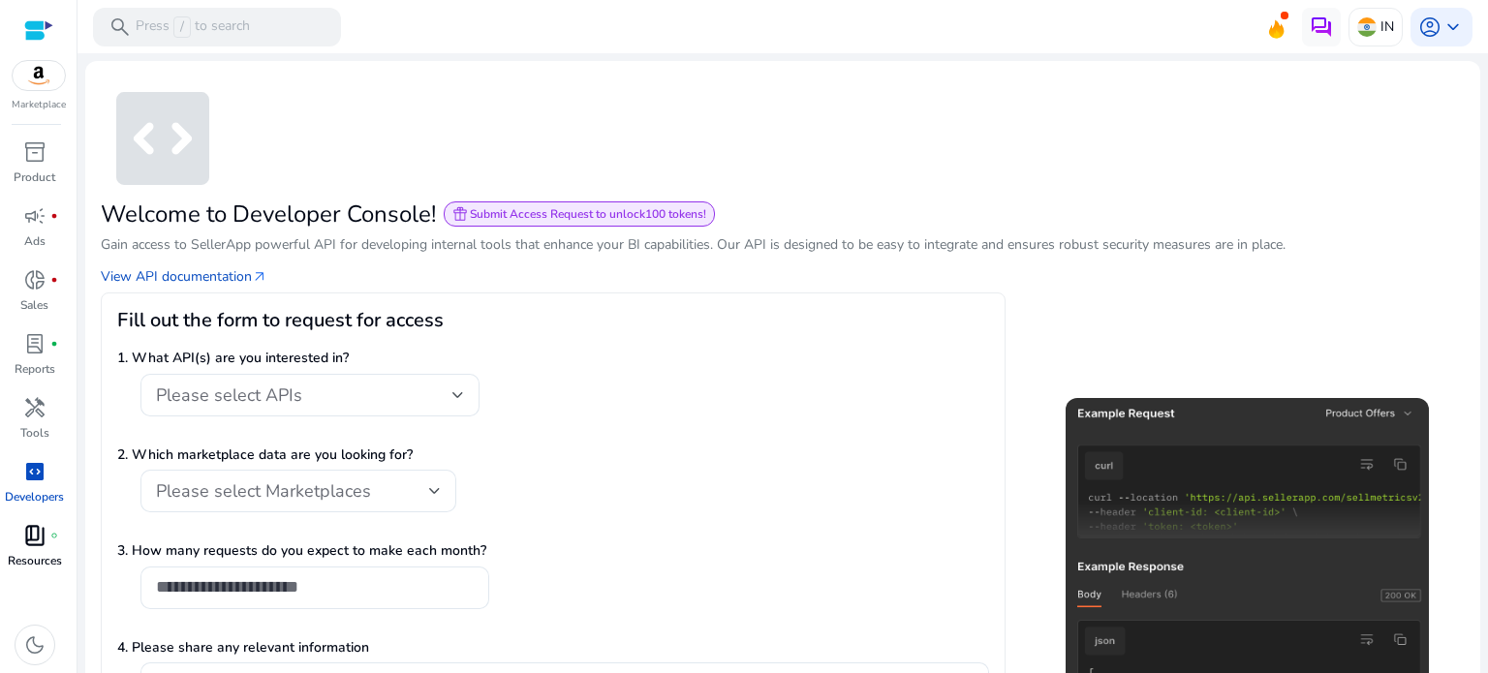
click at [43, 534] on span "book_4" at bounding box center [34, 535] width 23 height 23
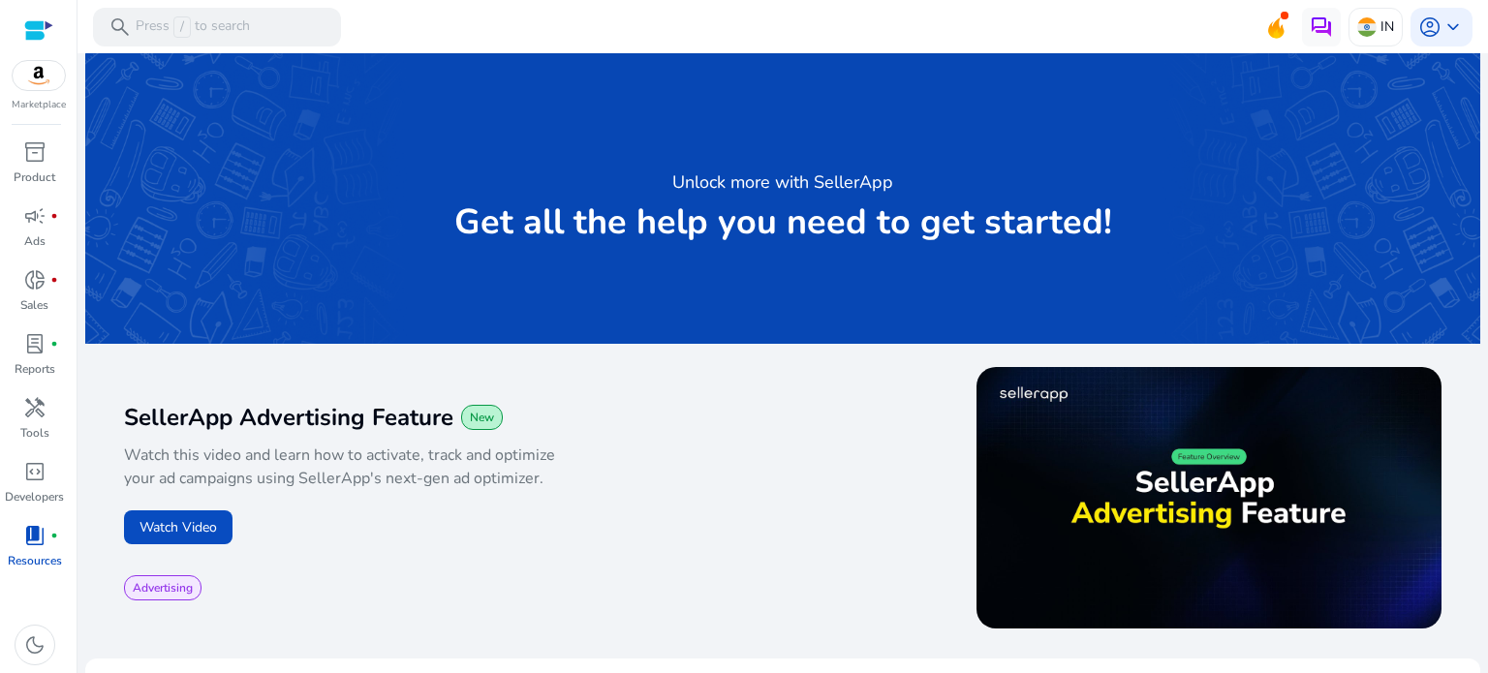
click at [842, 455] on div "play_circle" at bounding box center [1112, 501] width 659 height 268
click at [35, 463] on span "code_blocks" at bounding box center [34, 471] width 23 height 23
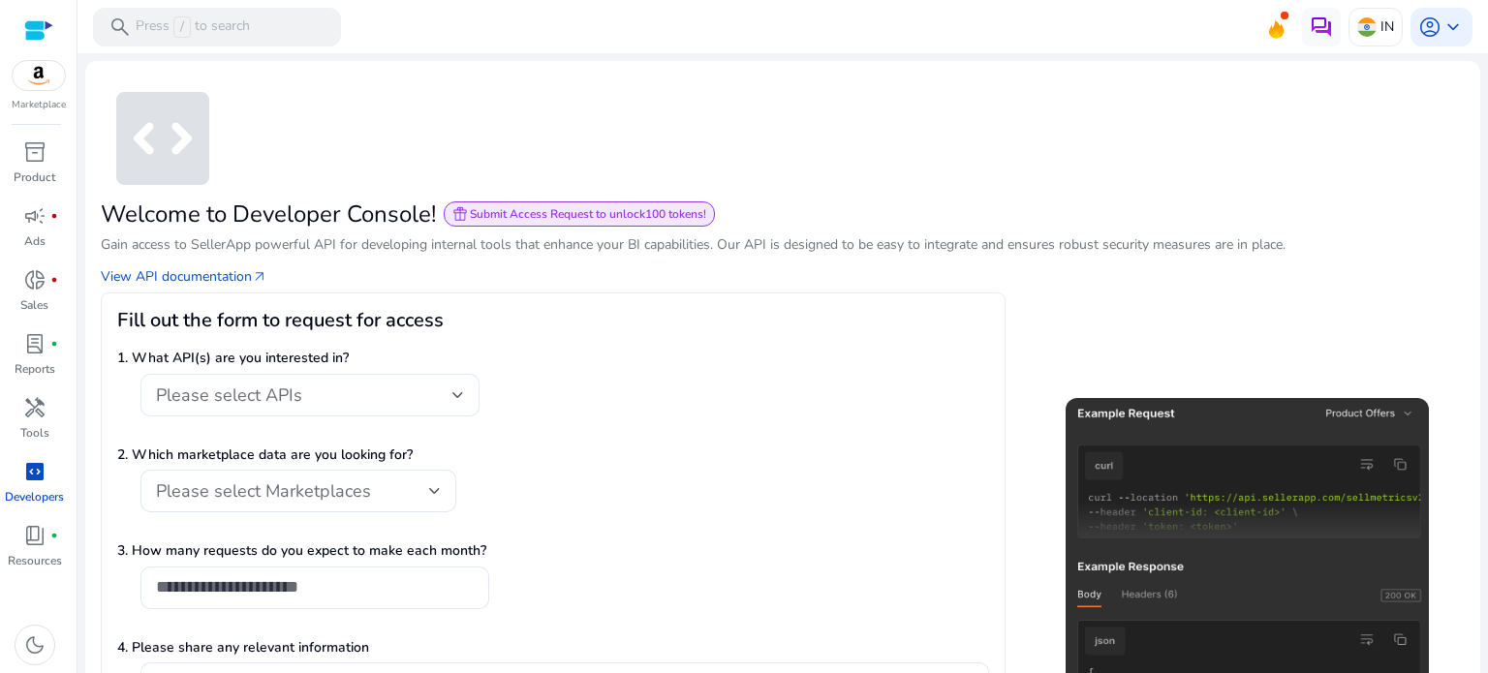
click at [371, 393] on div "Please select APIs" at bounding box center [304, 395] width 296 height 21
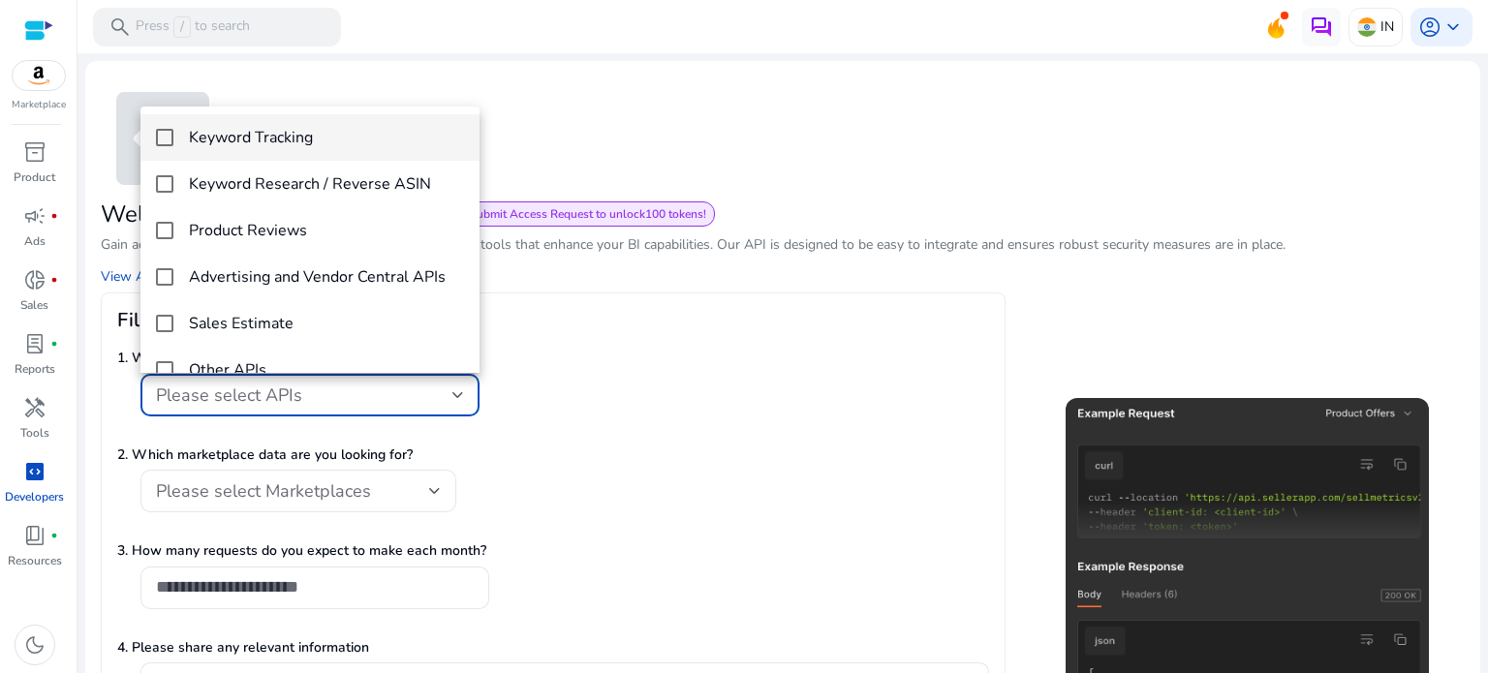
click at [745, 347] on div at bounding box center [744, 336] width 1488 height 673
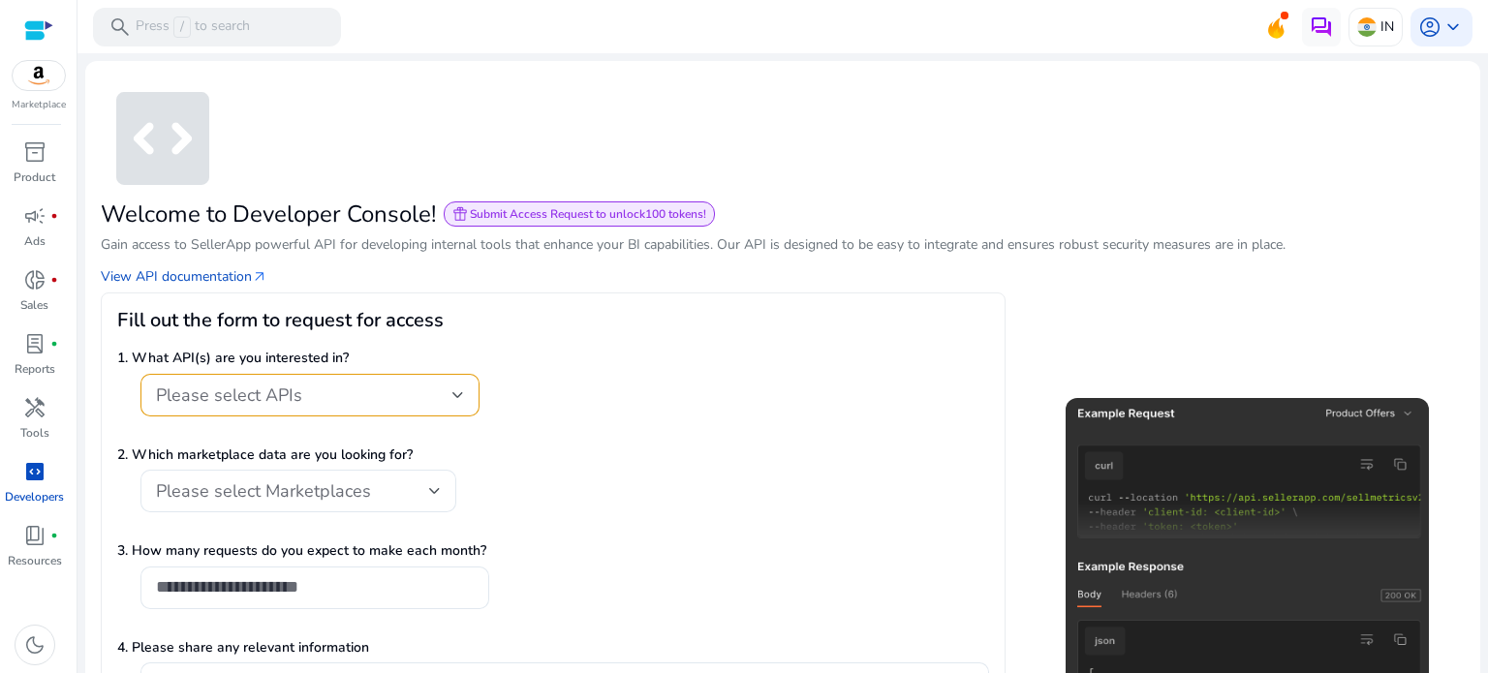
click at [37, 13] on div at bounding box center [38, 30] width 29 height 60
click at [33, 28] on div at bounding box center [38, 30] width 29 height 22
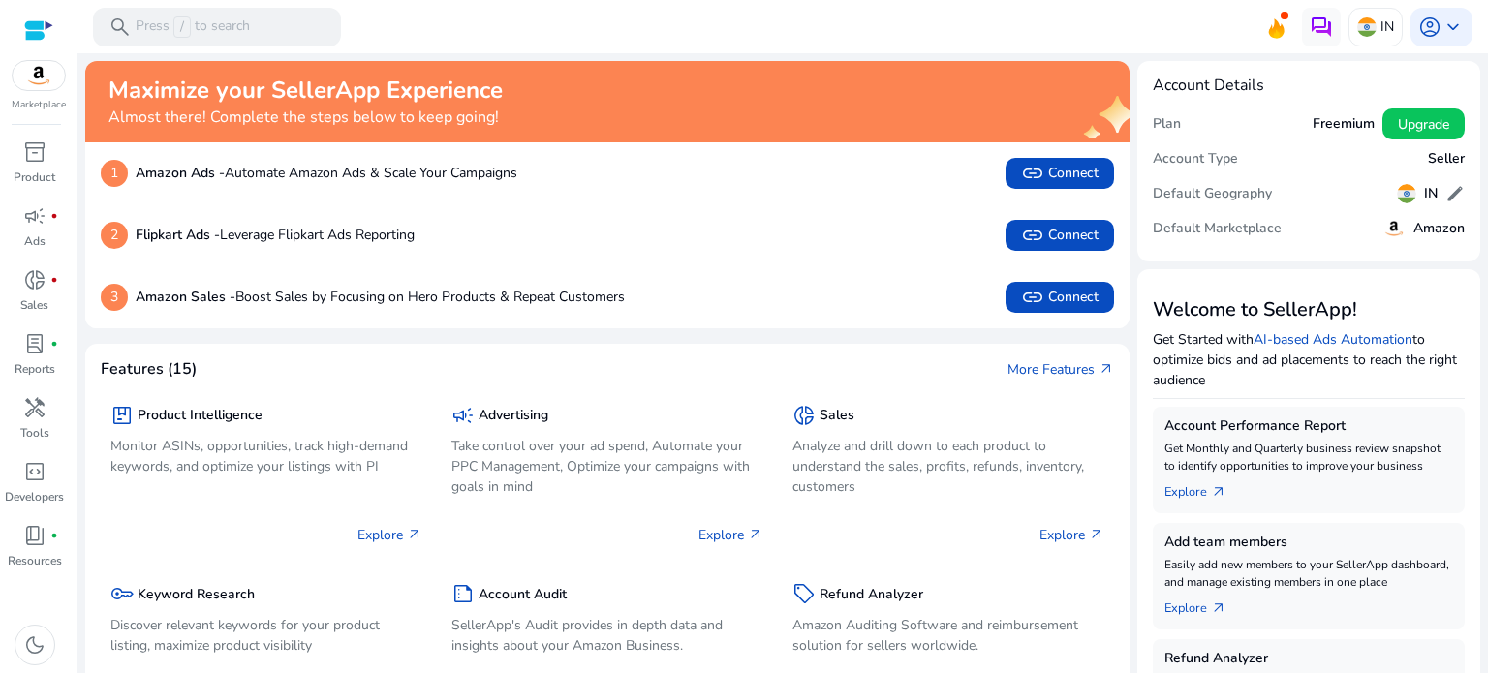
click at [31, 77] on img at bounding box center [39, 75] width 52 height 29
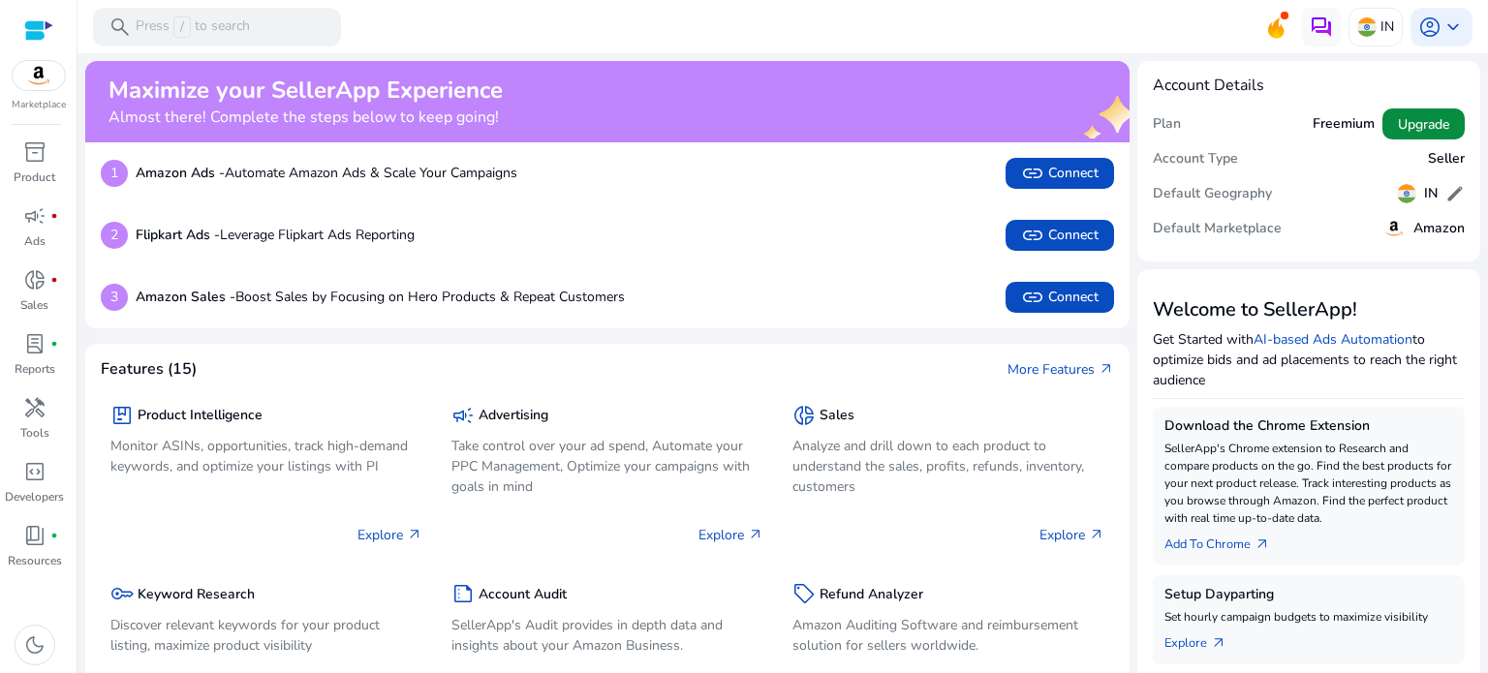
click at [1429, 123] on span "Upgrade" at bounding box center [1423, 124] width 51 height 20
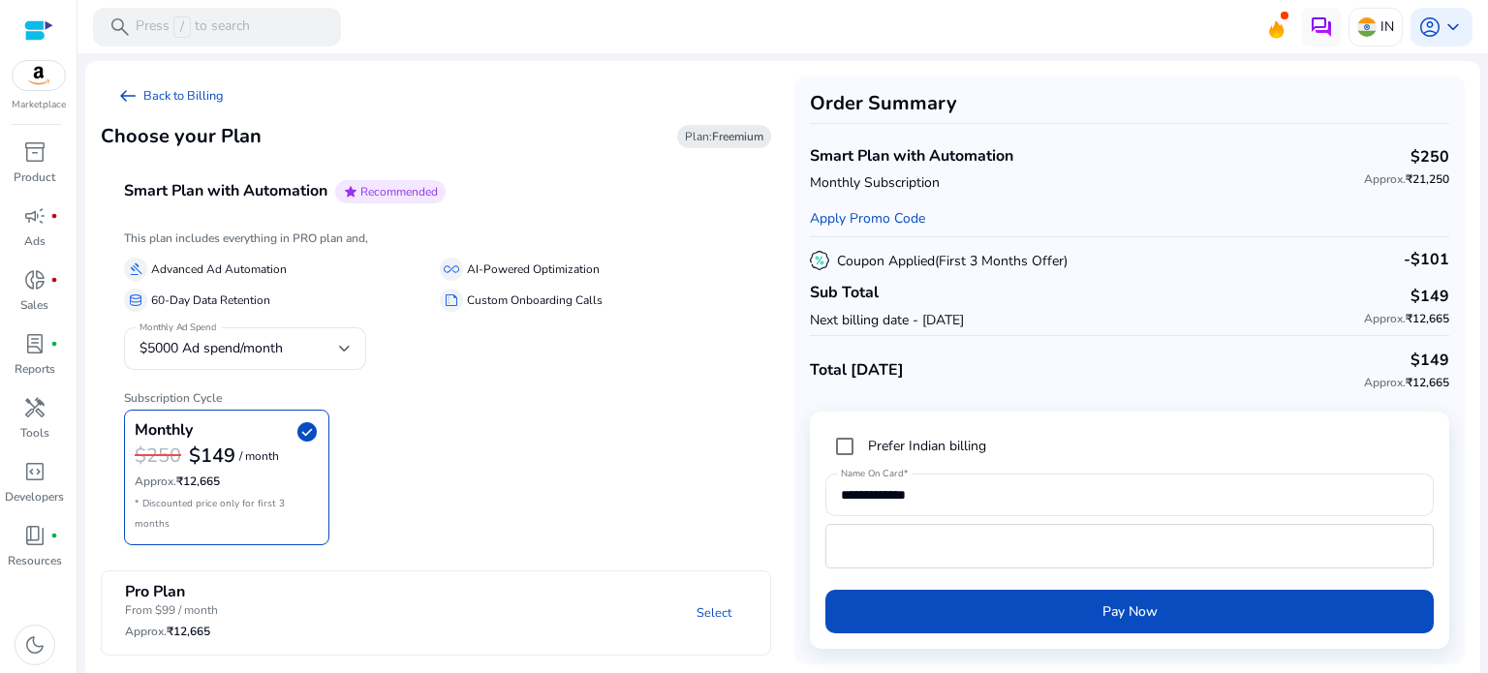
scroll to position [4, 0]
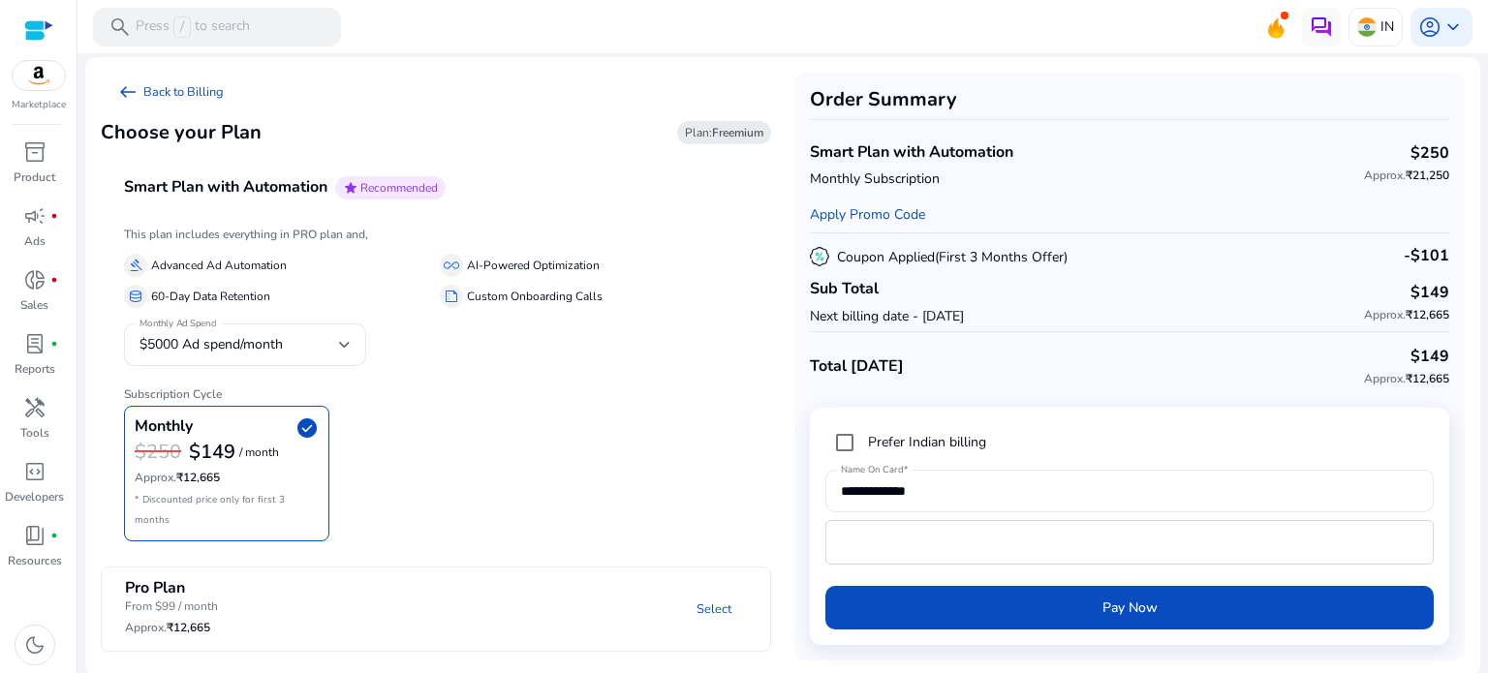
click at [470, 396] on h6 "Subscription Cycle" at bounding box center [436, 386] width 624 height 29
click at [500, 410] on div "Monthly check_circle $250 $149 / month Approx. ₹12,665 * Discounted price only …" at bounding box center [436, 474] width 624 height 136
click at [491, 263] on p "AI-Powered Optimization" at bounding box center [533, 266] width 133 height 20
click at [543, 420] on div "Monthly check_circle $250 $149 / month Approx. ₹12,665 * Discounted price only …" at bounding box center [436, 474] width 624 height 136
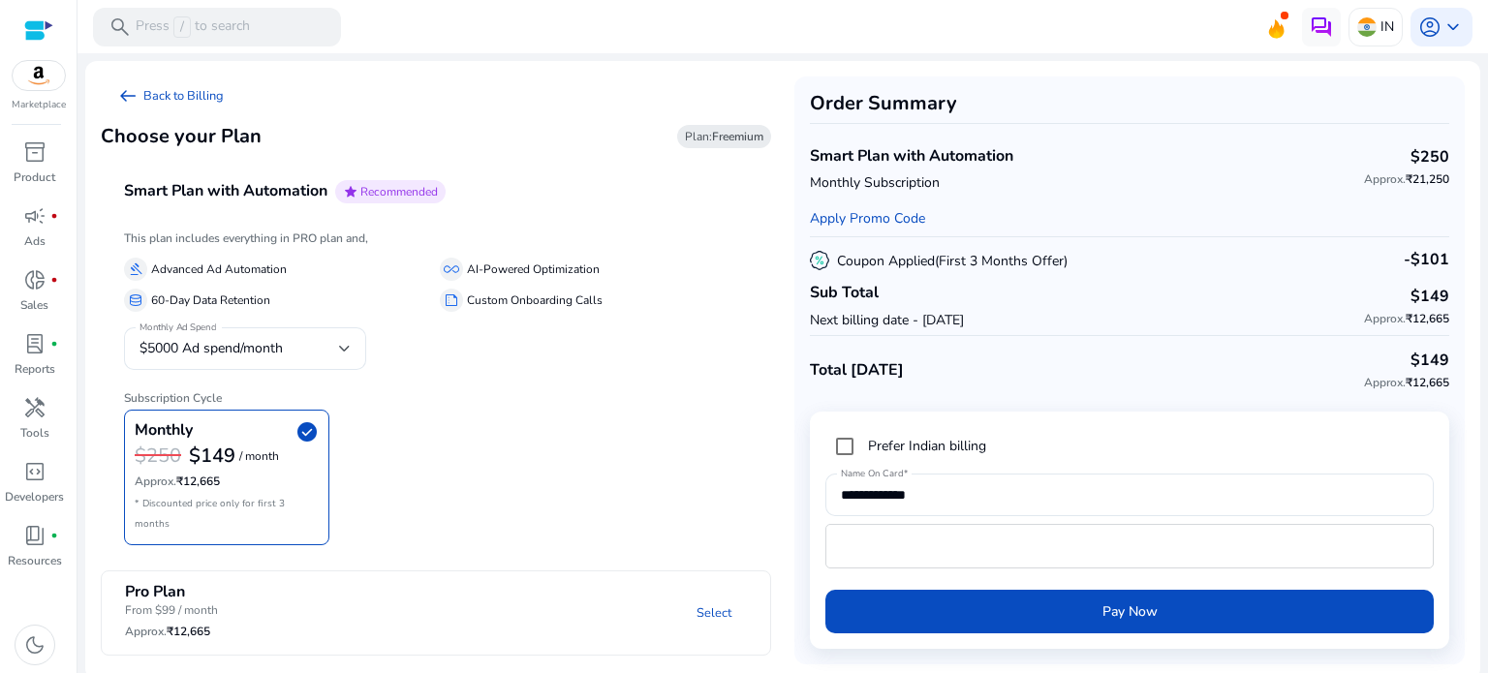
scroll to position [0, 0]
